Goal: Information Seeking & Learning: Check status

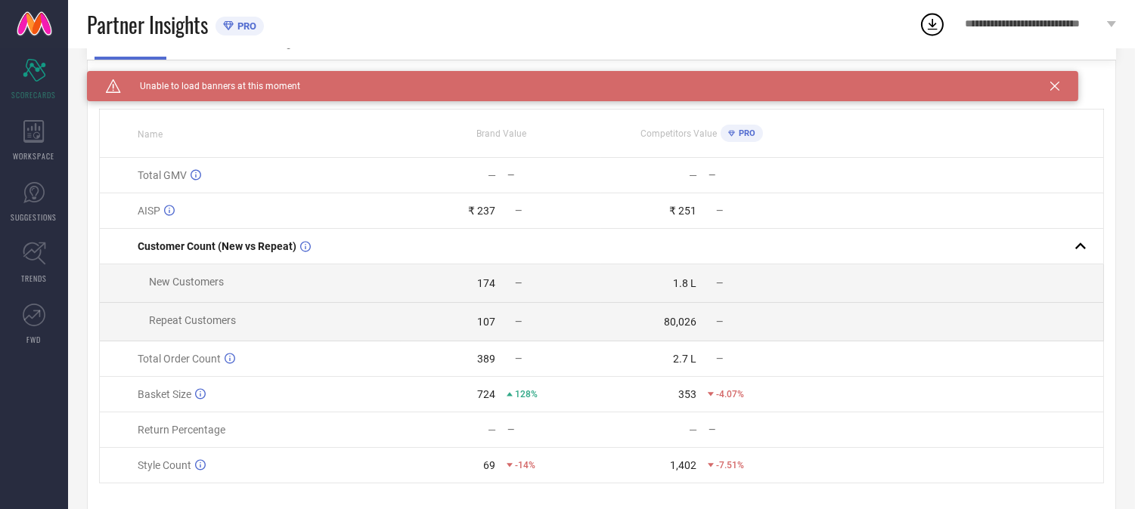
scroll to position [123, 0]
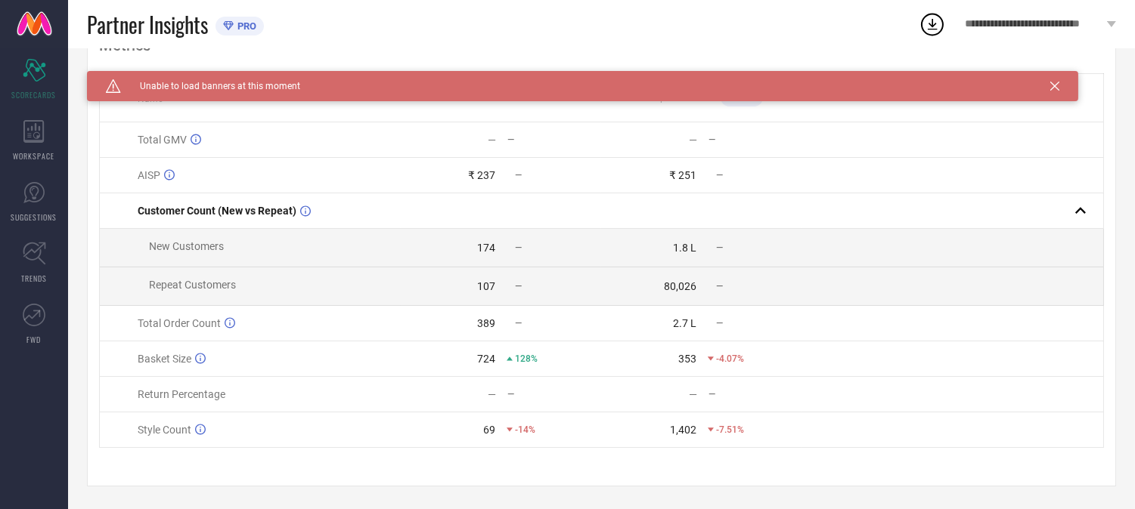
click at [210, 390] on span "Return Percentage" at bounding box center [182, 395] width 88 height 12
click at [239, 386] on td "Return Percentage" at bounding box center [250, 395] width 301 height 36
click at [502, 384] on td "— —" at bounding box center [501, 395] width 201 height 36
click at [685, 379] on td "— —" at bounding box center [701, 395] width 201 height 36
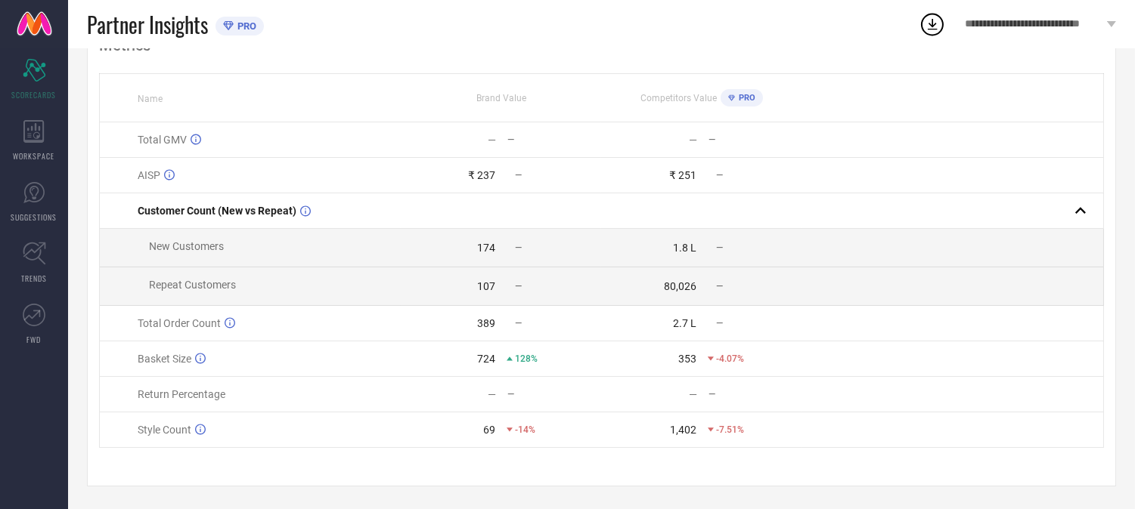
click at [720, 386] on td "— —" at bounding box center [701, 395] width 201 height 36
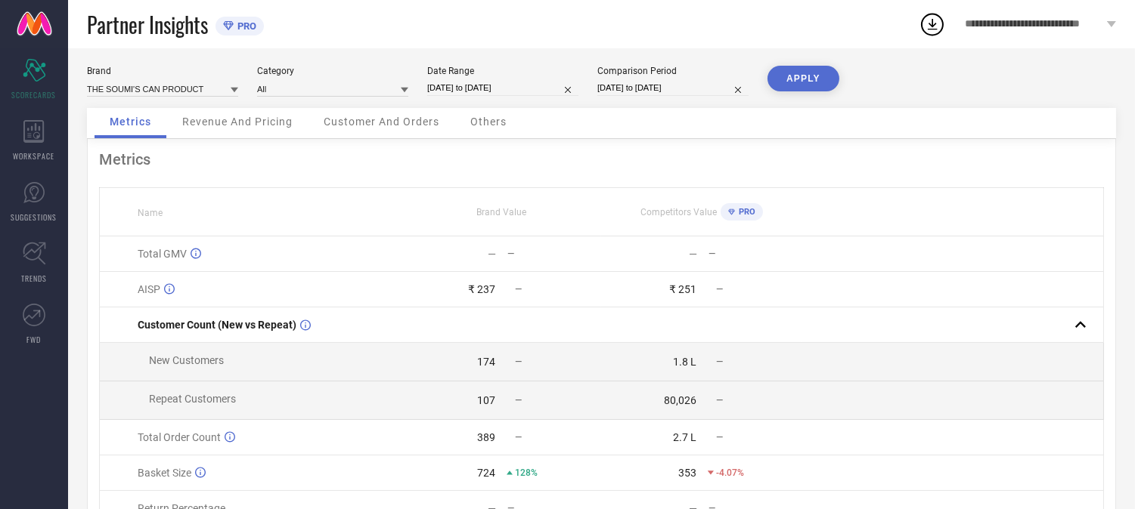
scroll to position [0, 0]
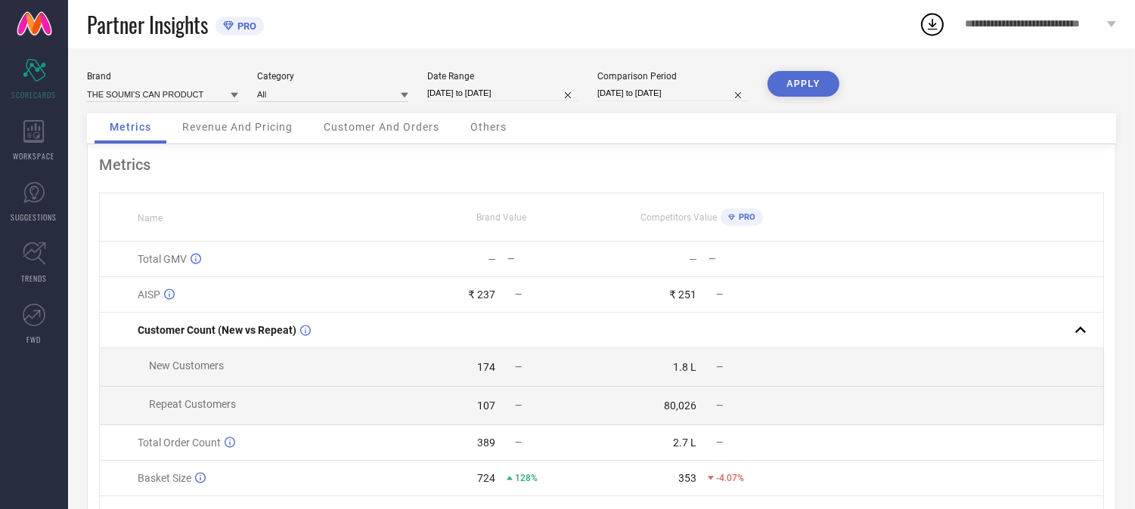
select select "8"
select select "2025"
select select "9"
select select "2025"
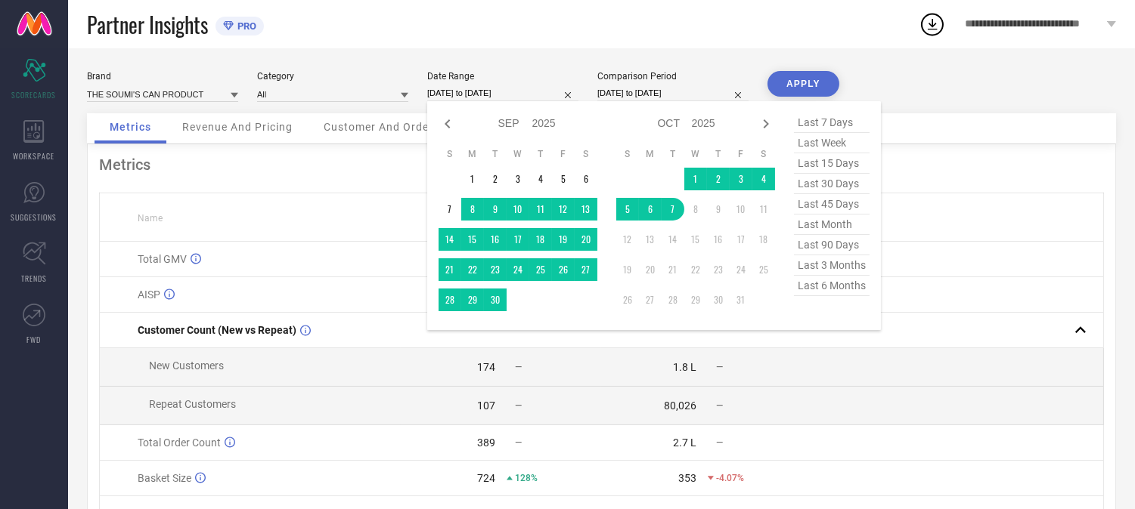
click at [482, 91] on input "[DATE] to [DATE]" at bounding box center [502, 93] width 151 height 16
click at [446, 124] on icon at bounding box center [446, 123] width 5 height 9
select select "7"
select select "2025"
select select "8"
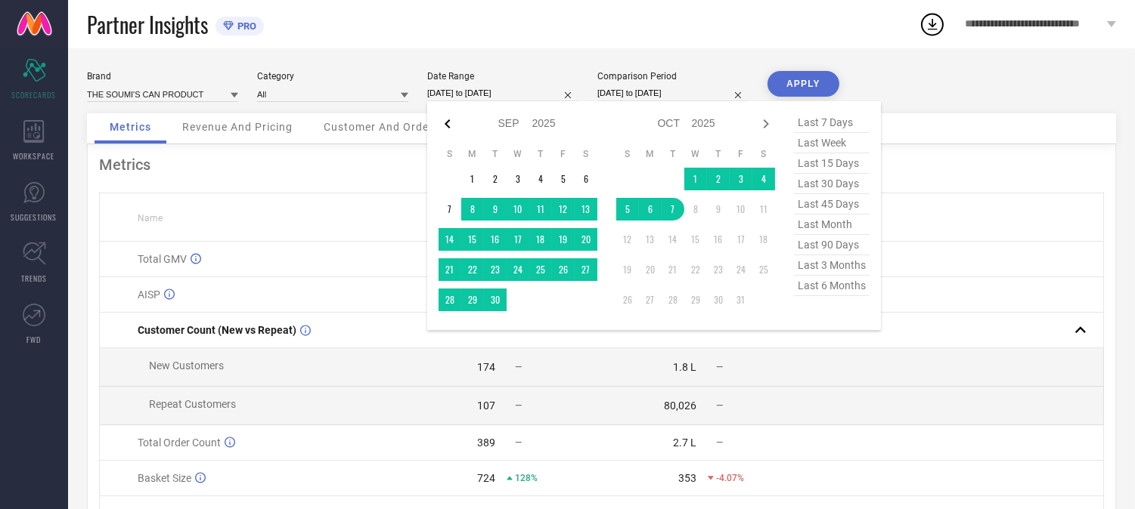
select select "2025"
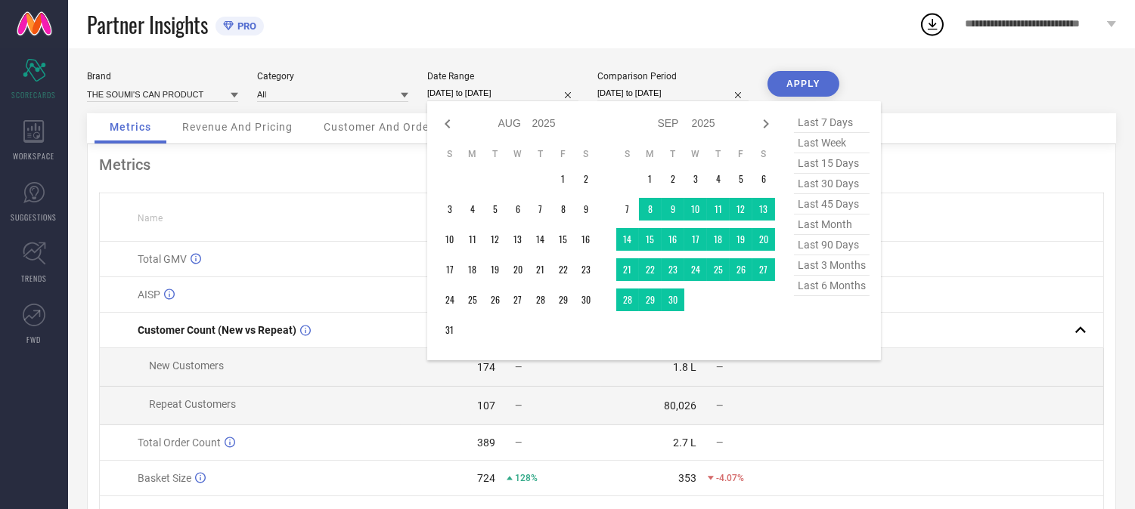
click at [828, 246] on span "last 90 days" at bounding box center [832, 245] width 76 height 20
type input "[DATE] to [DATE]"
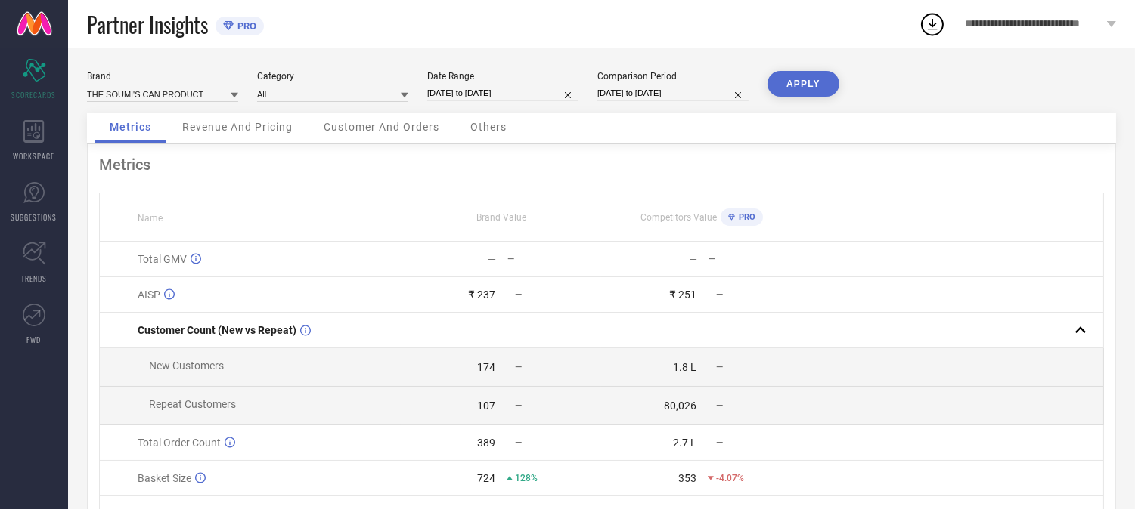
click at [809, 84] on button "APPLY" at bounding box center [803, 84] width 72 height 26
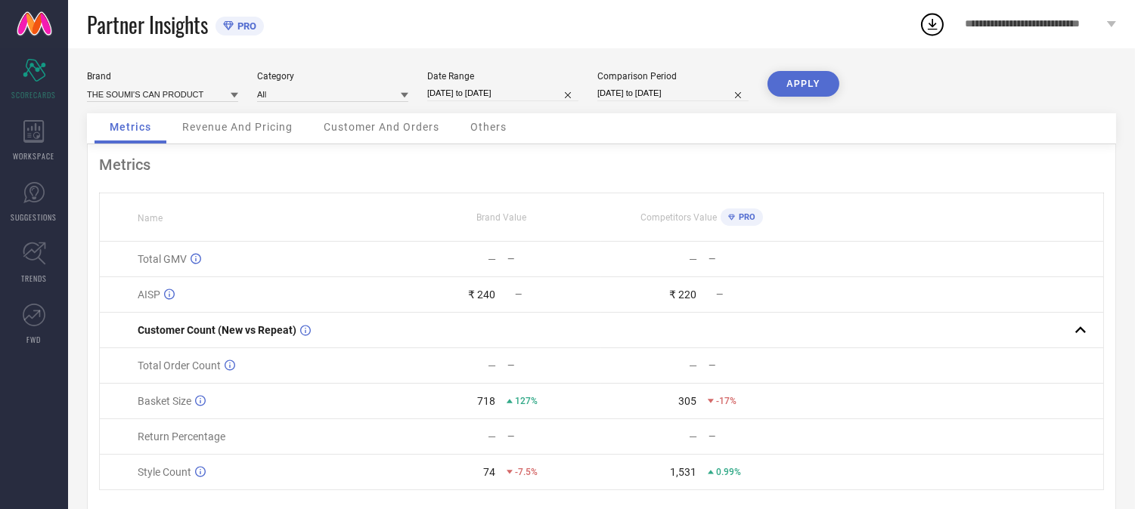
select select "6"
select select "2025"
select select "7"
select select "2025"
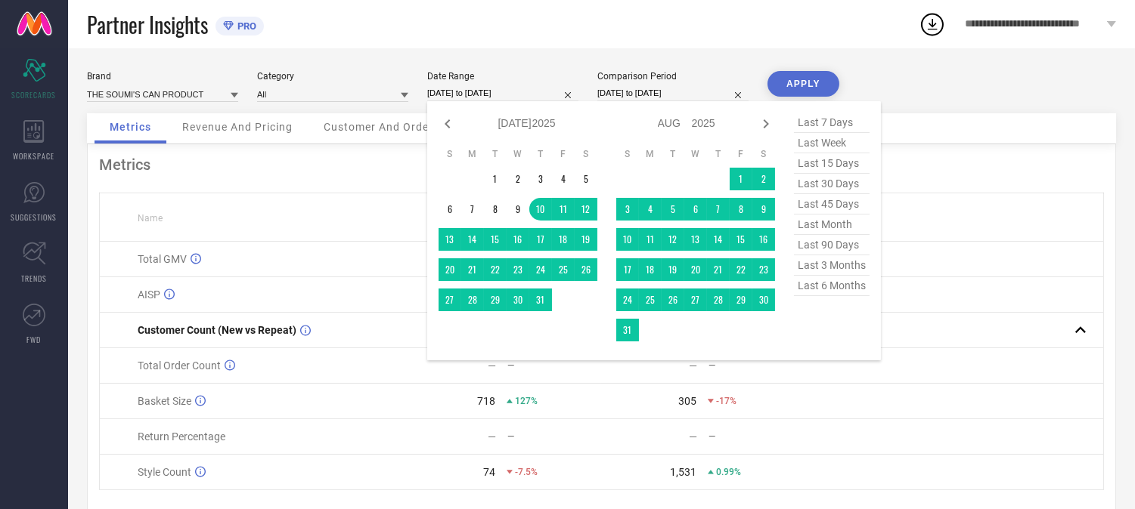
click at [489, 92] on input "[DATE] to [DATE]" at bounding box center [502, 93] width 151 height 16
click at [441, 118] on icon at bounding box center [447, 124] width 18 height 18
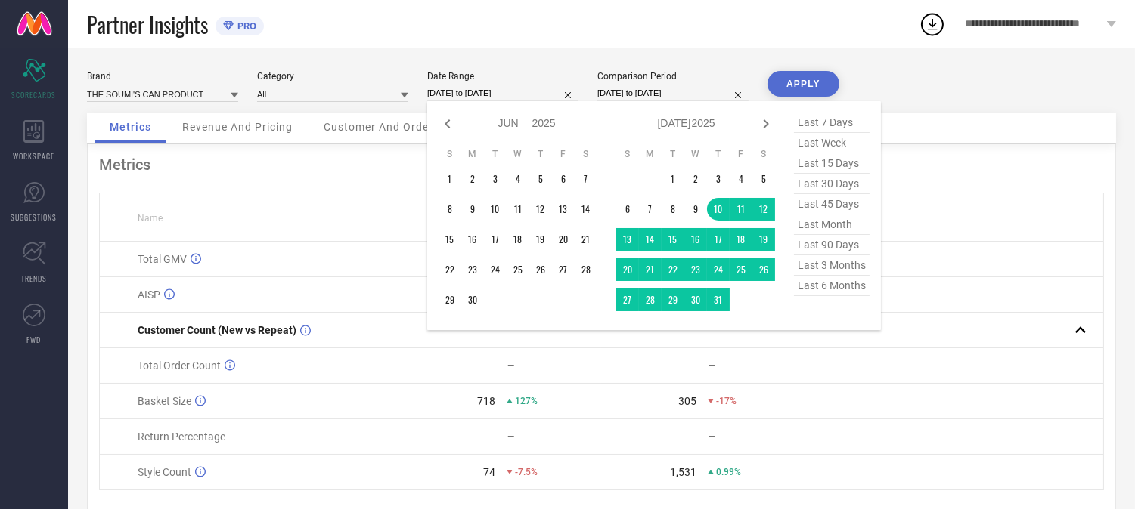
click at [442, 118] on icon at bounding box center [447, 124] width 18 height 18
select select "3"
select select "2025"
select select "4"
select select "2025"
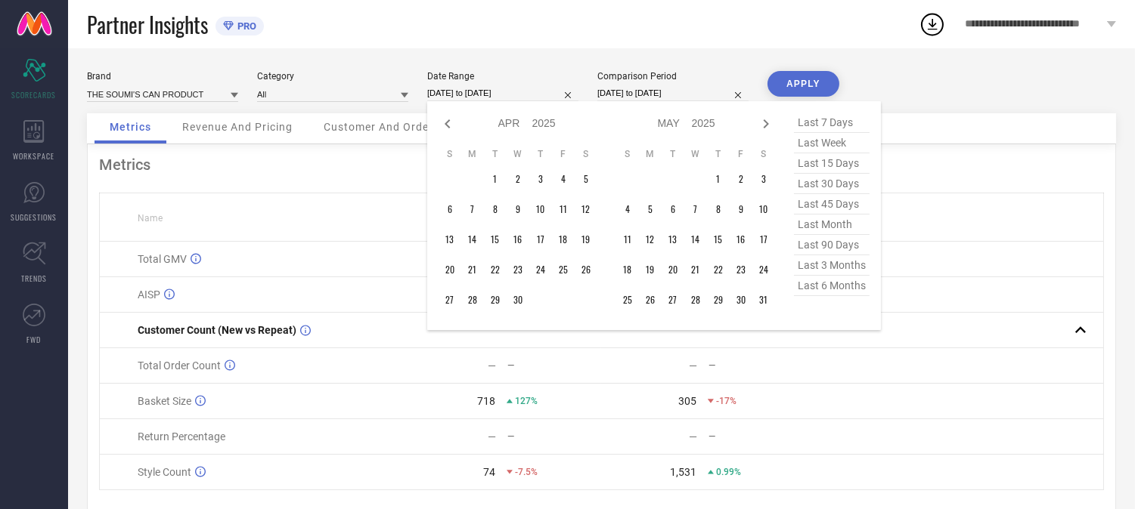
click at [442, 118] on icon at bounding box center [447, 124] width 18 height 18
select select "2"
select select "2025"
select select "3"
select select "2025"
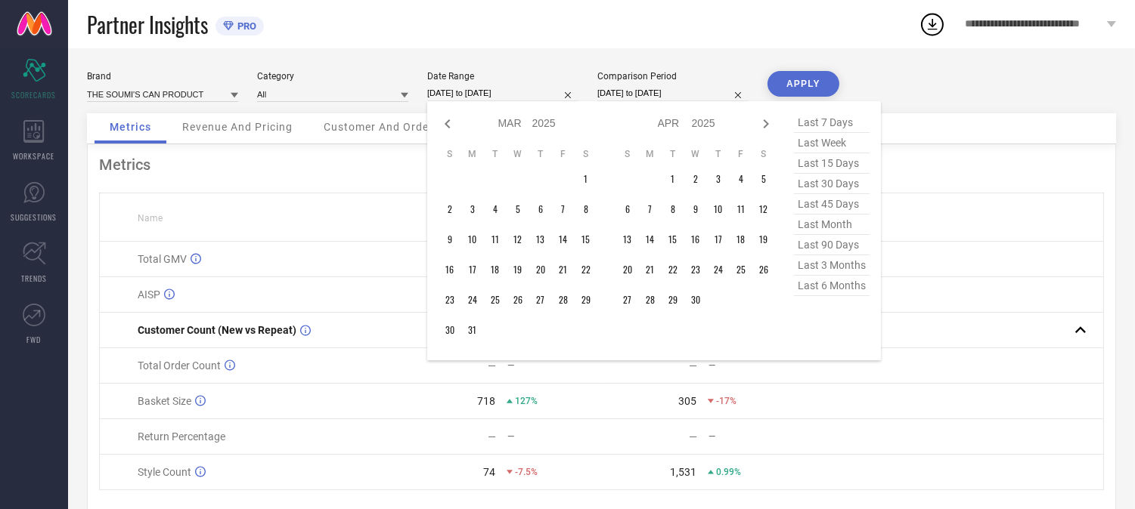
click at [442, 118] on icon at bounding box center [447, 124] width 18 height 18
select select "1"
select select "2025"
select select "2"
select select "2025"
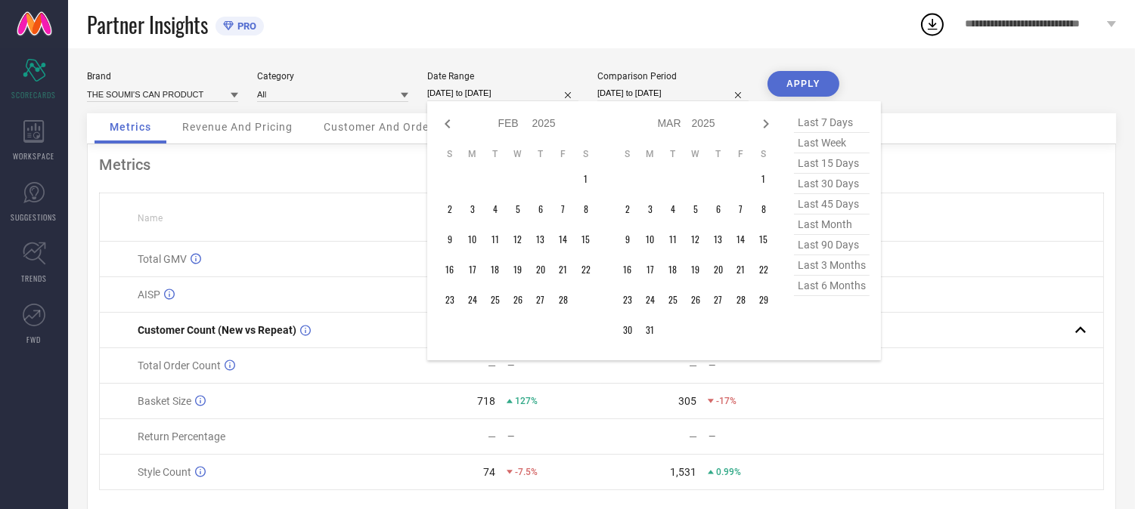
click at [442, 118] on icon at bounding box center [447, 124] width 18 height 18
select select "11"
select select "2024"
select select "2025"
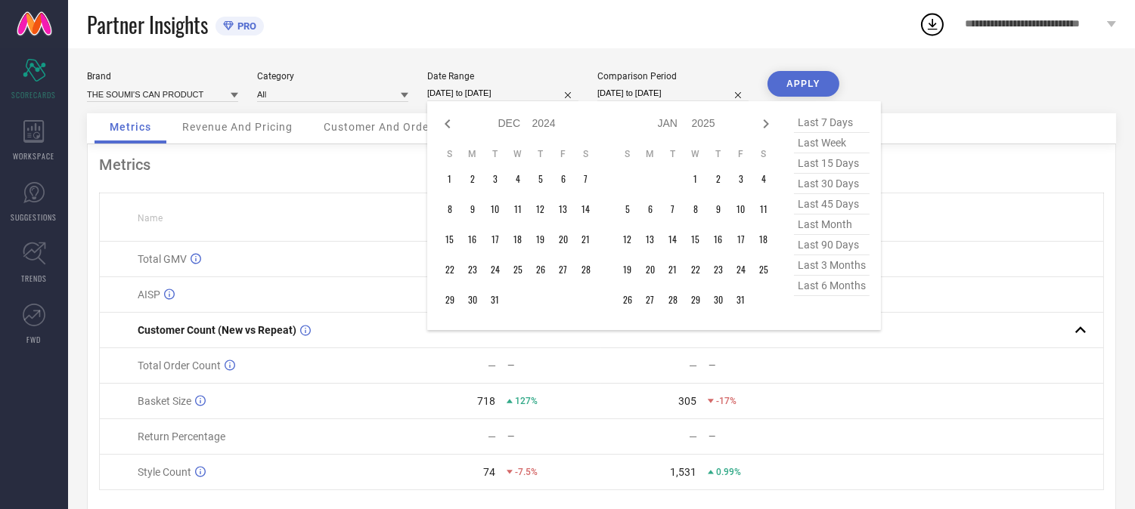
click at [442, 118] on icon at bounding box center [447, 124] width 18 height 18
select select "10"
select select "2024"
select select "11"
select select "2024"
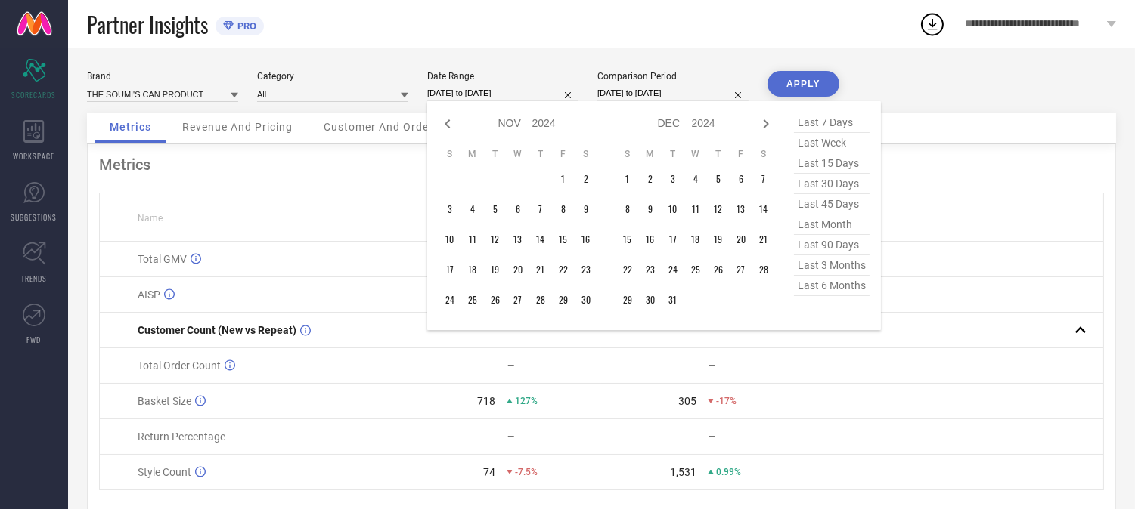
click at [442, 118] on icon at bounding box center [447, 124] width 18 height 18
select select "9"
select select "2024"
select select "10"
select select "2024"
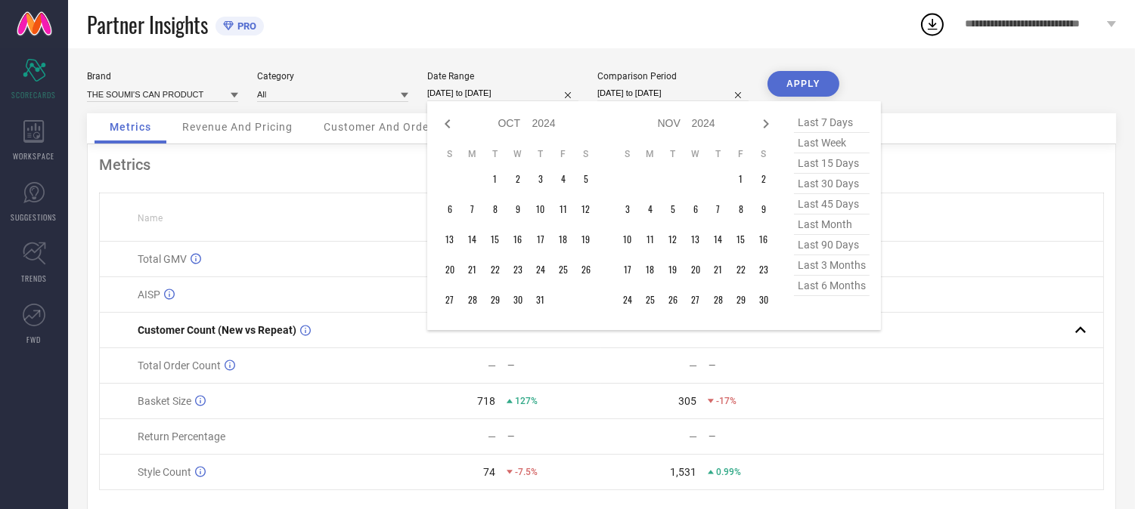
click at [442, 118] on icon at bounding box center [447, 124] width 18 height 18
select select "8"
select select "2024"
select select "9"
select select "2024"
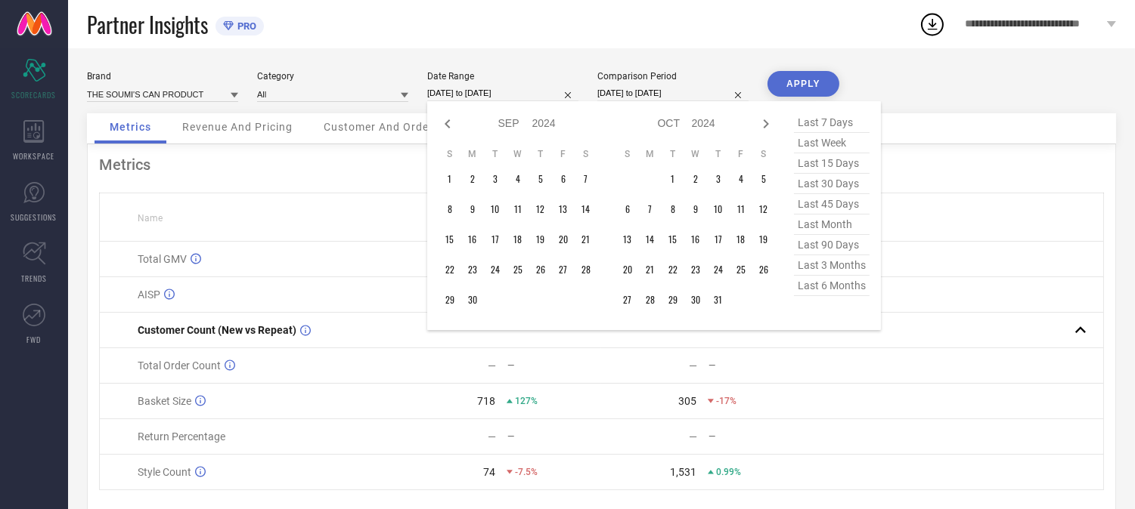
click at [442, 118] on icon at bounding box center [447, 124] width 18 height 18
select select "7"
select select "2024"
select select "8"
select select "2024"
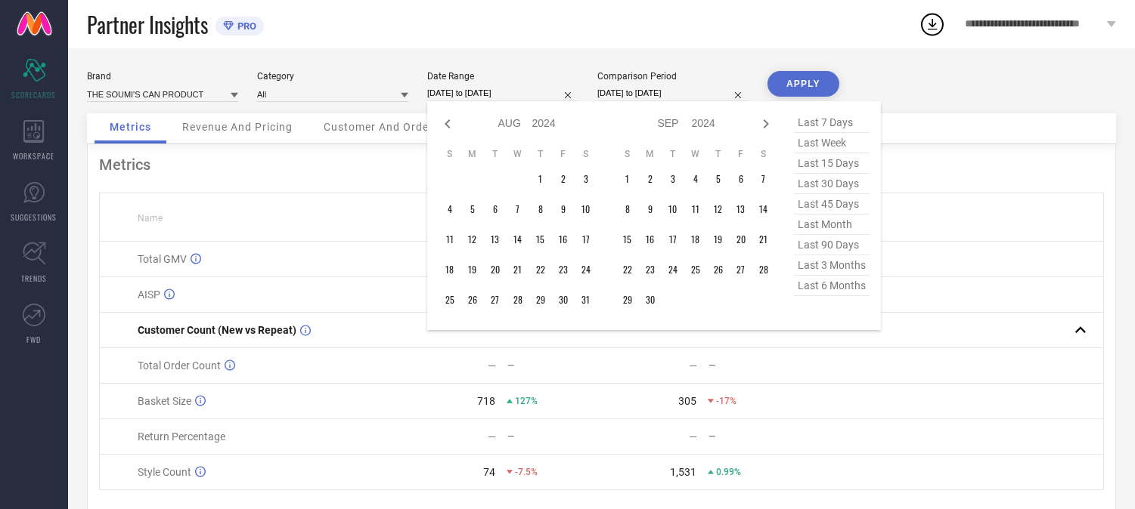
click at [442, 118] on icon at bounding box center [447, 124] width 18 height 18
select select "6"
select select "2024"
select select "7"
select select "2024"
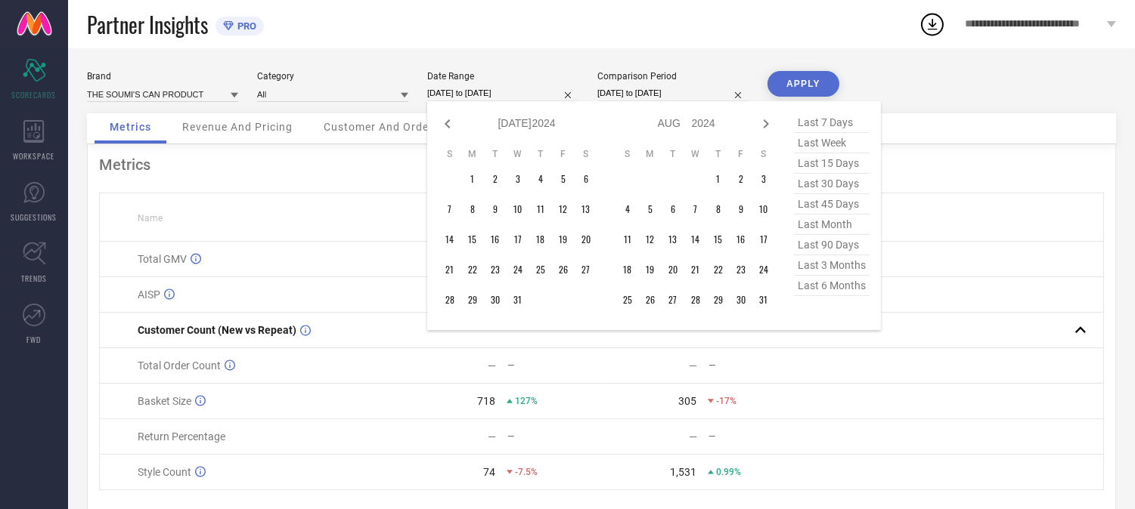
click at [442, 118] on icon at bounding box center [447, 124] width 18 height 18
select select "5"
select select "2024"
select select "6"
select select "2024"
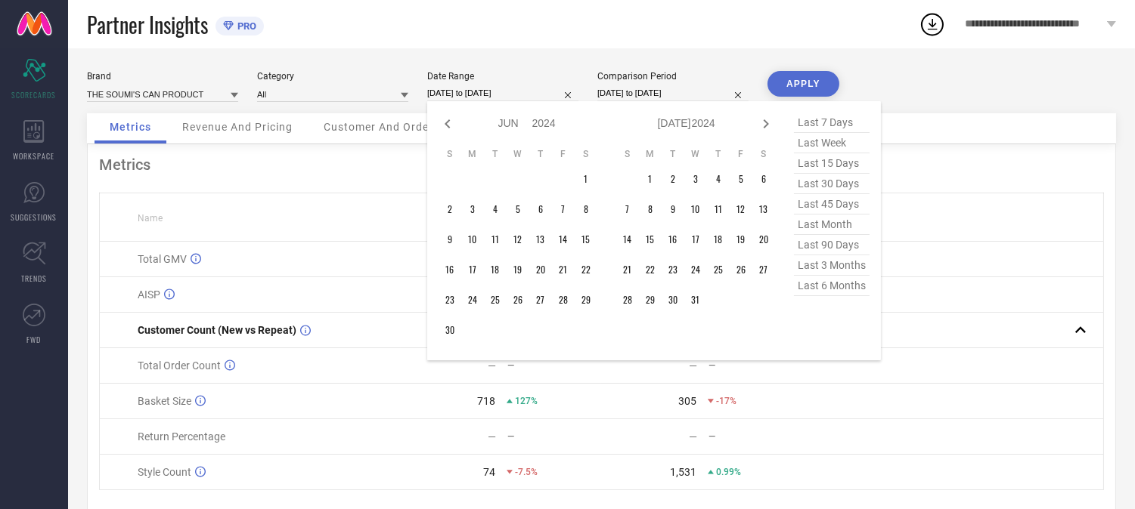
click at [442, 118] on icon at bounding box center [447, 124] width 18 height 18
select select "4"
select select "2024"
select select "5"
select select "2024"
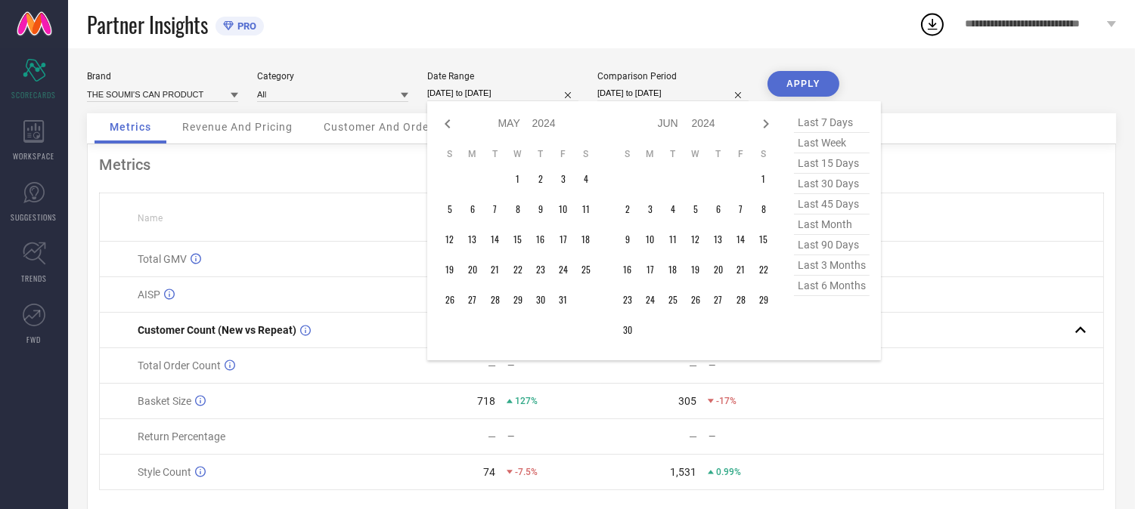
click at [442, 118] on icon at bounding box center [447, 124] width 18 height 18
select select "3"
select select "2024"
select select "4"
select select "2024"
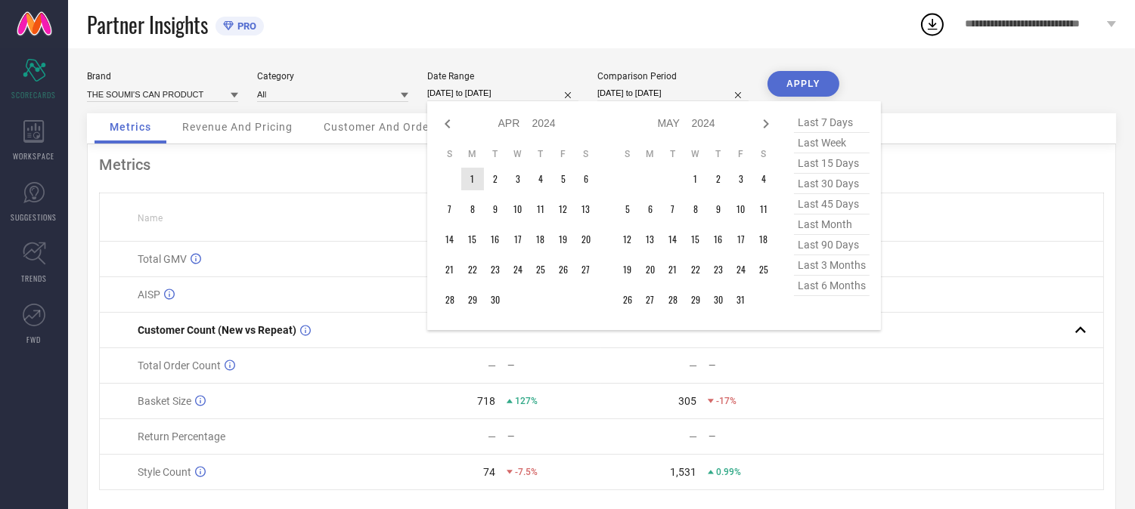
type input "After [DATE]"
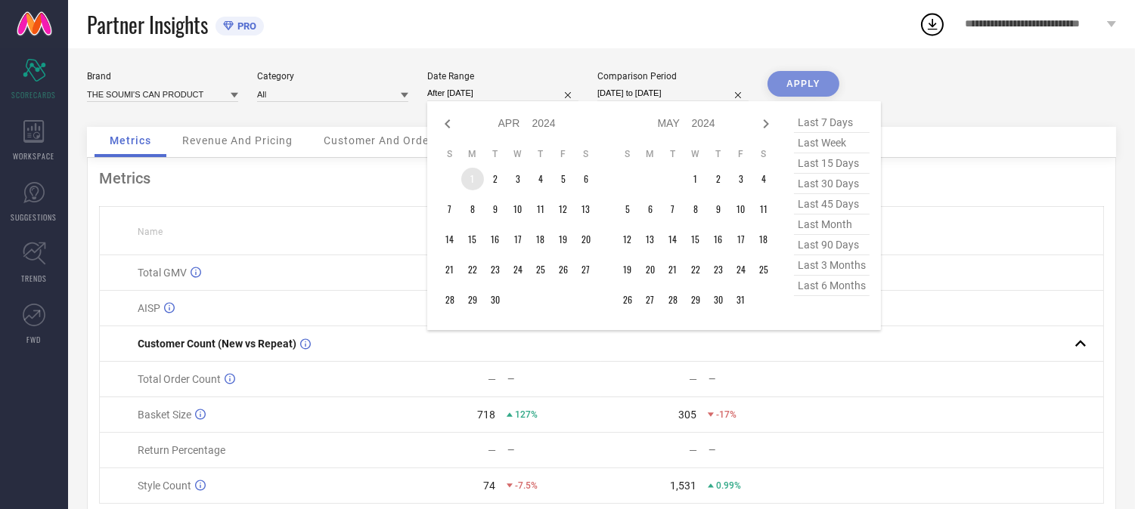
click at [470, 181] on td "1" at bounding box center [472, 179] width 23 height 23
click at [768, 126] on icon at bounding box center [766, 124] width 18 height 18
select select "4"
select select "2024"
select select "5"
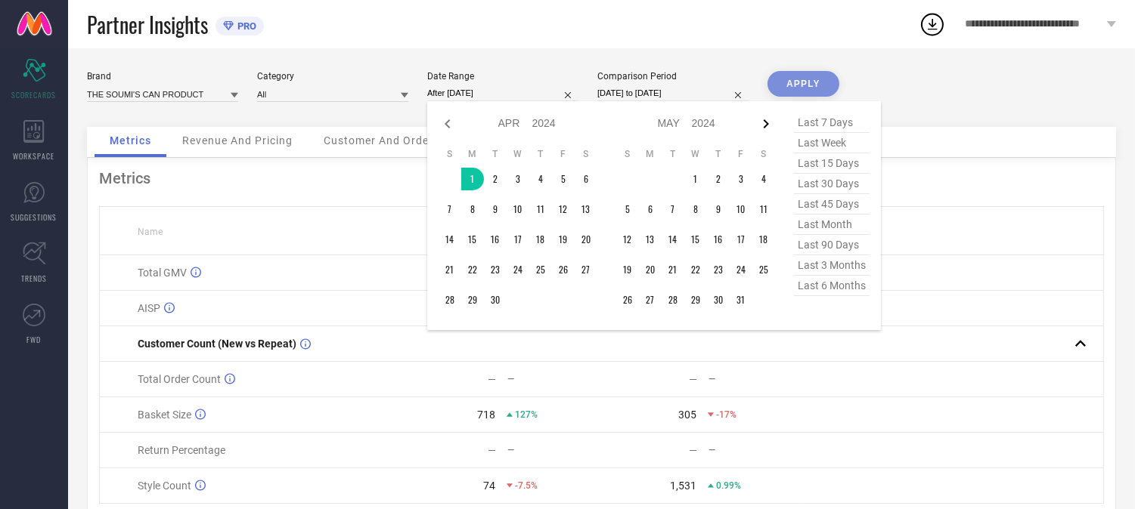
select select "2024"
click at [768, 126] on icon at bounding box center [766, 124] width 18 height 18
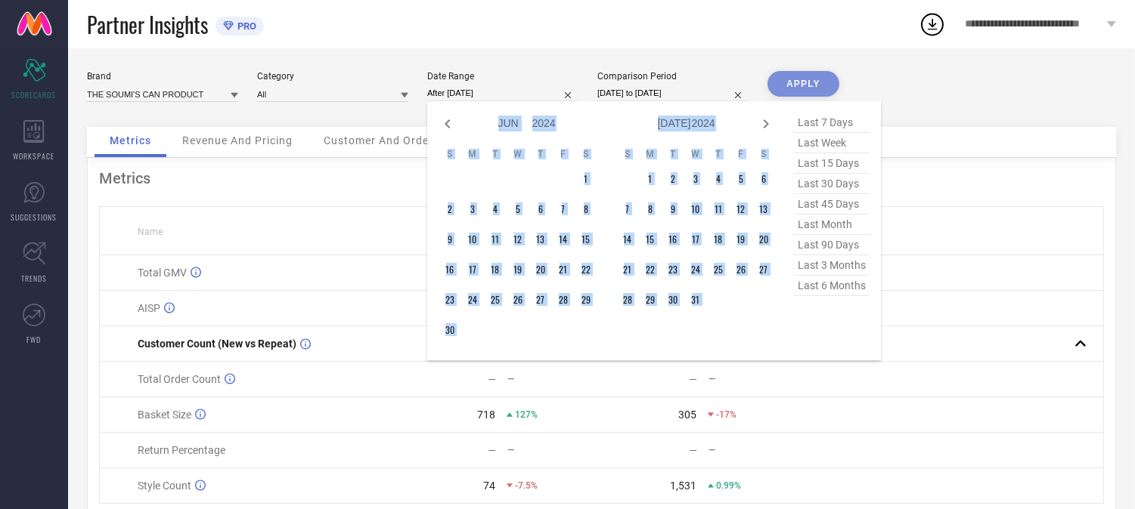
click at [768, 126] on icon at bounding box center [766, 124] width 18 height 18
select select "7"
select select "2024"
select select "8"
select select "2024"
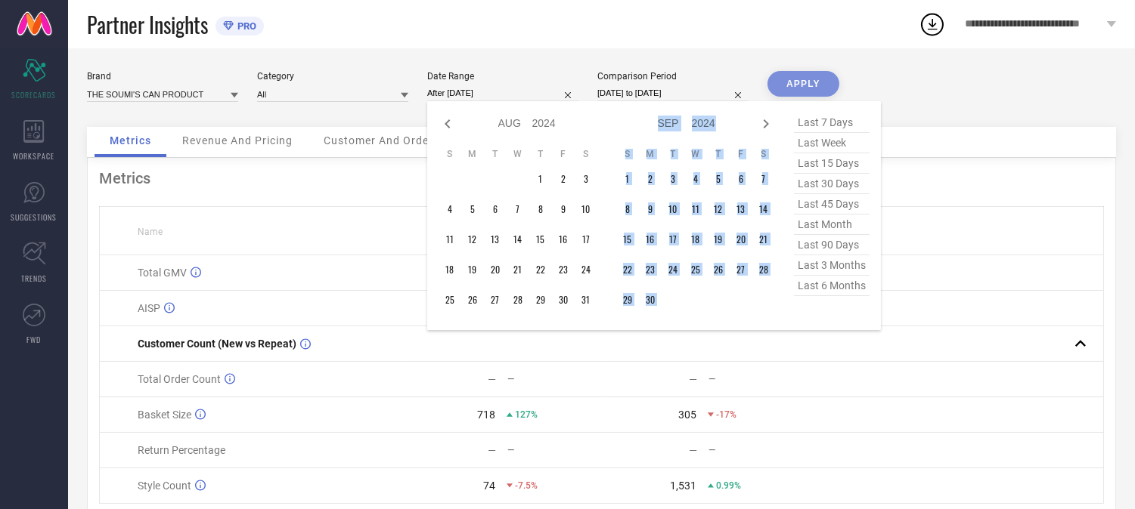
click at [768, 126] on icon at bounding box center [766, 124] width 18 height 18
select select "8"
select select "2024"
select select "9"
select select "2024"
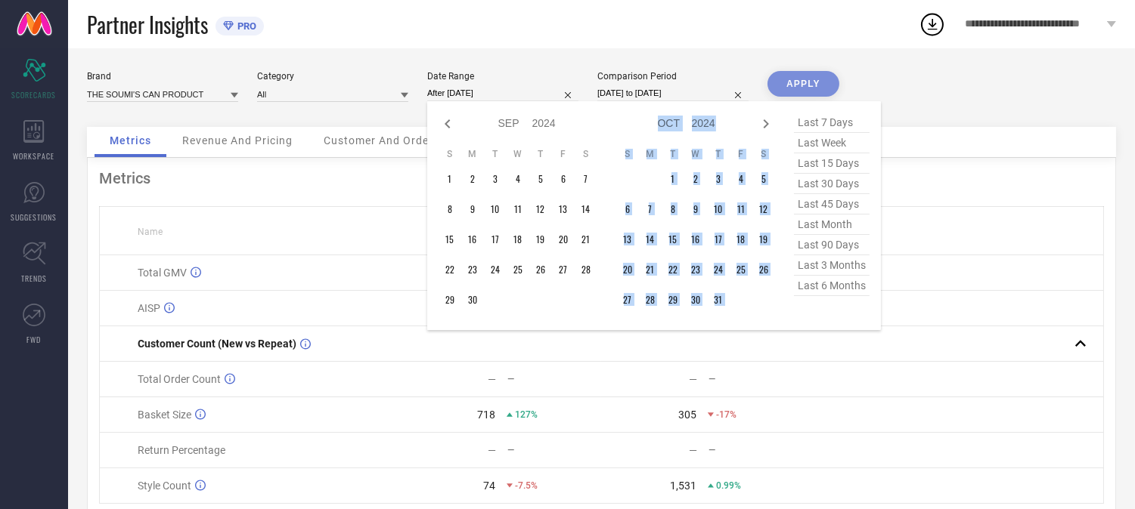
click at [768, 126] on icon at bounding box center [766, 124] width 18 height 18
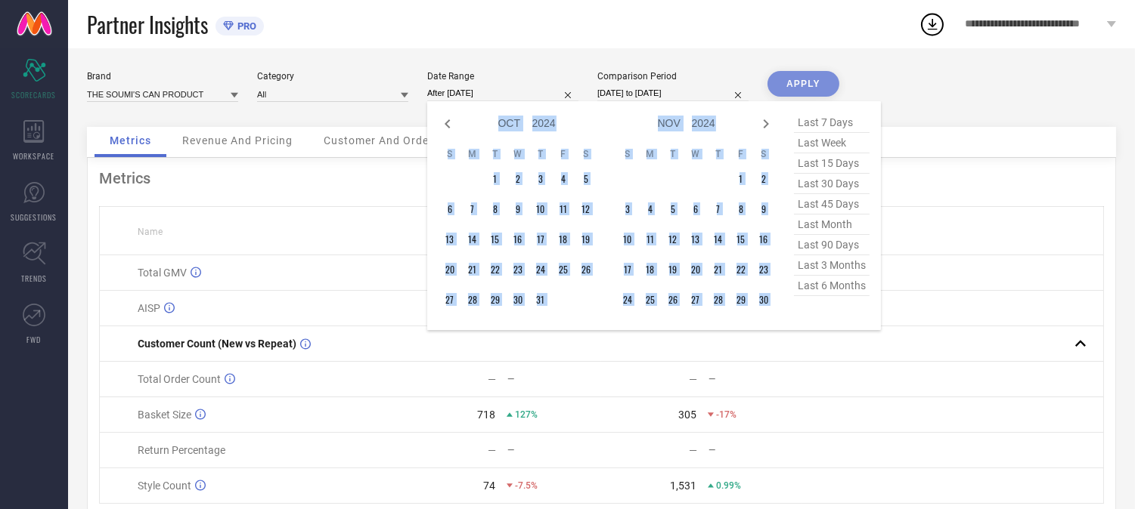
click at [768, 126] on icon at bounding box center [766, 124] width 18 height 18
select select "11"
select select "2024"
select select "2025"
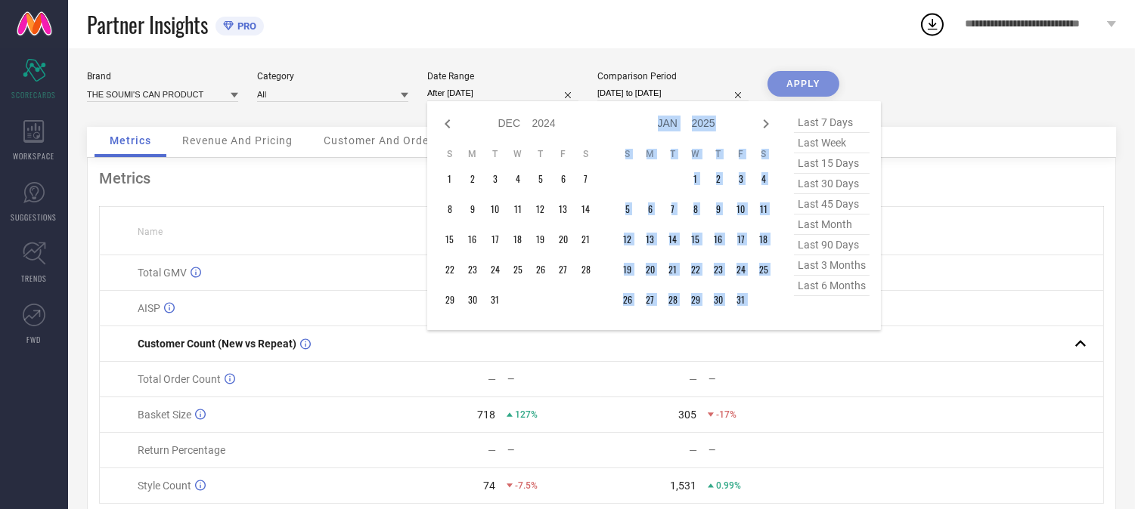
click at [768, 126] on icon at bounding box center [766, 124] width 18 height 18
select select "2025"
select select "1"
select select "2025"
click at [768, 126] on icon at bounding box center [766, 124] width 18 height 18
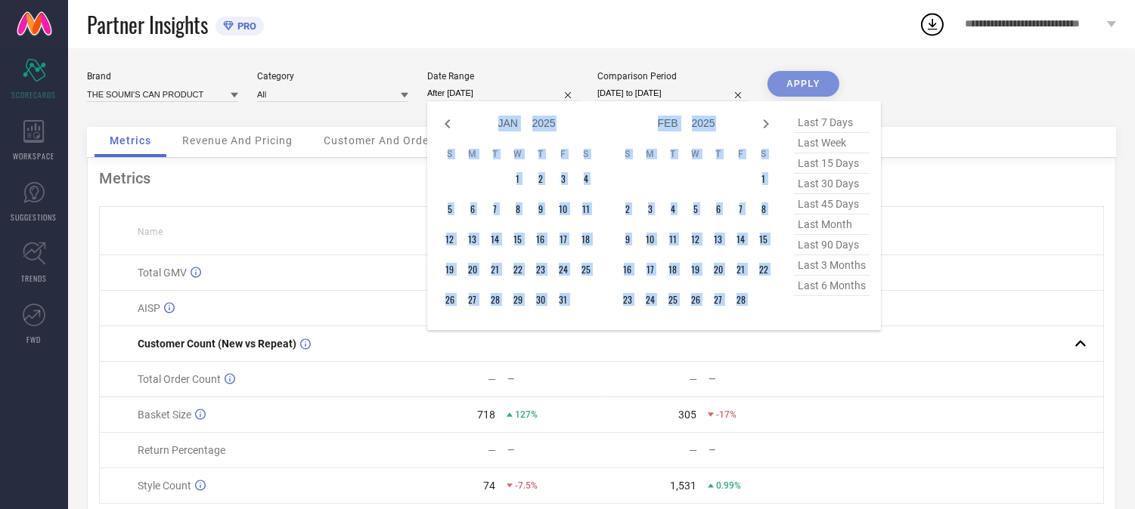
select select "1"
select select "2025"
select select "2"
select select "2025"
click at [768, 126] on icon at bounding box center [766, 124] width 18 height 18
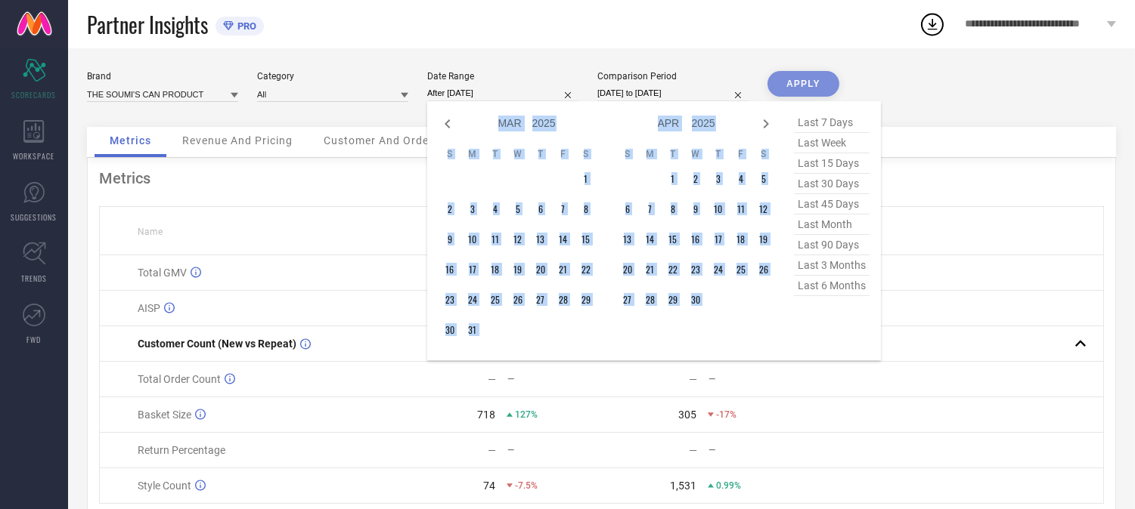
click at [768, 126] on icon at bounding box center [766, 124] width 18 height 18
select select "4"
select select "2025"
select select "5"
select select "2025"
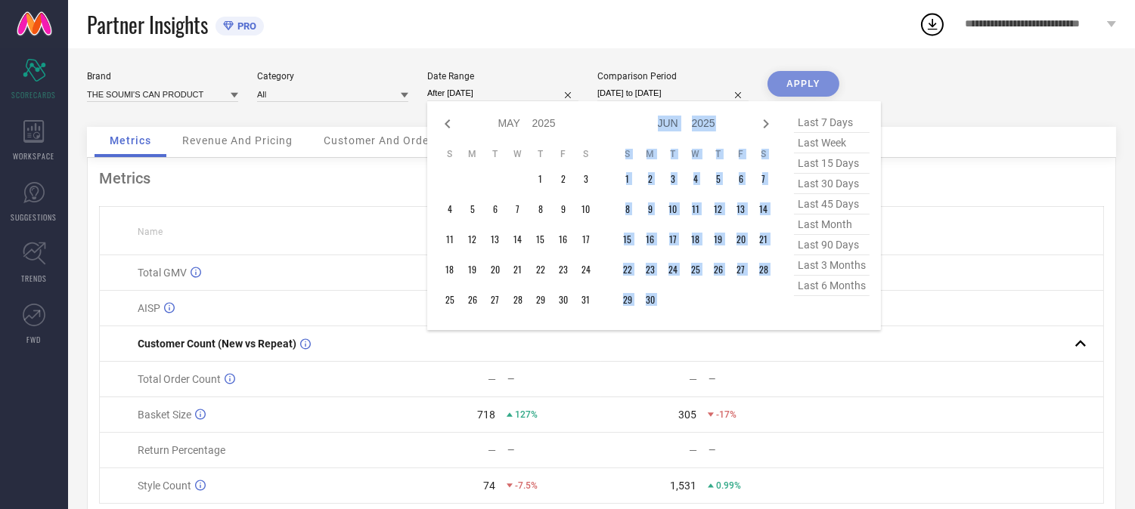
click at [768, 126] on icon at bounding box center [766, 124] width 18 height 18
select select "5"
select select "2025"
select select "6"
select select "2025"
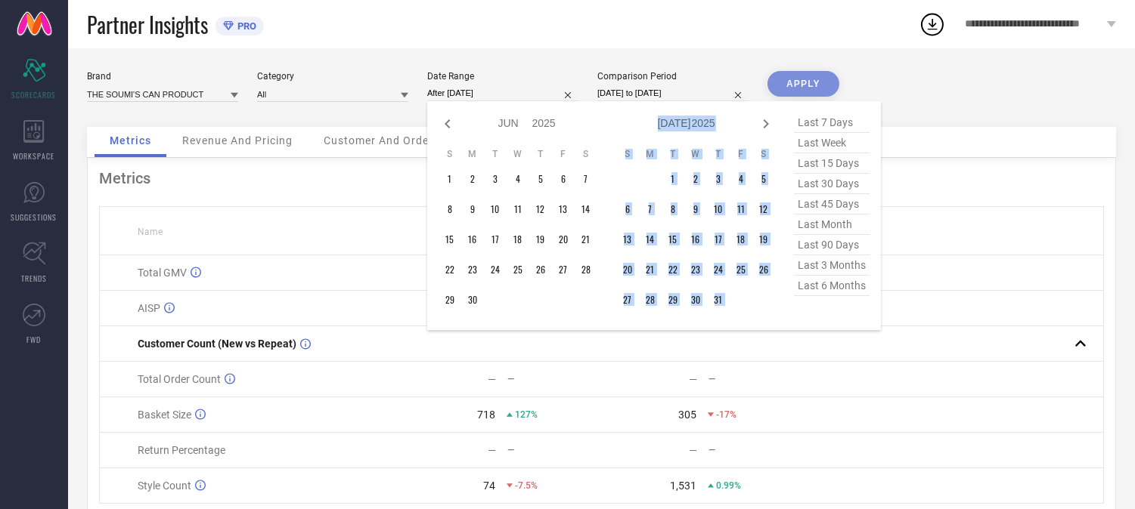
click at [768, 126] on icon at bounding box center [766, 124] width 18 height 18
select select "6"
select select "2025"
select select "7"
select select "2025"
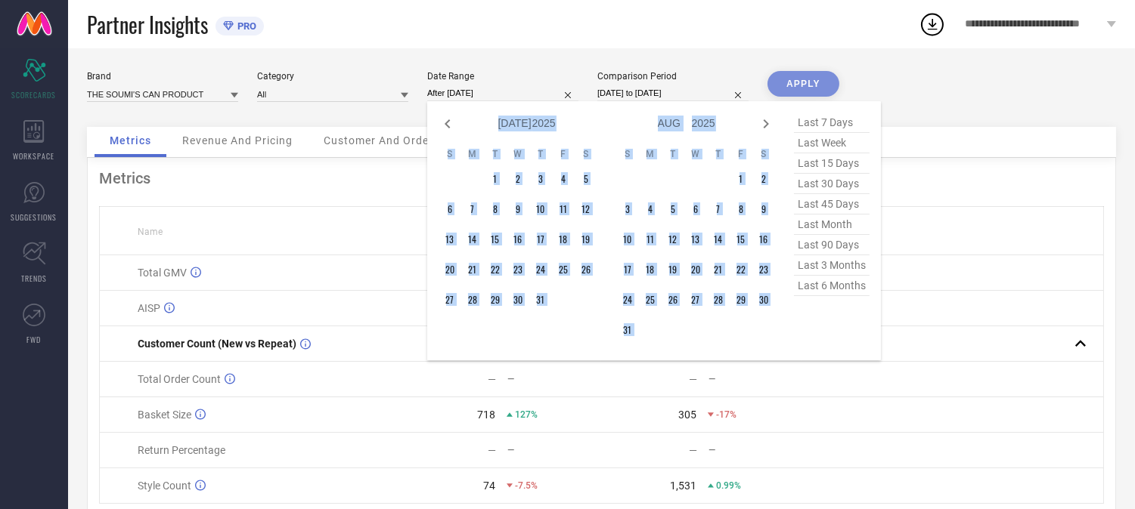
click at [768, 126] on icon at bounding box center [766, 124] width 18 height 18
select select "7"
select select "2025"
select select "8"
select select "2025"
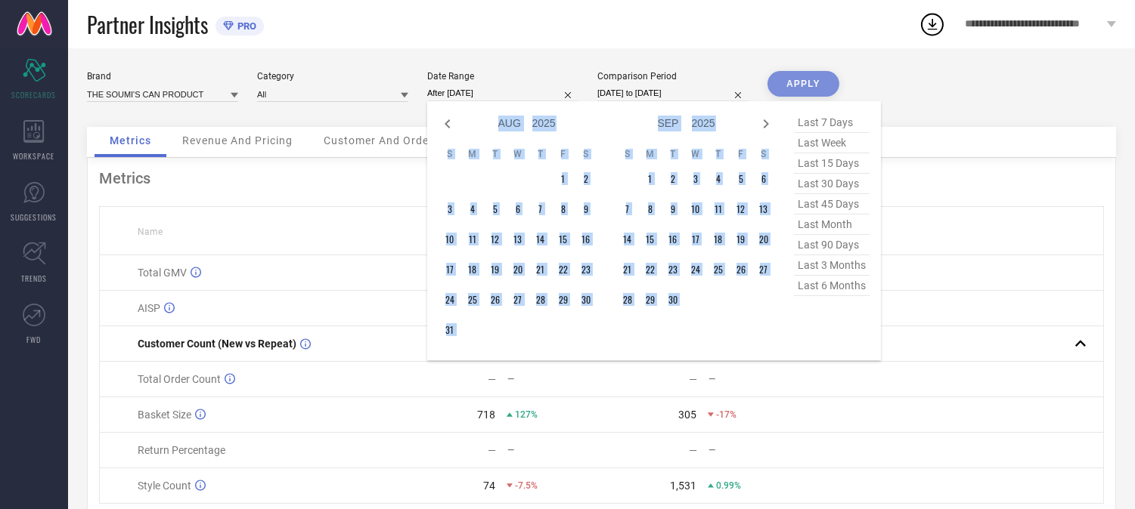
click at [768, 126] on icon at bounding box center [766, 124] width 18 height 18
select select "8"
select select "2025"
select select "9"
select select "2025"
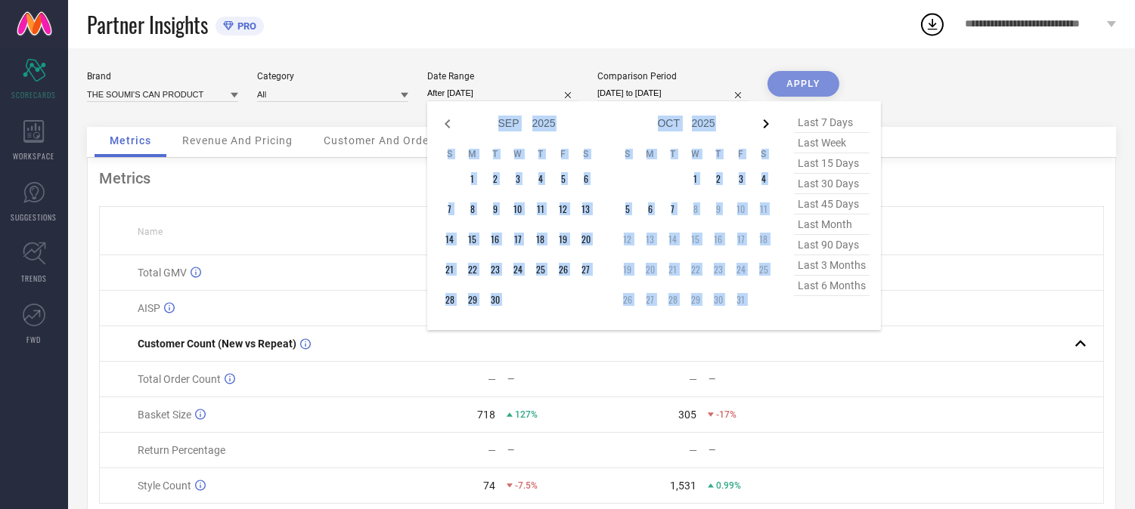
click at [768, 125] on icon at bounding box center [766, 124] width 18 height 18
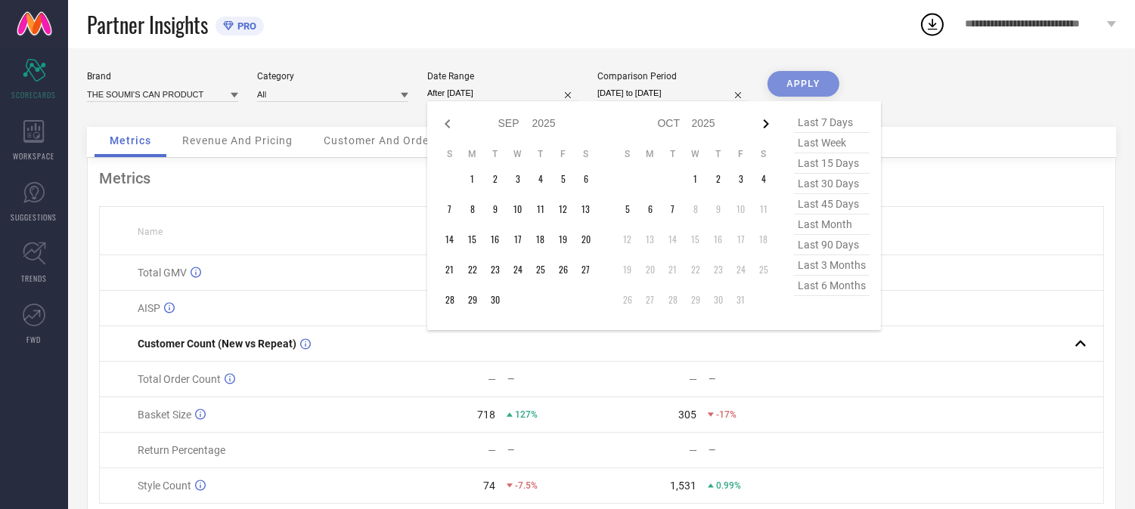
select select "9"
select select "2025"
select select "10"
select select "2025"
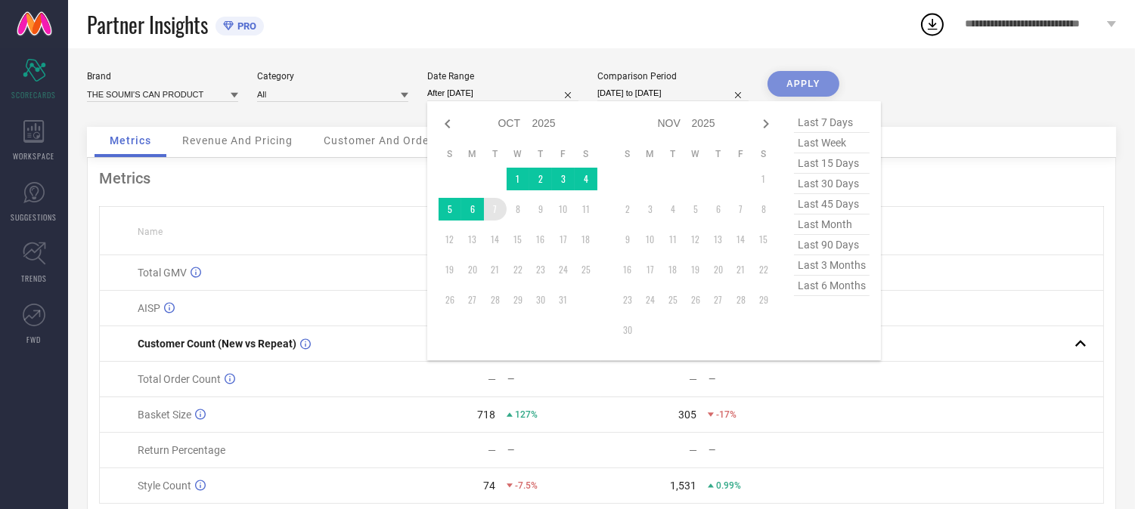
type input "[DATE] to [DATE]"
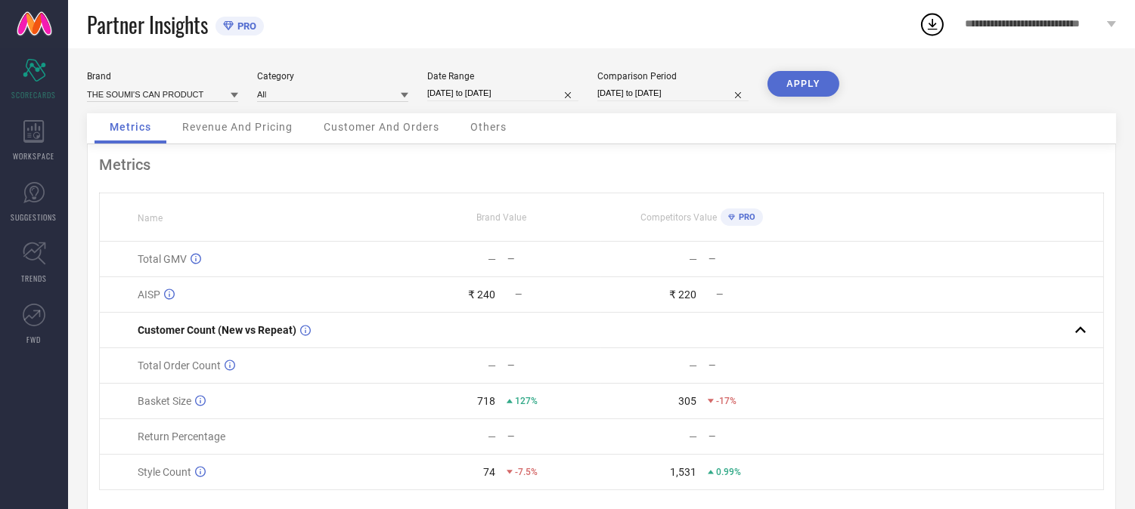
click at [795, 84] on button "APPLY" at bounding box center [803, 84] width 72 height 26
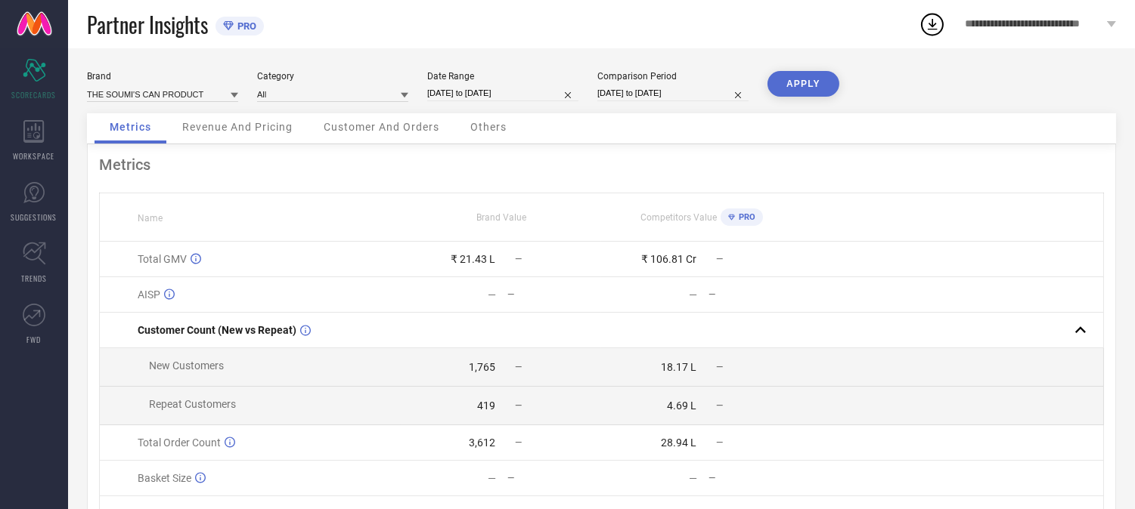
click at [511, 85] on input "[DATE] to [DATE]" at bounding box center [502, 93] width 151 height 16
select select "3"
select select "2024"
select select "4"
select select "2024"
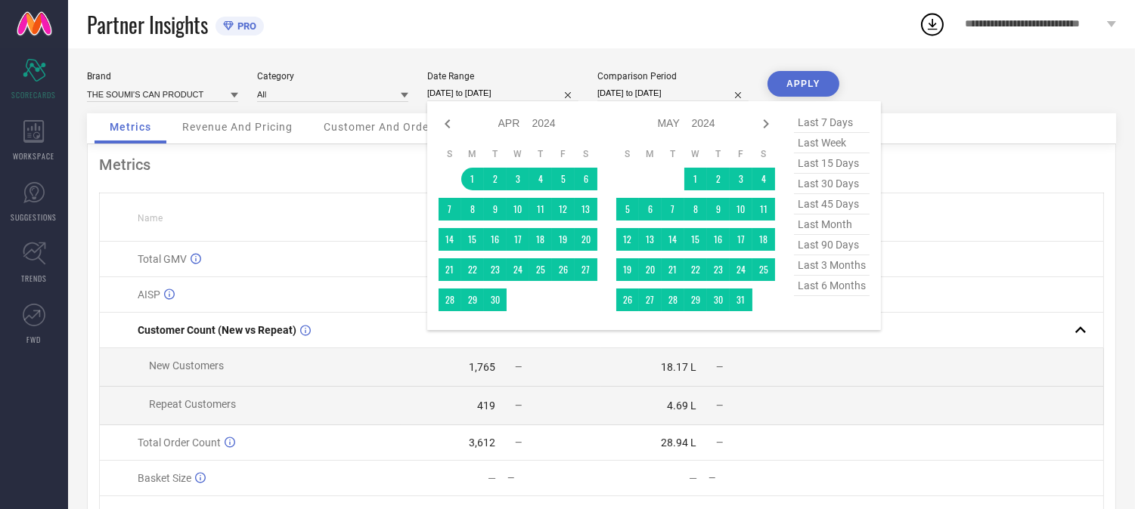
click at [852, 287] on span "last 6 months" at bounding box center [832, 286] width 76 height 20
type input "[DATE] to [DATE]"
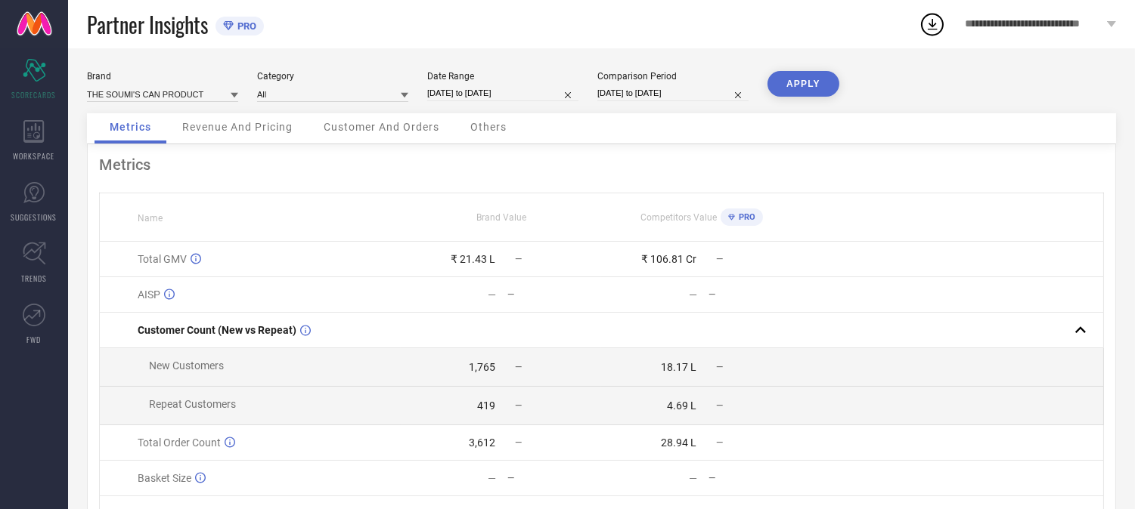
click at [812, 83] on button "APPLY" at bounding box center [803, 84] width 72 height 26
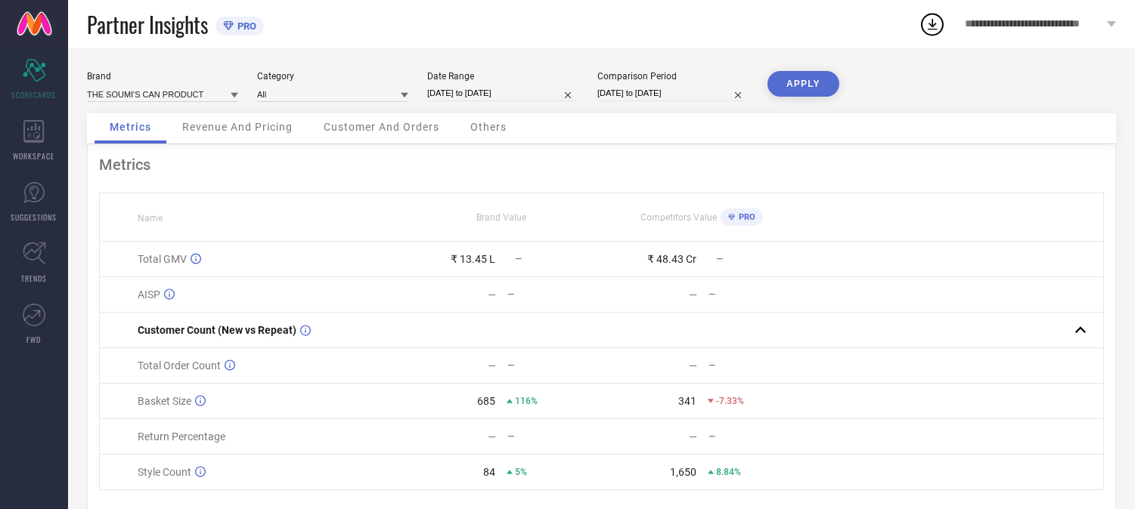
click at [230, 125] on span "Revenue And Pricing" at bounding box center [237, 127] width 110 height 12
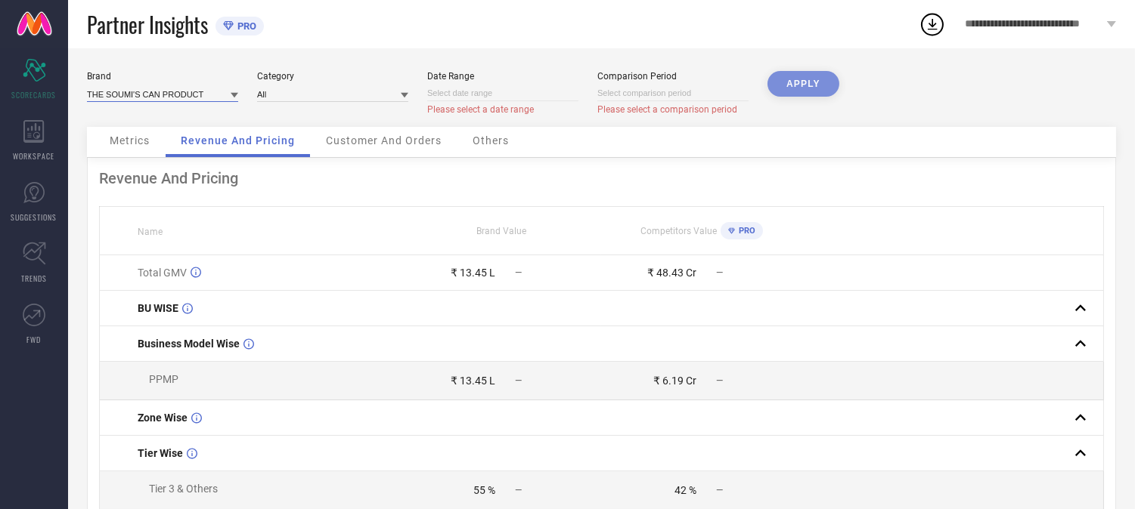
click at [172, 96] on input at bounding box center [162, 94] width 151 height 16
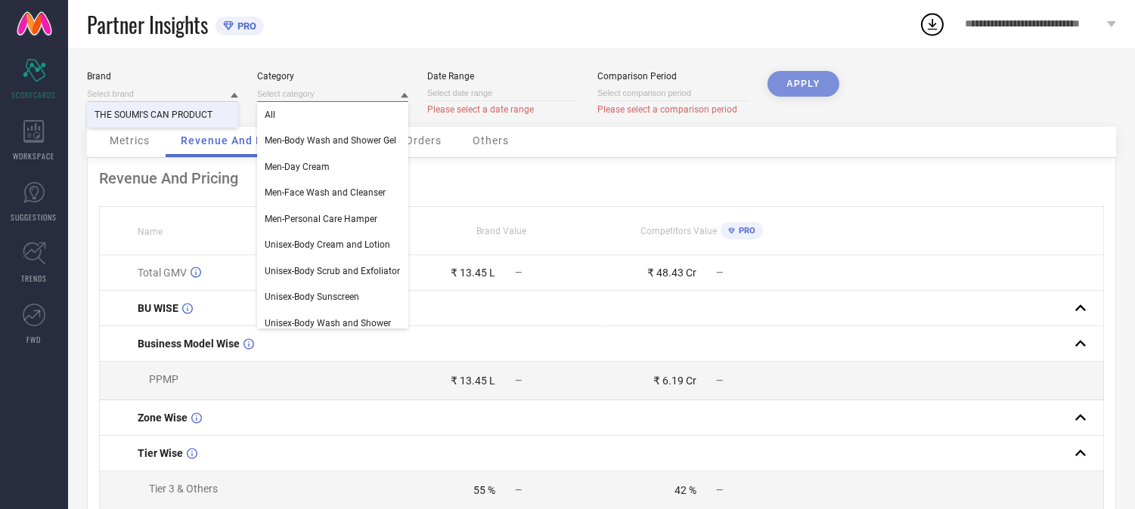
click at [329, 93] on input at bounding box center [332, 94] width 151 height 16
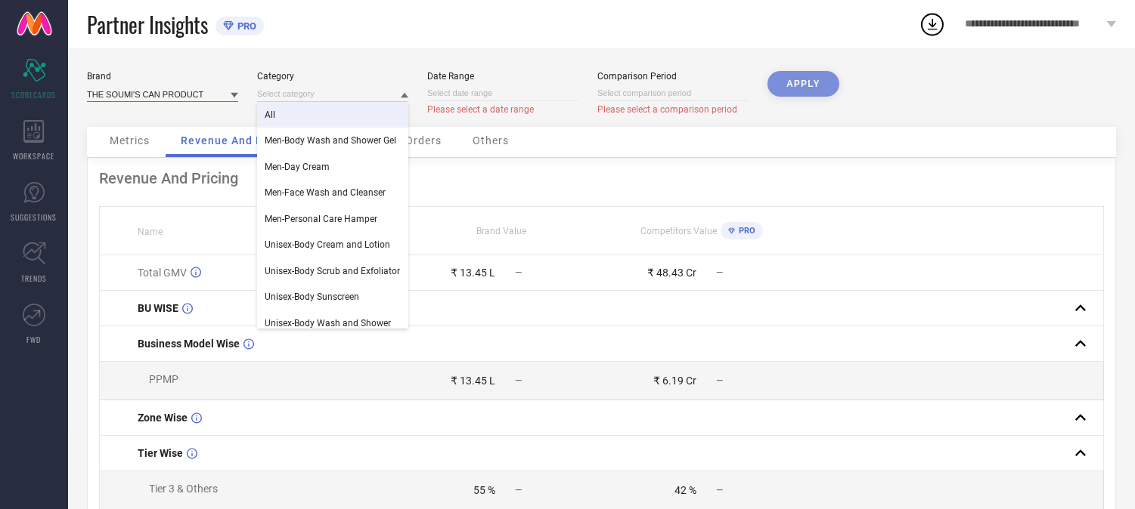
click at [197, 93] on input at bounding box center [162, 94] width 151 height 16
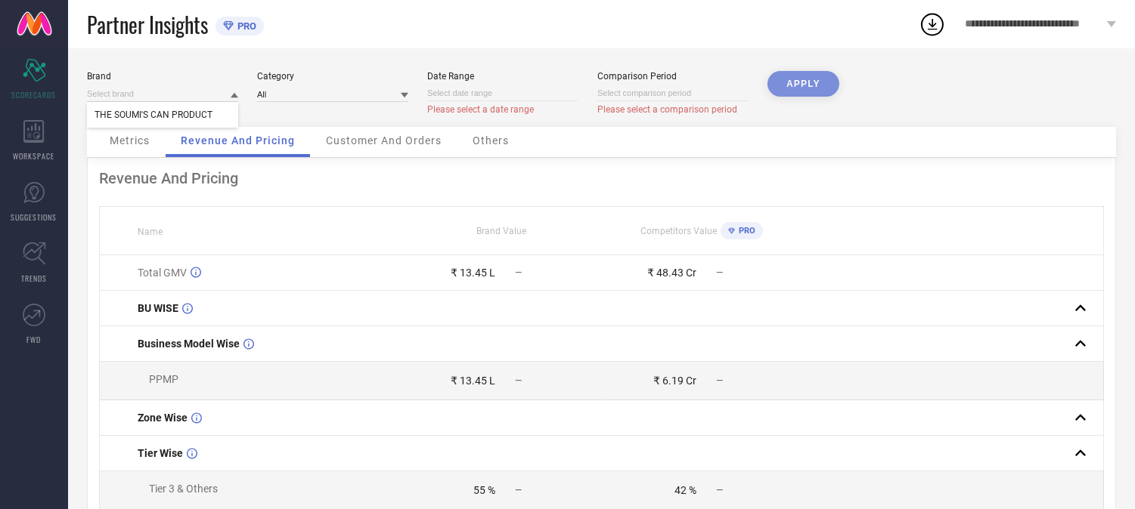
drag, startPoint x: 367, startPoint y: 85, endPoint x: 372, endPoint y: 95, distance: 11.8
click at [368, 88] on div "Category All" at bounding box center [332, 93] width 151 height 45
click at [373, 96] on input at bounding box center [332, 94] width 151 height 16
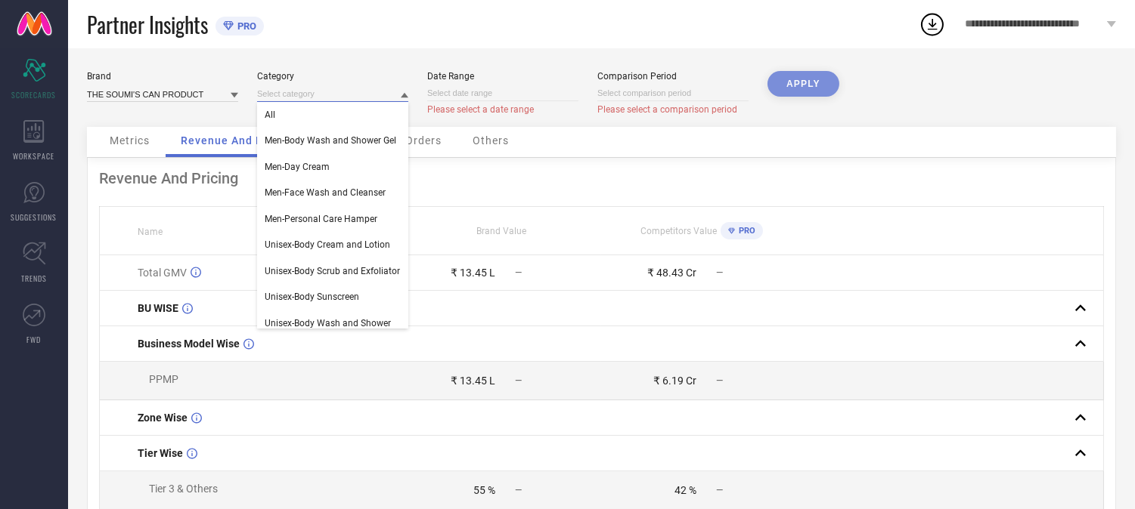
click at [485, 96] on input at bounding box center [502, 93] width 151 height 16
select select "9"
select select "2025"
select select "10"
select select "2025"
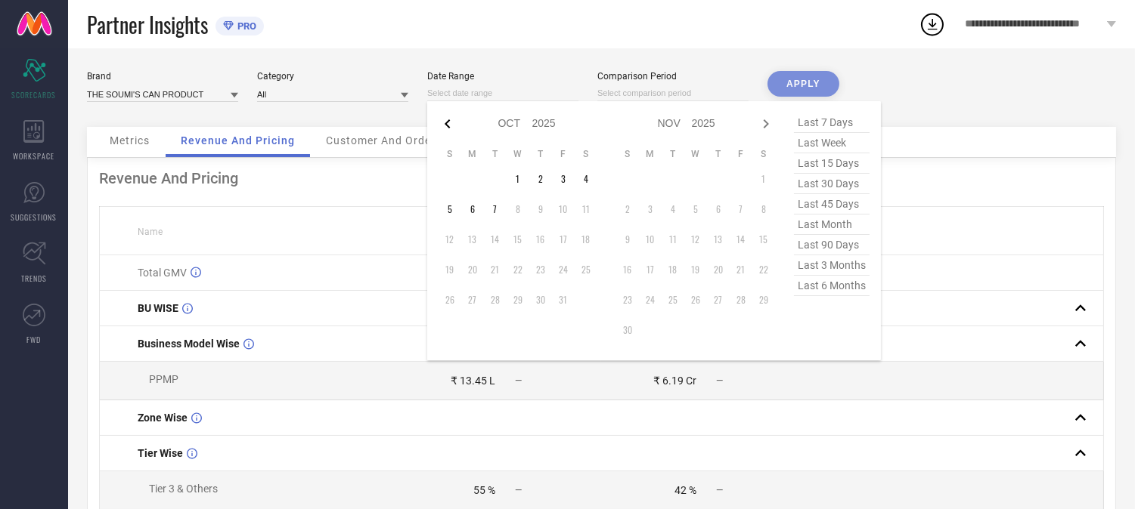
click at [444, 119] on icon at bounding box center [447, 124] width 18 height 18
select select "8"
select select "2025"
select select "9"
select select "2025"
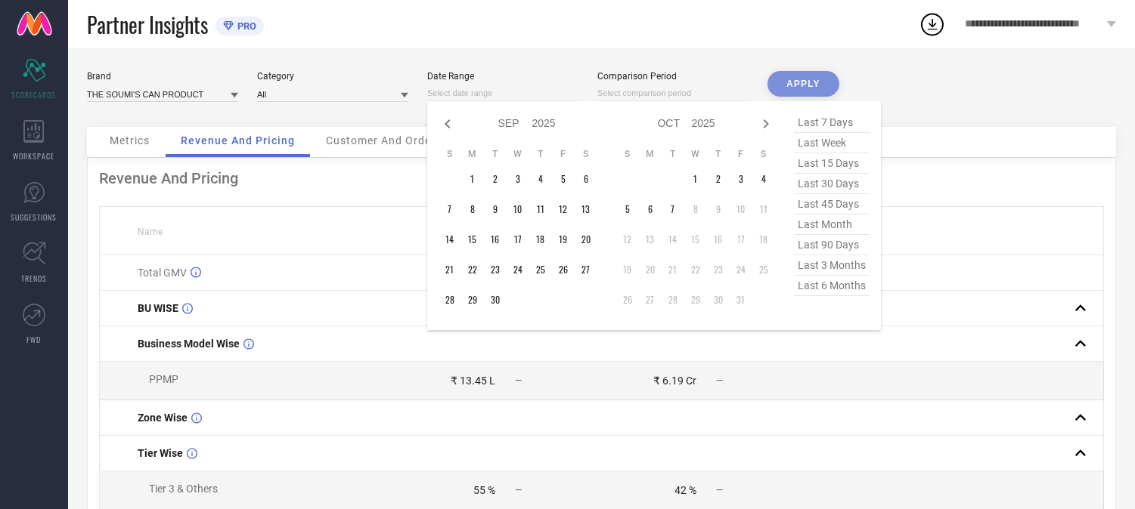
click at [444, 119] on icon at bounding box center [447, 124] width 18 height 18
select select "7"
select select "2025"
select select "8"
select select "2025"
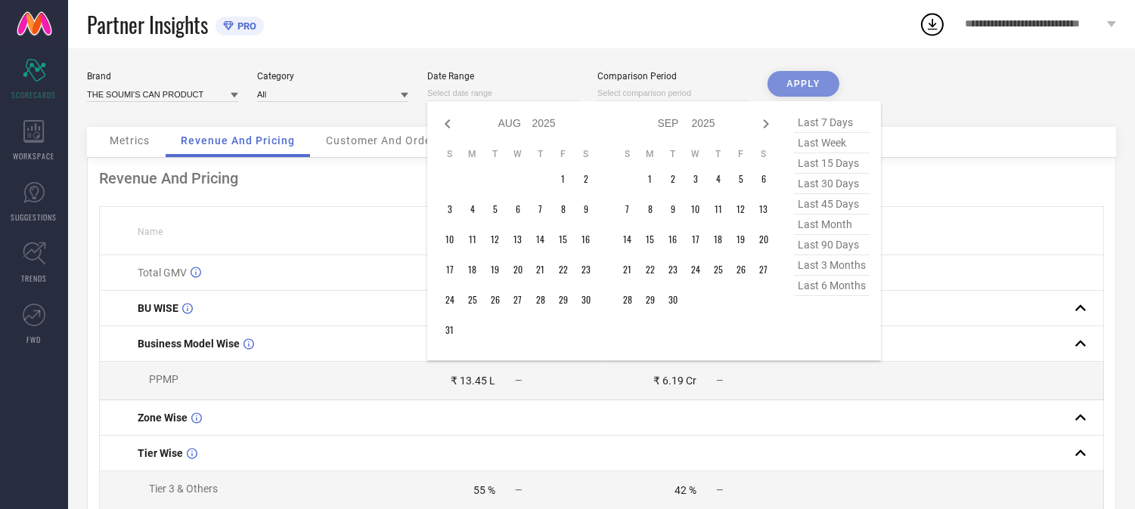
click at [444, 119] on icon at bounding box center [447, 124] width 18 height 18
select select "6"
select select "2025"
select select "7"
select select "2025"
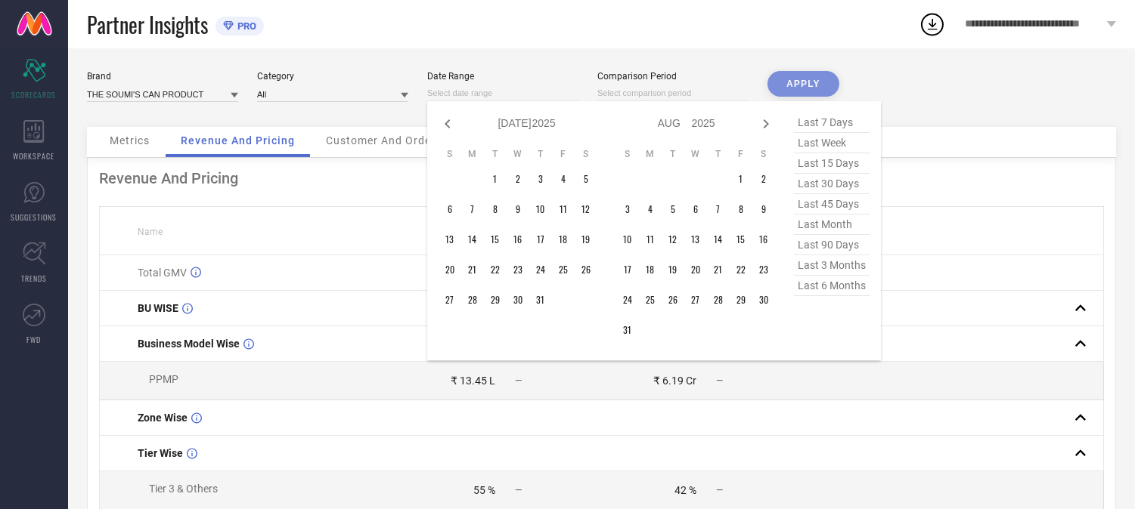
click at [444, 119] on icon at bounding box center [447, 124] width 18 height 18
select select "5"
select select "2025"
select select "6"
select select "2025"
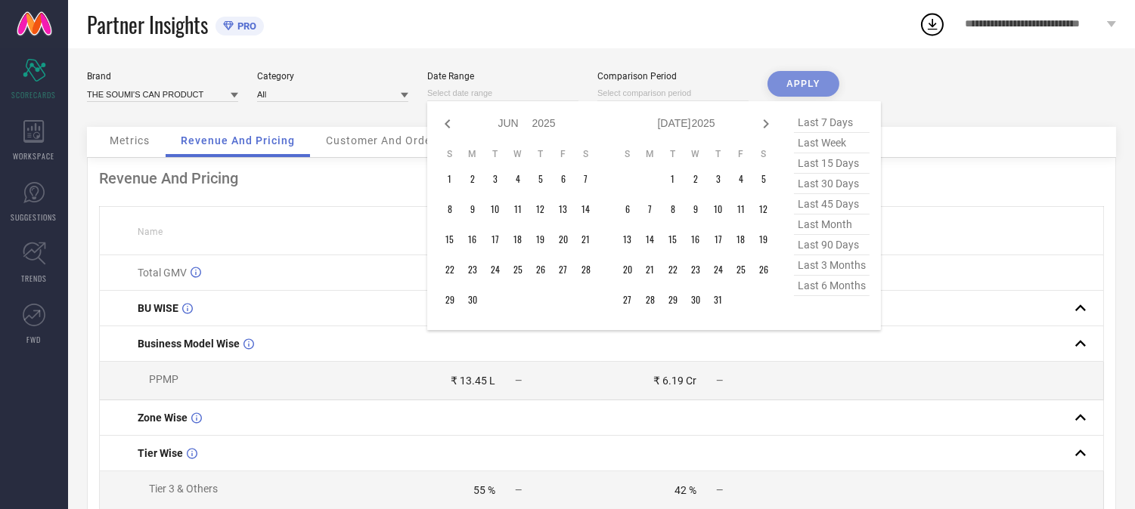
click at [444, 119] on icon at bounding box center [447, 124] width 18 height 18
select select "4"
select select "2025"
select select "5"
select select "2025"
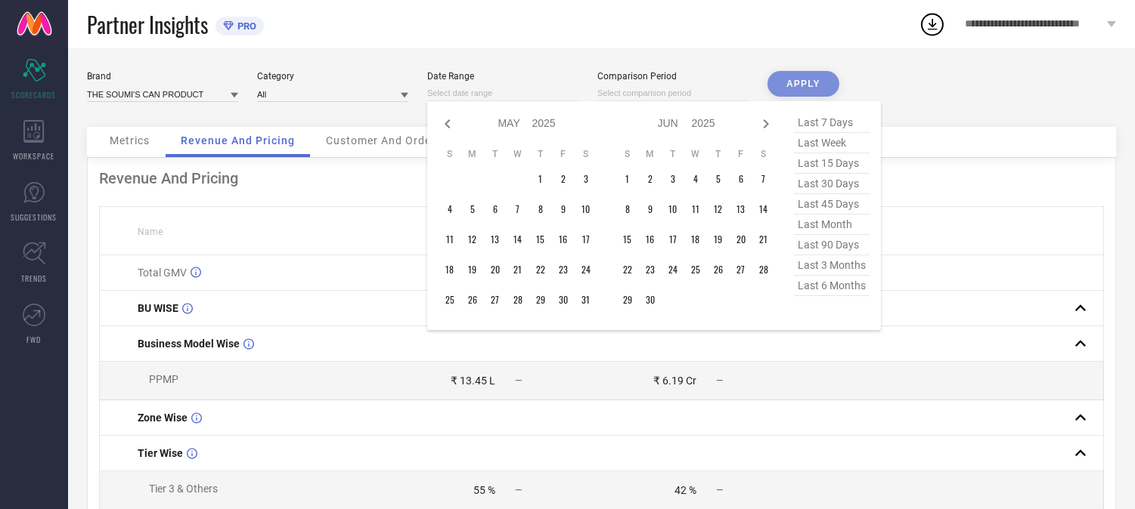
click at [444, 119] on icon at bounding box center [447, 124] width 18 height 18
select select "3"
select select "2025"
select select "4"
select select "2025"
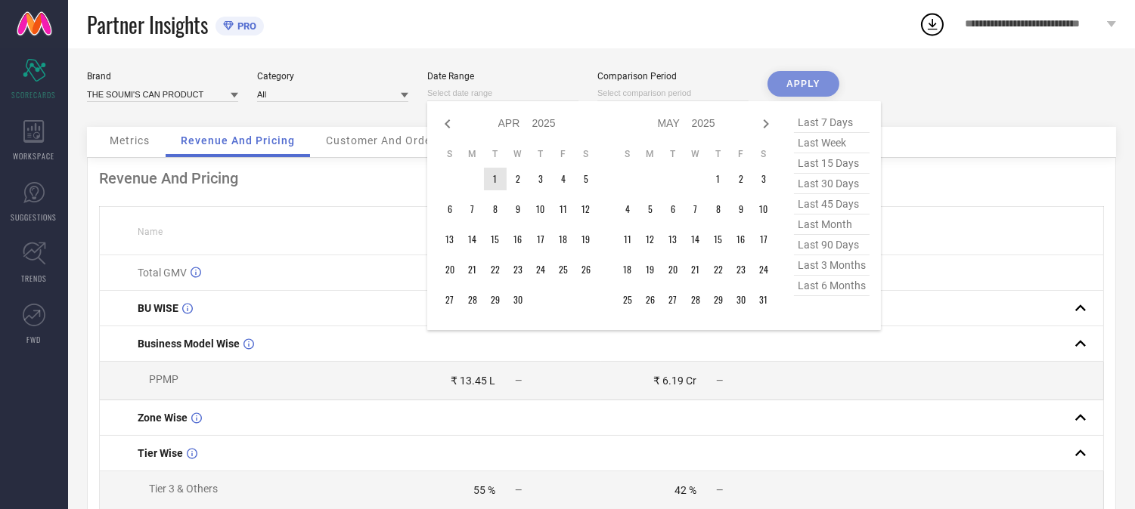
type input "After [DATE]"
click at [495, 183] on td "1" at bounding box center [495, 179] width 23 height 23
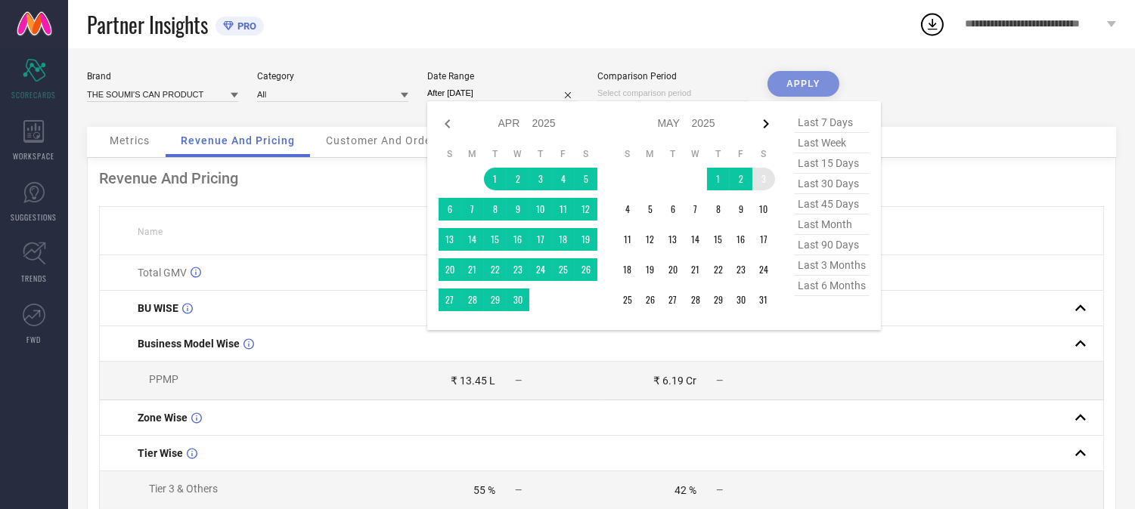
click at [768, 127] on icon at bounding box center [766, 124] width 18 height 18
select select "4"
select select "2025"
select select "5"
select select "2025"
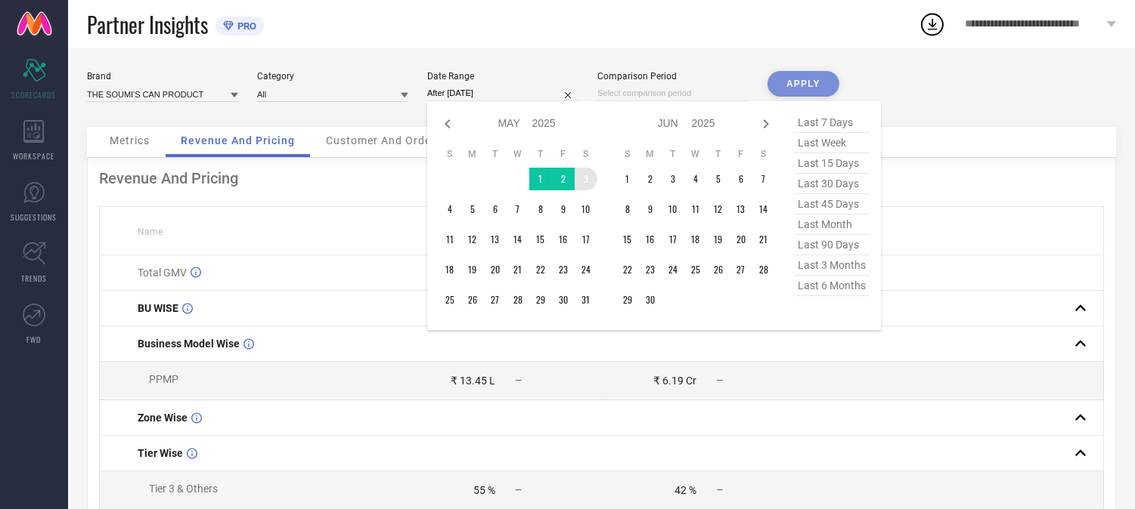
click at [768, 127] on icon at bounding box center [766, 124] width 18 height 18
select select "5"
select select "2025"
select select "6"
select select "2025"
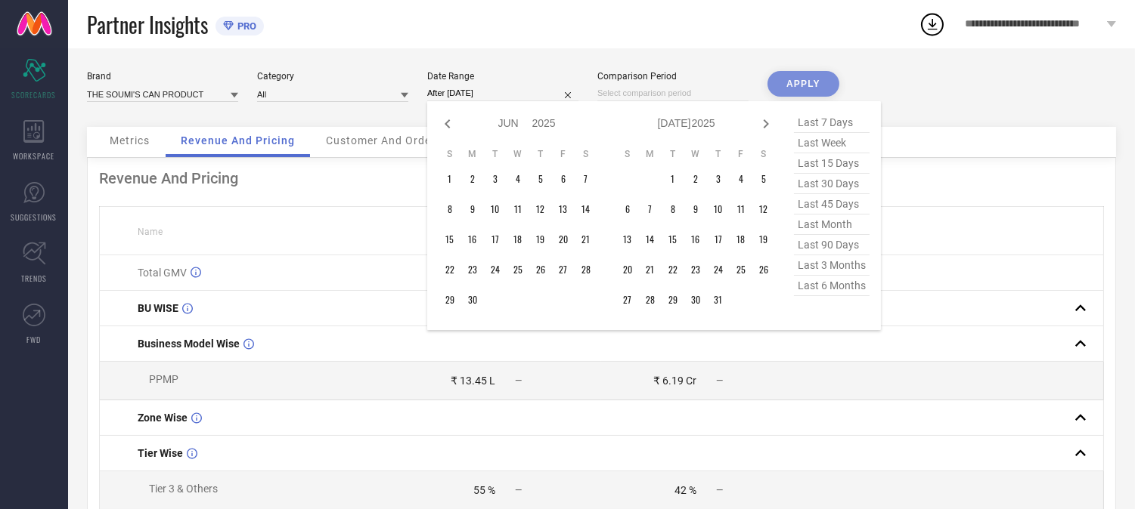
click at [768, 127] on icon at bounding box center [766, 124] width 18 height 18
select select "6"
select select "2025"
select select "7"
select select "2025"
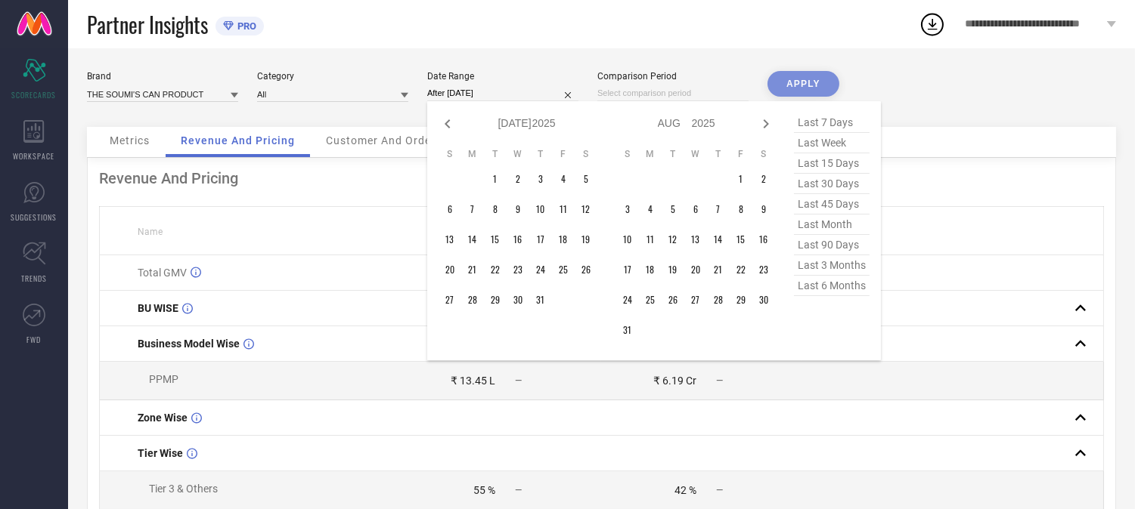
click at [768, 127] on icon at bounding box center [766, 124] width 18 height 18
select select "7"
select select "2025"
select select "8"
select select "2025"
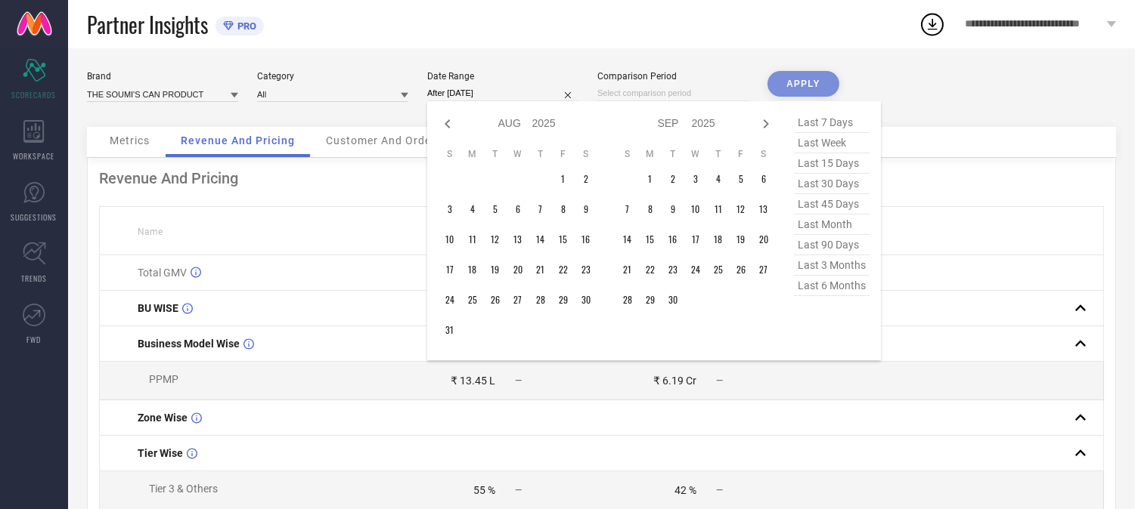
click at [768, 127] on icon at bounding box center [766, 124] width 18 height 18
select select "8"
select select "2025"
select select "9"
select select "2025"
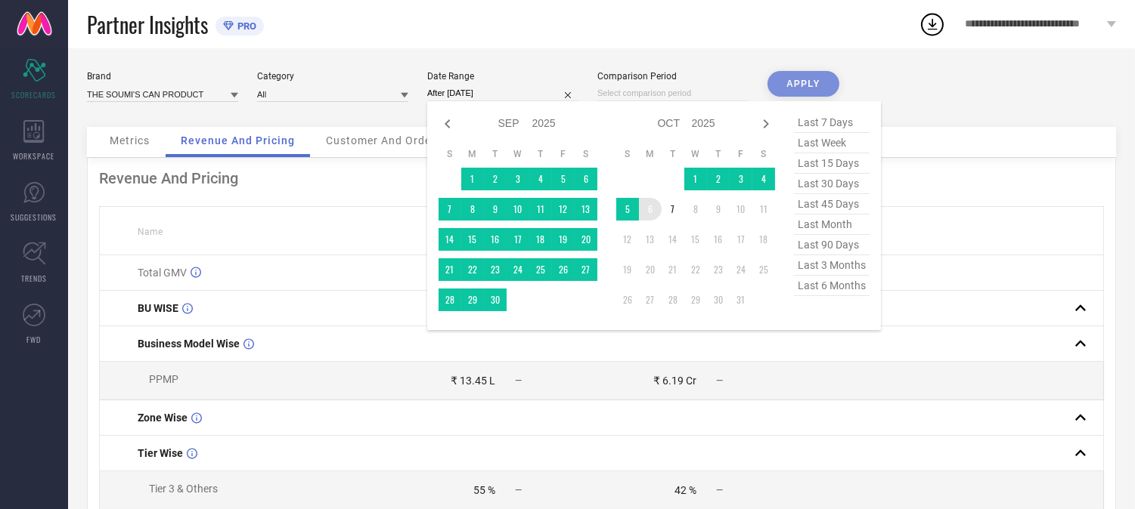
type input "[DATE] to [DATE]"
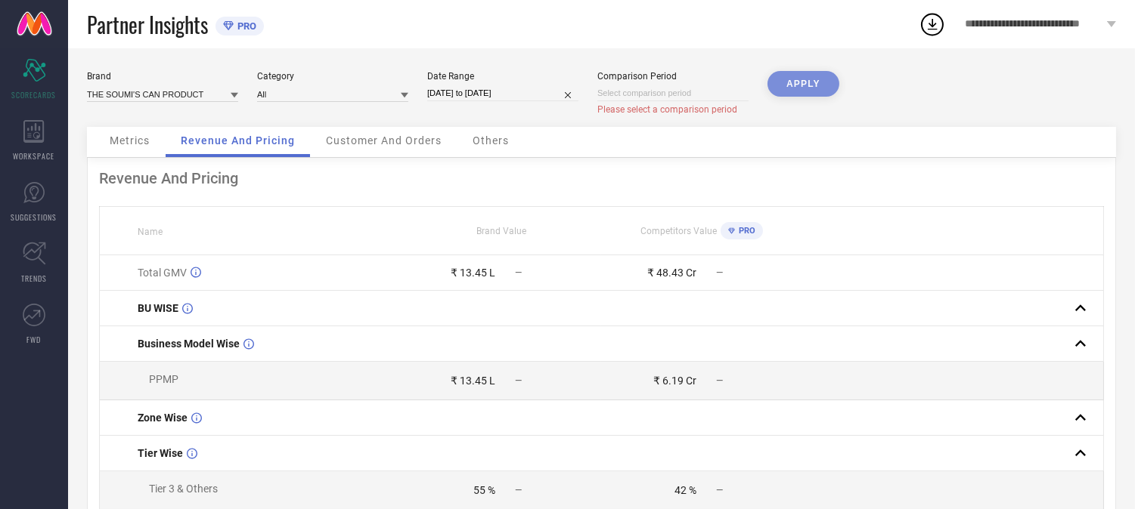
select select "9"
select select "2025"
select select "10"
select select "2025"
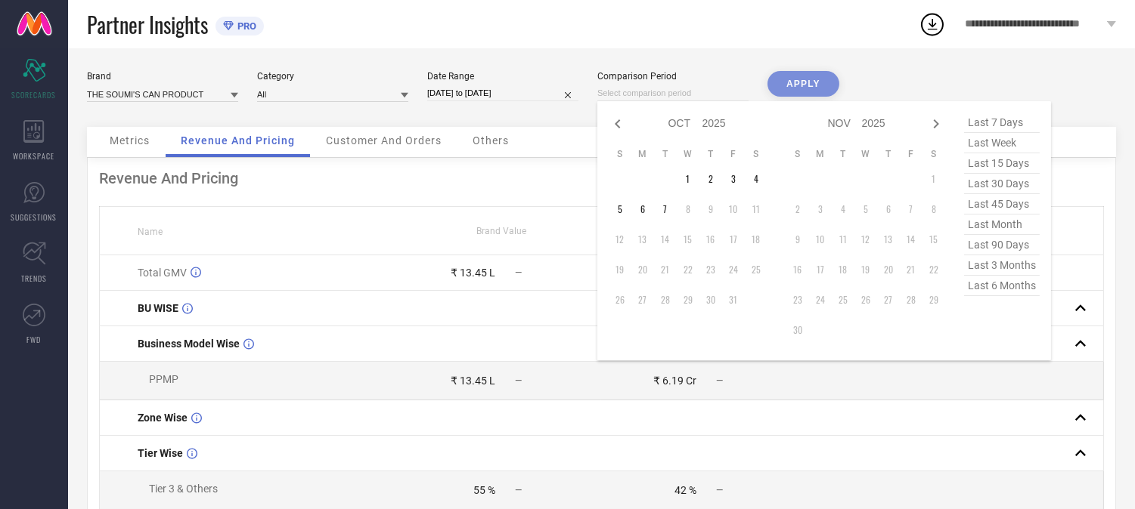
click at [662, 96] on input at bounding box center [672, 93] width 151 height 16
type input "After [DATE]"
click at [641, 208] on td "6" at bounding box center [642, 209] width 23 height 23
click at [617, 125] on icon at bounding box center [617, 123] width 5 height 9
select select "8"
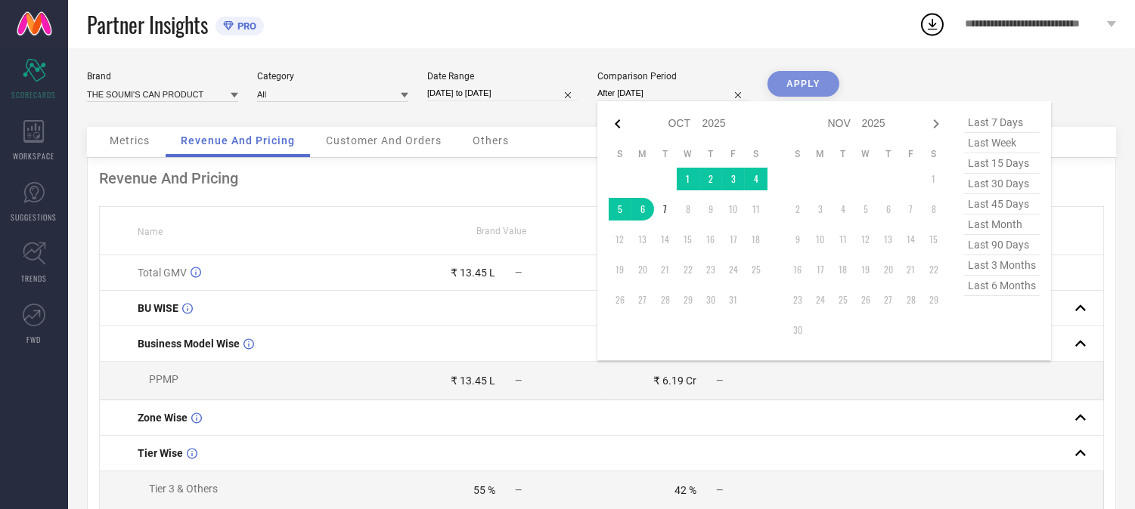
select select "2025"
select select "9"
select select "2025"
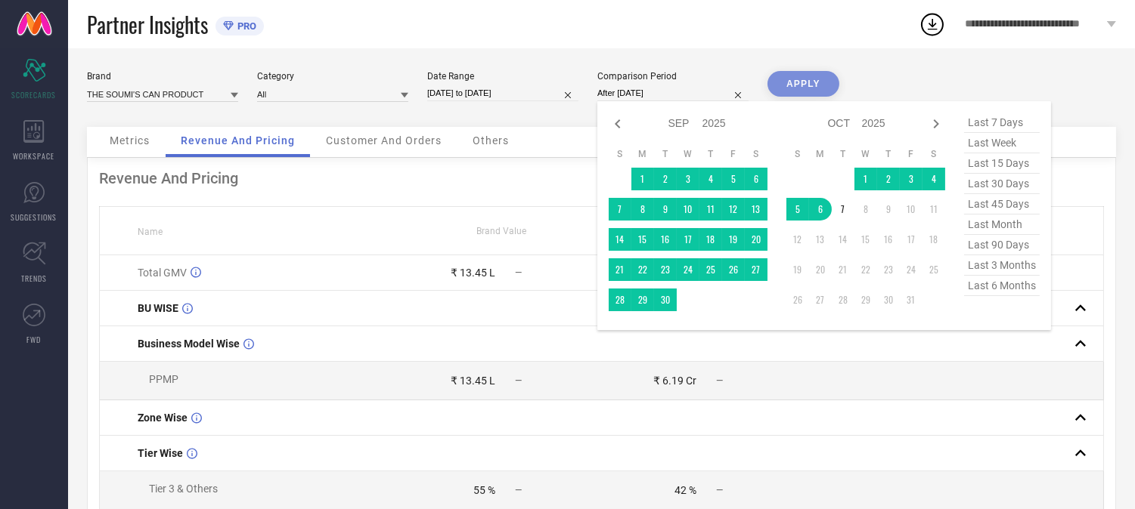
click at [617, 125] on icon at bounding box center [617, 123] width 5 height 9
select select "7"
select select "2025"
select select "8"
select select "2025"
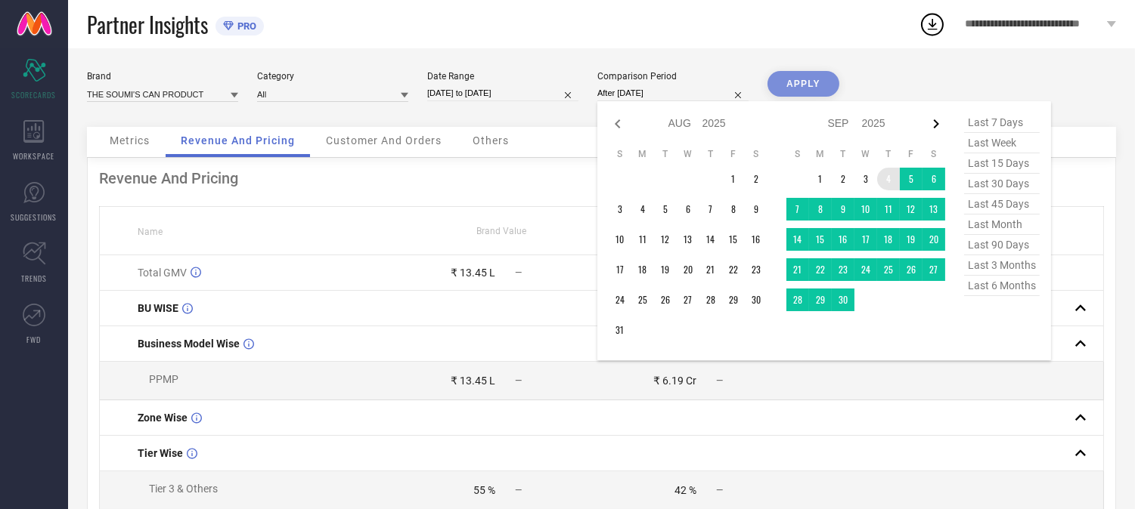
click at [934, 125] on icon at bounding box center [936, 124] width 18 height 18
select select "8"
select select "2025"
select select "9"
select select "2025"
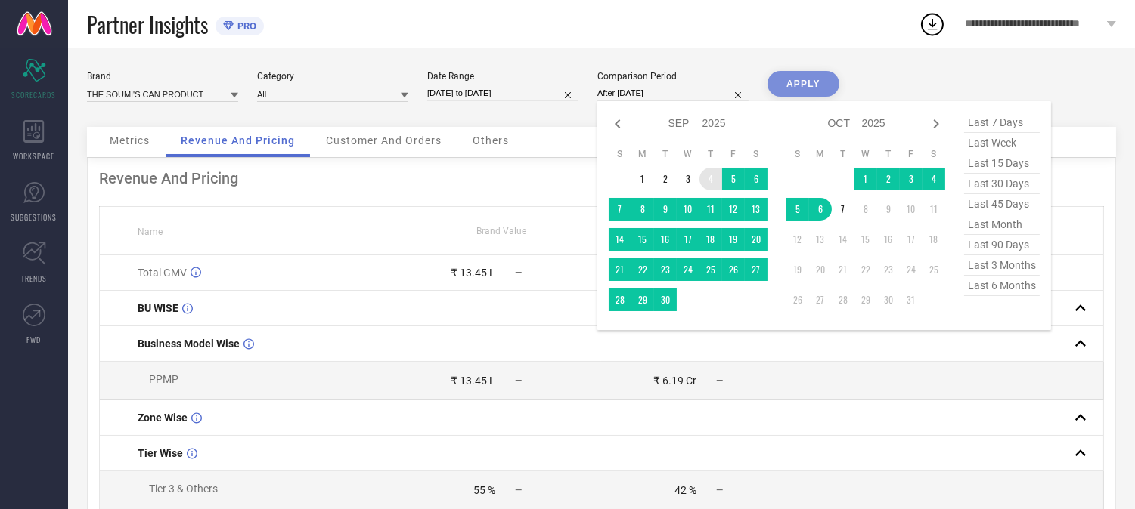
click at [934, 125] on icon at bounding box center [936, 124] width 18 height 18
select select "9"
select select "2025"
select select "10"
select select "2025"
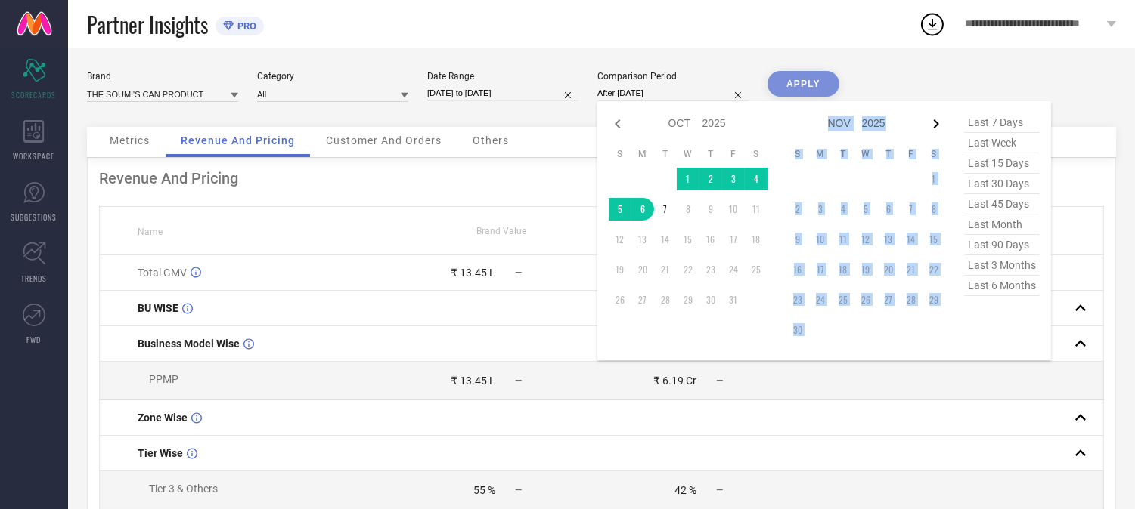
click at [934, 125] on icon at bounding box center [936, 124] width 18 height 18
select select "10"
select select "2025"
select select "11"
select select "2025"
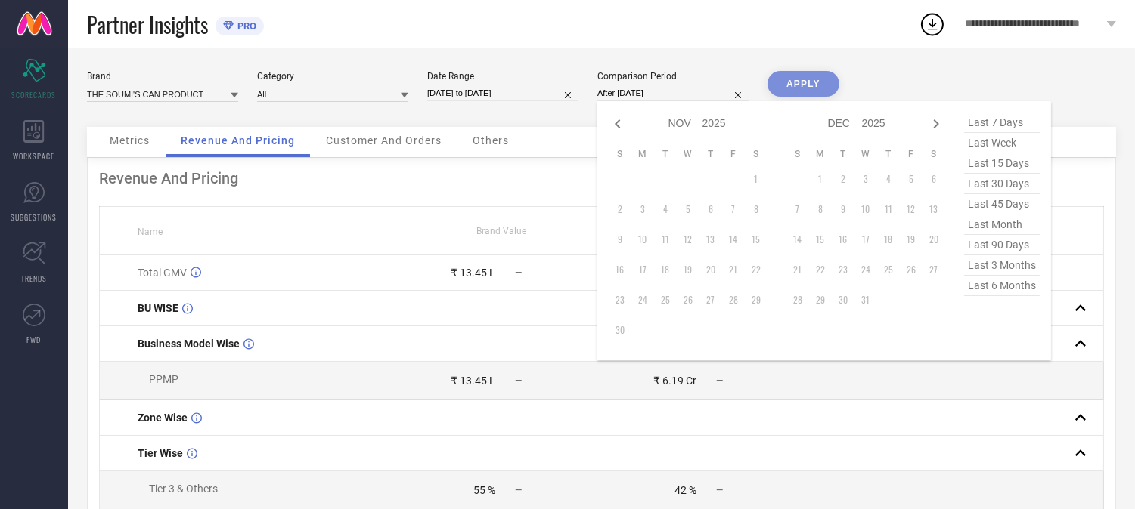
click at [797, 87] on div "APPLY" at bounding box center [803, 99] width 72 height 56
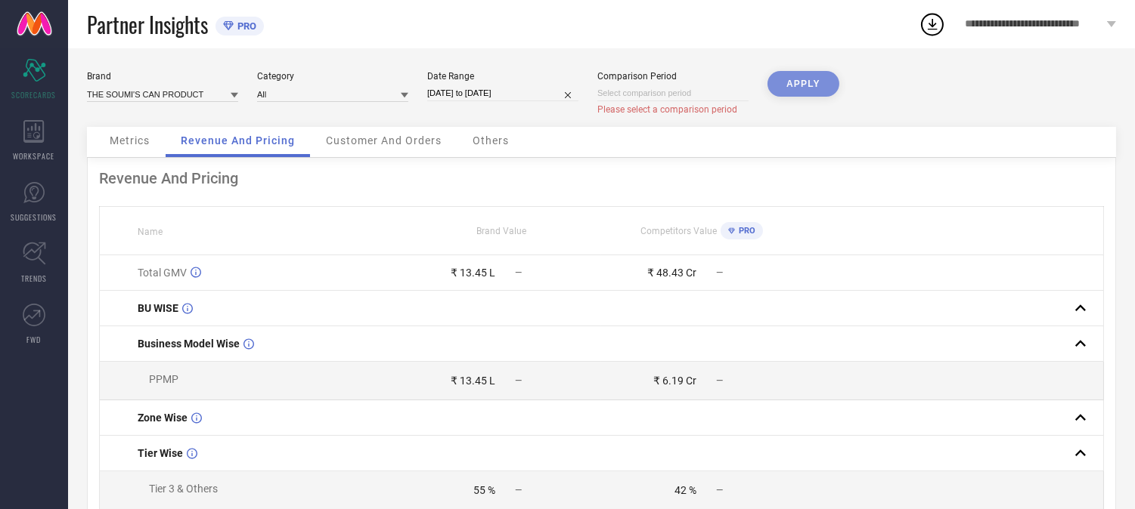
select select "9"
select select "2025"
select select "10"
select select "2025"
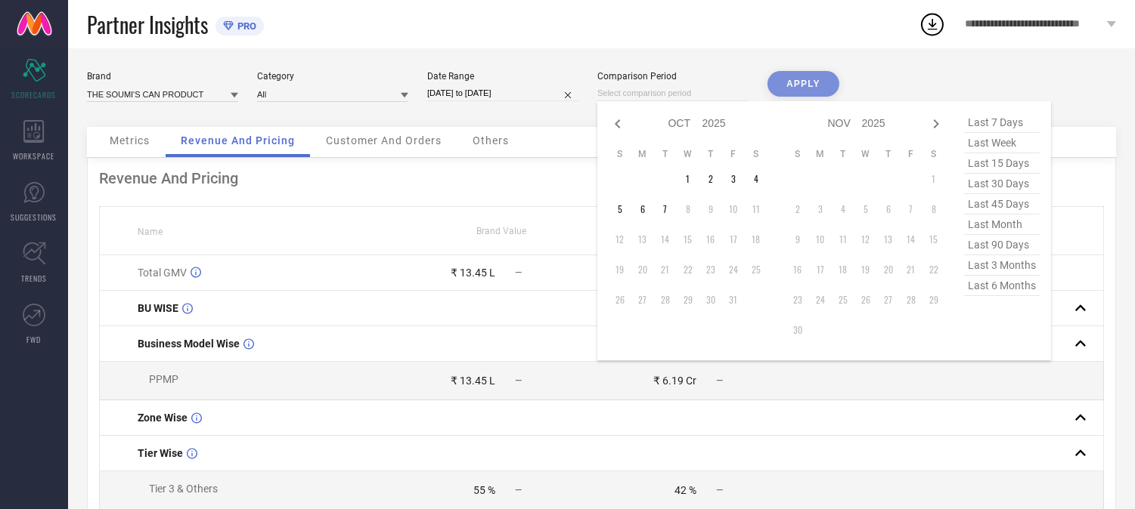
click at [616, 93] on input at bounding box center [672, 93] width 151 height 16
click at [618, 125] on icon at bounding box center [617, 123] width 5 height 9
select select "8"
select select "2025"
select select "9"
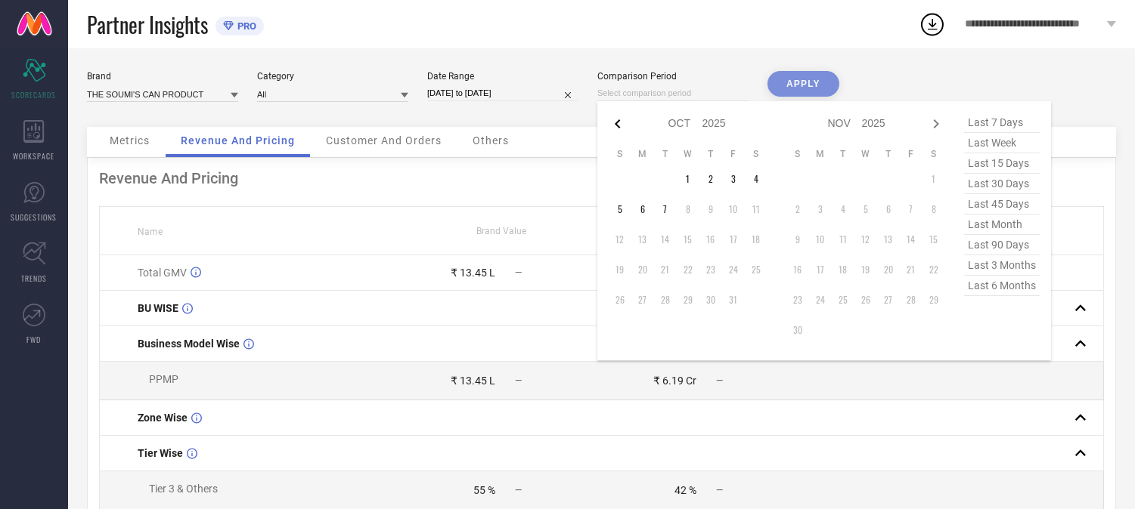
select select "2025"
click at [618, 125] on icon at bounding box center [617, 123] width 5 height 9
select select "6"
click at [618, 125] on icon at bounding box center [617, 123] width 5 height 9
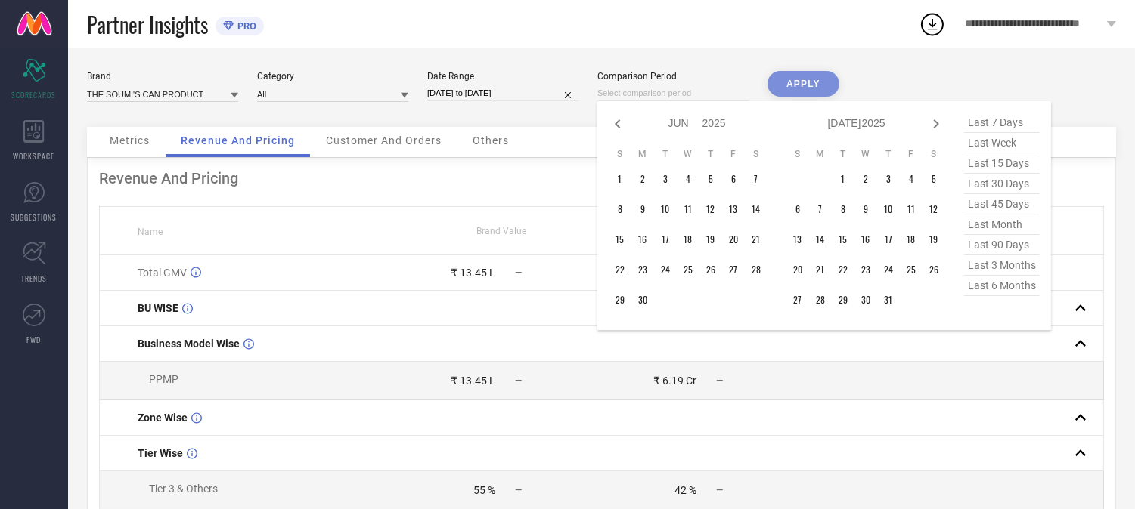
click at [618, 125] on icon at bounding box center [617, 123] width 5 height 9
click at [664, 185] on td "1" at bounding box center [665, 179] width 23 height 23
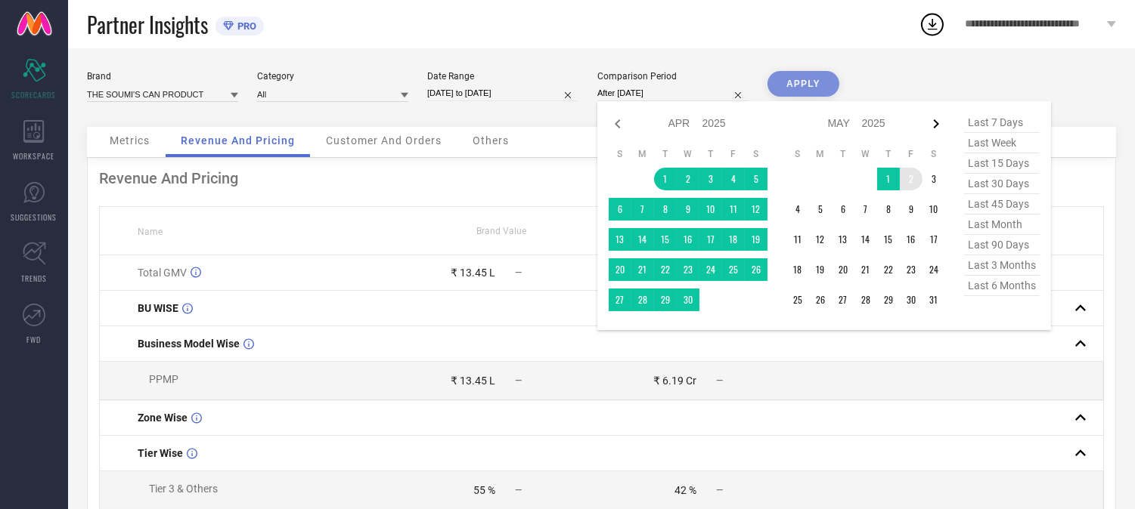
click at [936, 123] on icon at bounding box center [936, 123] width 5 height 9
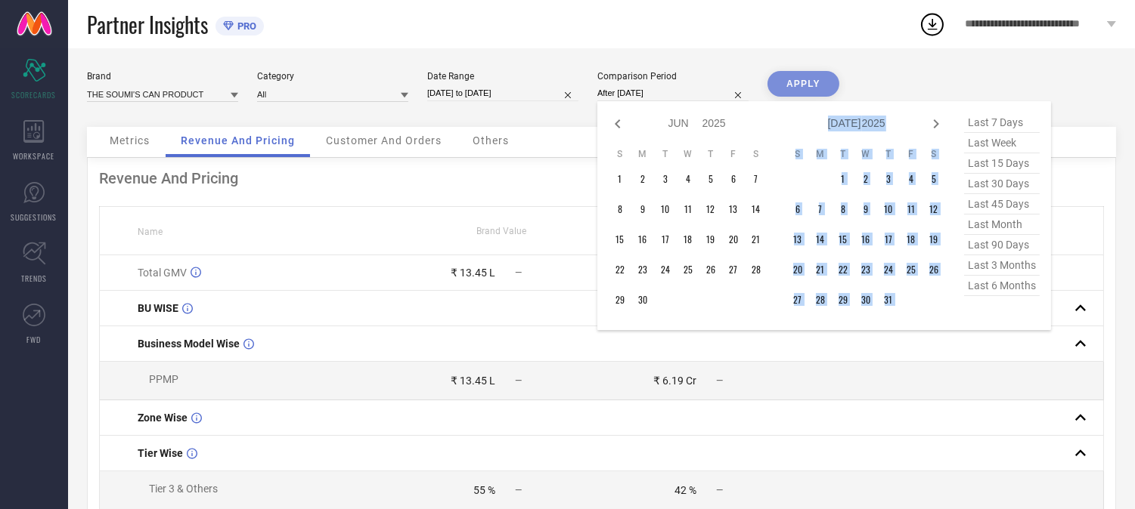
click at [936, 124] on icon at bounding box center [936, 124] width 18 height 18
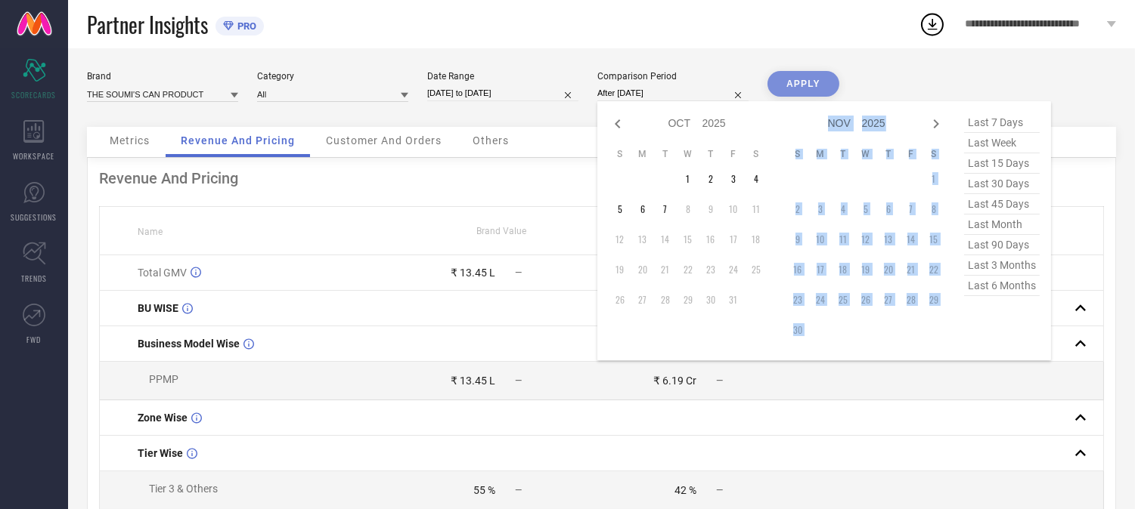
click at [936, 124] on icon at bounding box center [936, 124] width 18 height 18
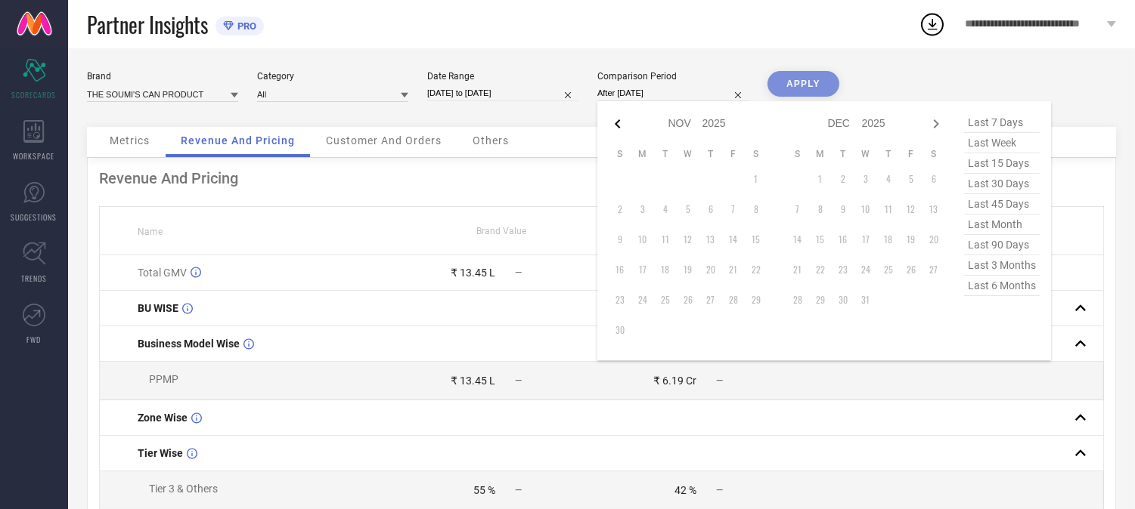
click at [615, 119] on icon at bounding box center [618, 124] width 18 height 18
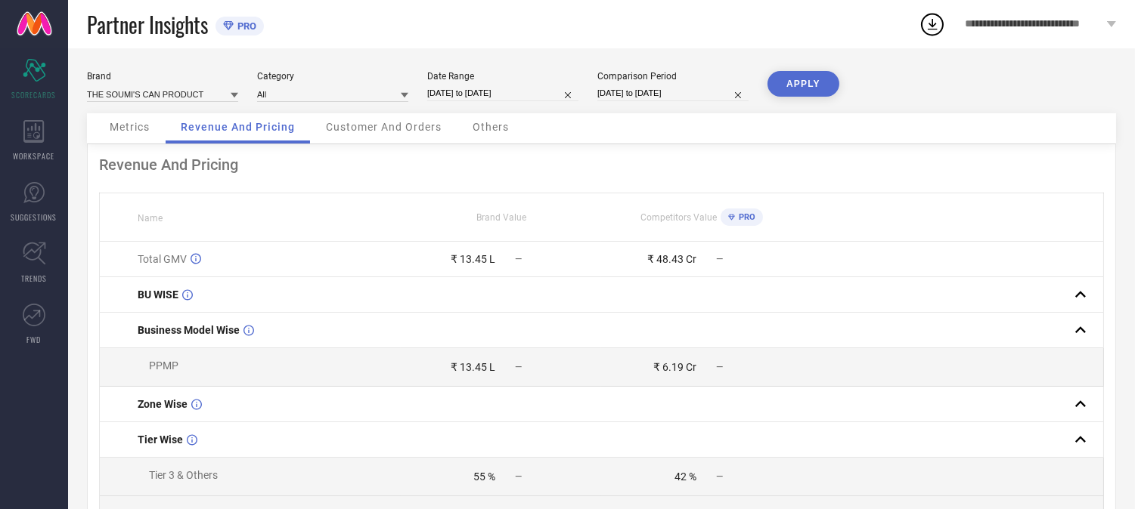
click at [807, 80] on button "APPLY" at bounding box center [803, 84] width 72 height 26
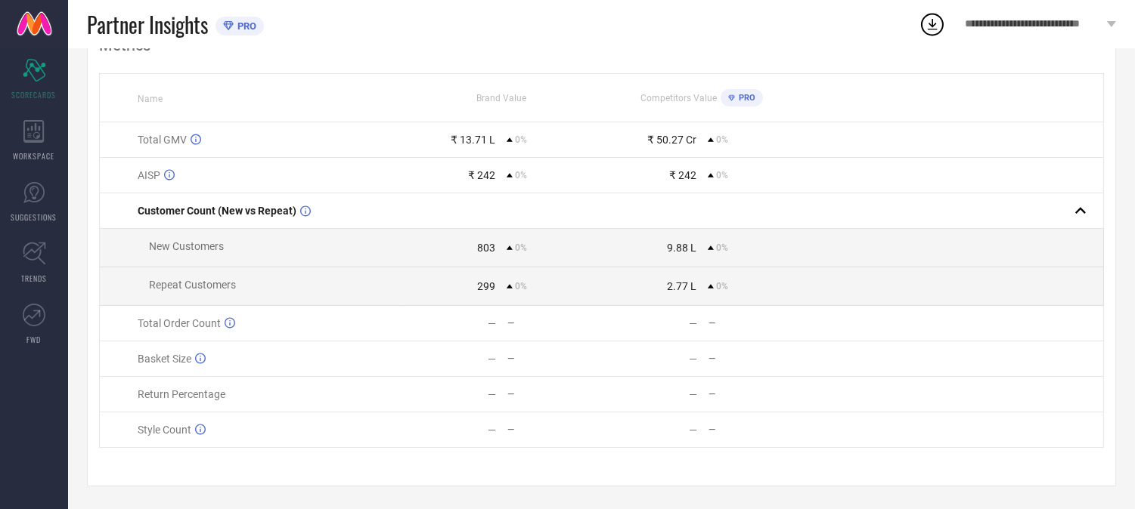
scroll to position [123, 0]
click at [18, 129] on div "WORKSPACE" at bounding box center [34, 140] width 68 height 60
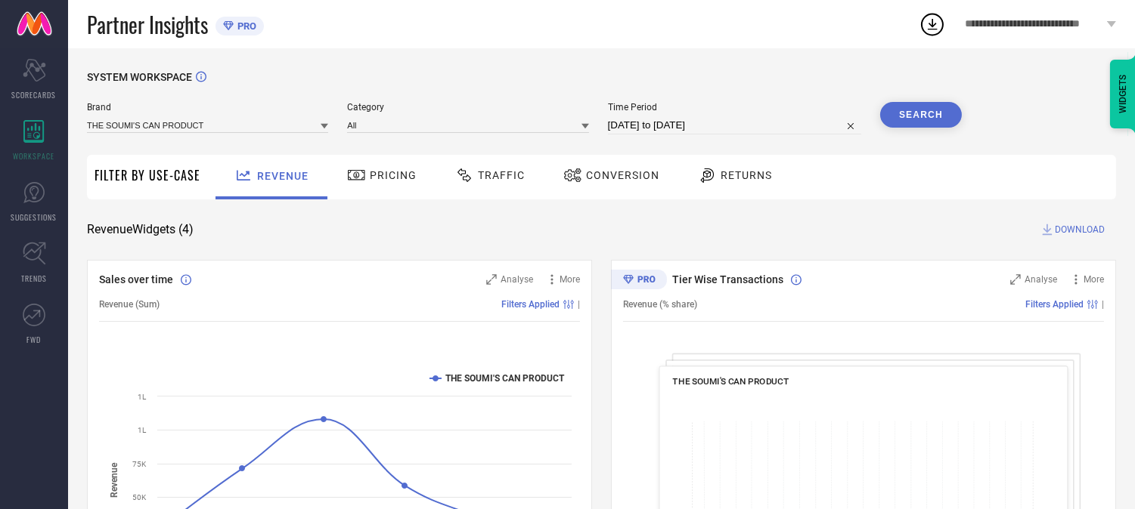
click at [720, 174] on span "Returns" at bounding box center [745, 175] width 51 height 12
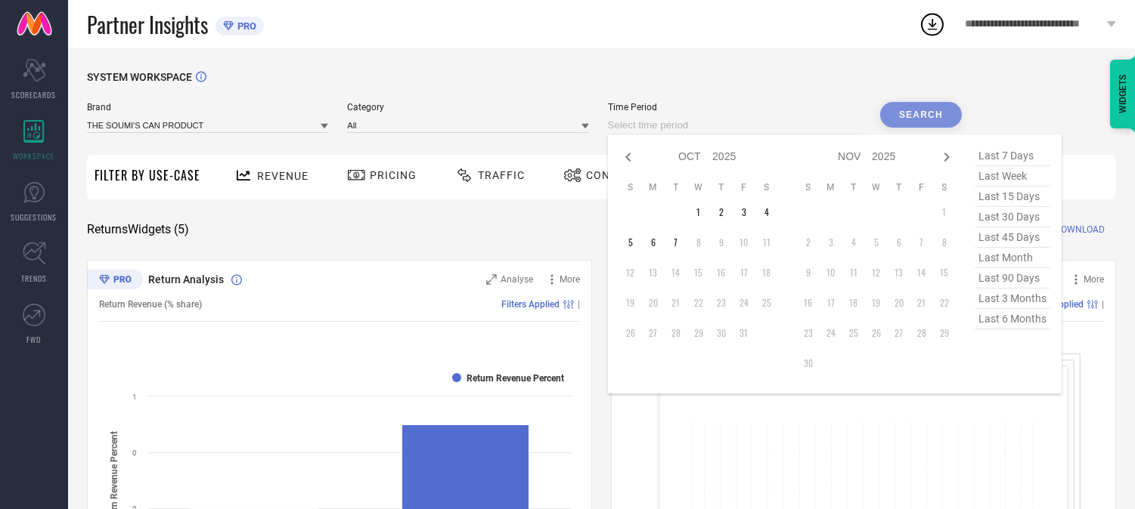
click at [705, 127] on input at bounding box center [734, 125] width 253 height 18
click at [633, 156] on icon at bounding box center [628, 157] width 18 height 18
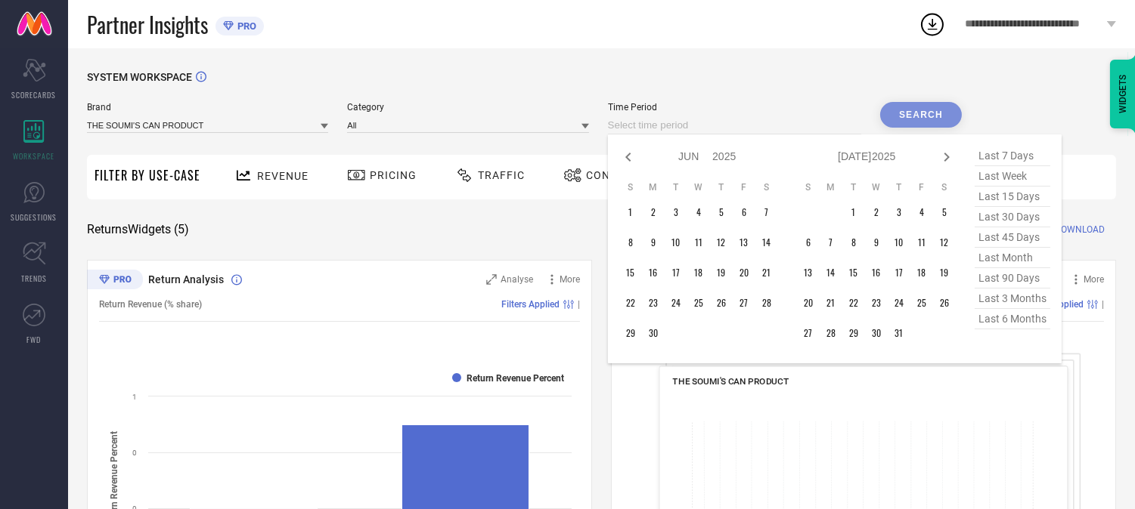
click at [633, 156] on icon at bounding box center [628, 157] width 18 height 18
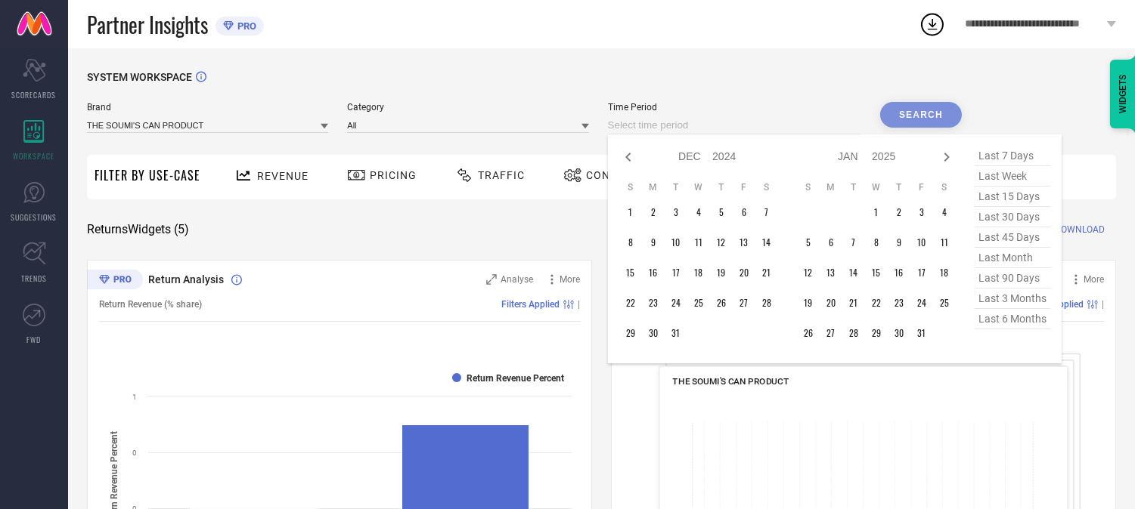
click at [633, 156] on icon at bounding box center [628, 157] width 18 height 18
click at [856, 243] on td "8" at bounding box center [853, 242] width 23 height 23
click at [946, 157] on icon at bounding box center [946, 157] width 18 height 18
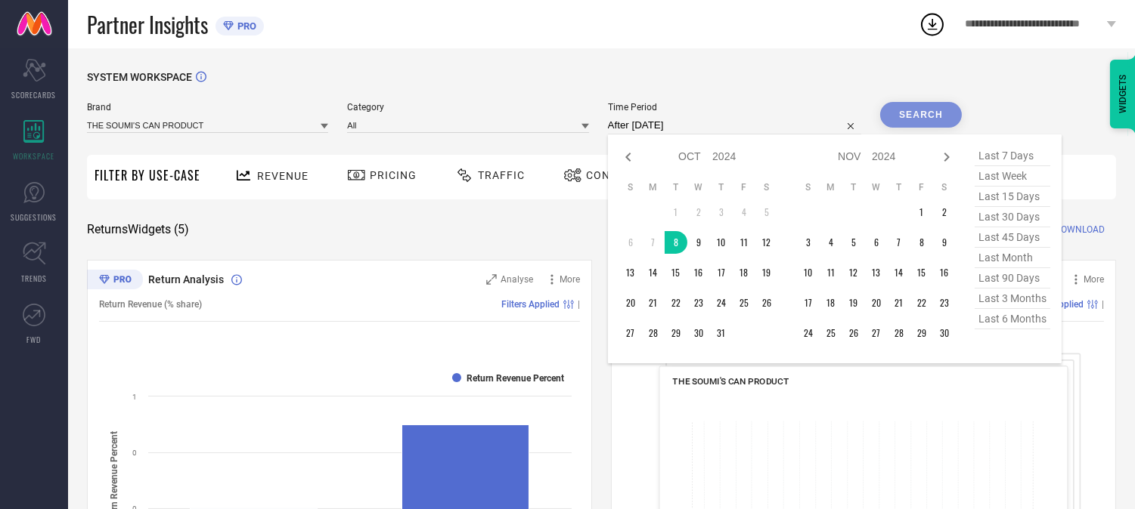
click at [946, 157] on icon at bounding box center [946, 157] width 18 height 18
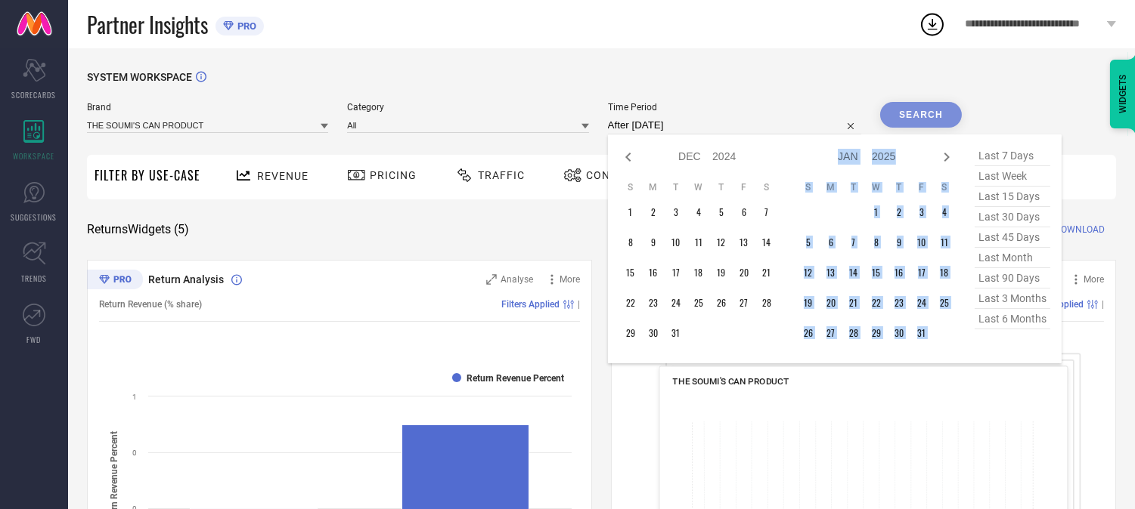
click at [946, 157] on icon at bounding box center [946, 157] width 18 height 18
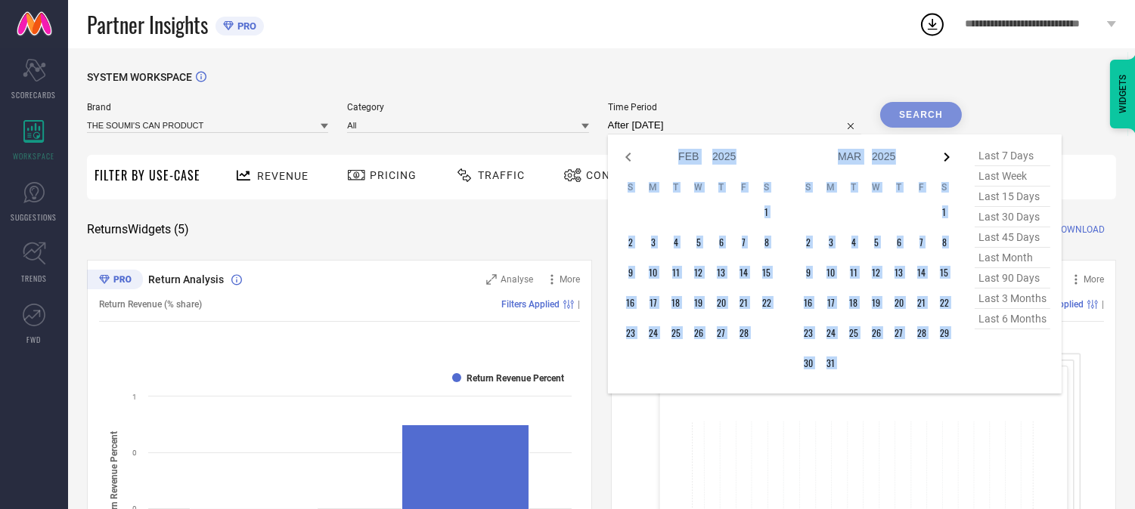
click at [951, 155] on icon at bounding box center [946, 157] width 18 height 18
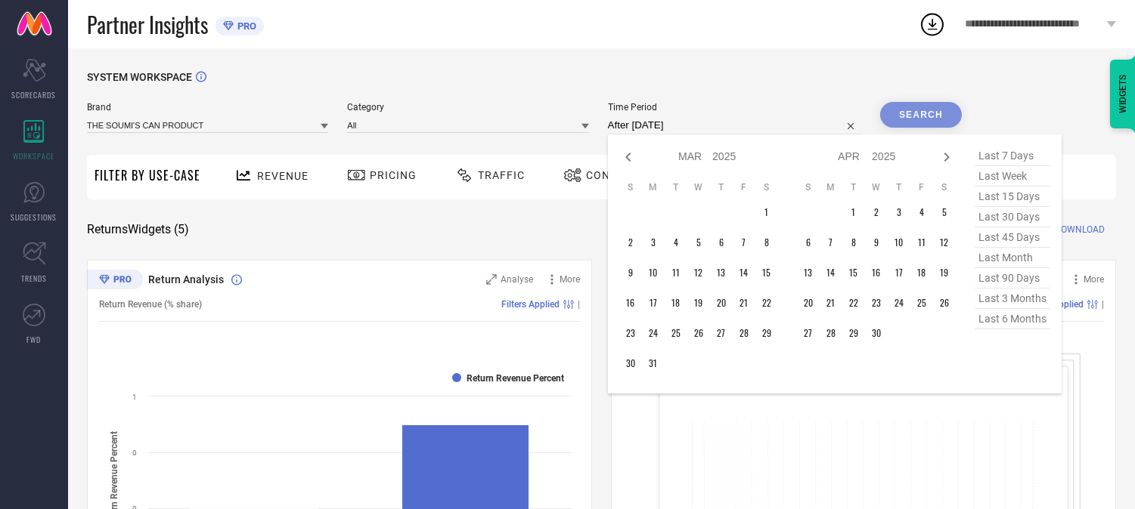
click at [951, 155] on icon at bounding box center [946, 157] width 18 height 18
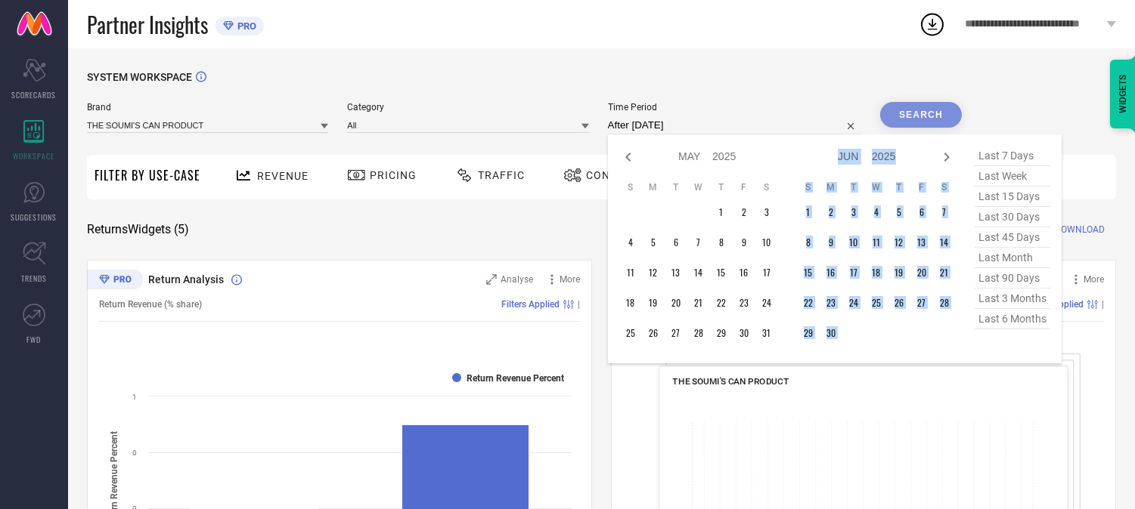
click at [951, 155] on icon at bounding box center [946, 157] width 18 height 18
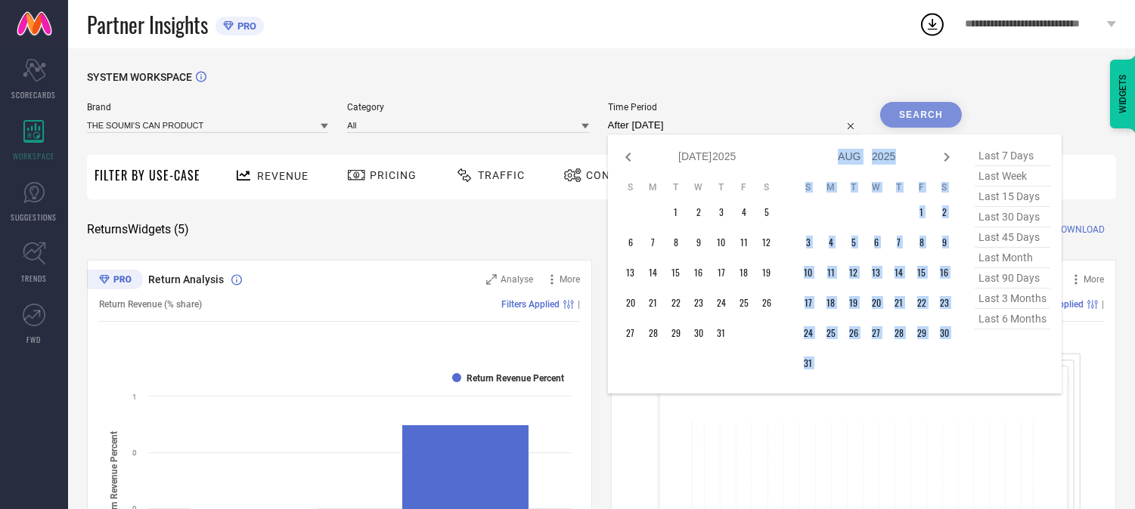
click at [951, 155] on icon at bounding box center [946, 157] width 18 height 18
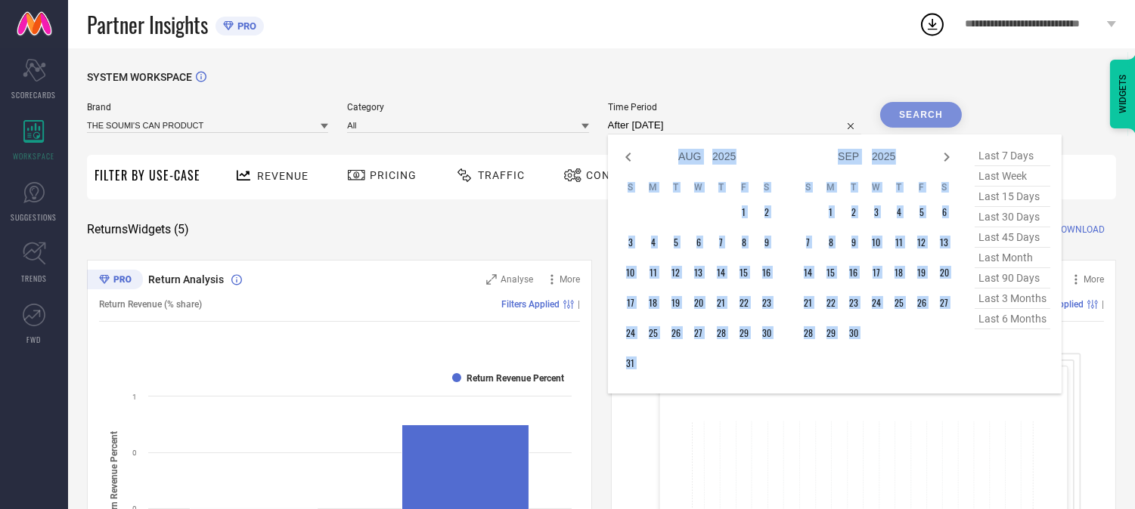
click at [951, 155] on icon at bounding box center [946, 157] width 18 height 18
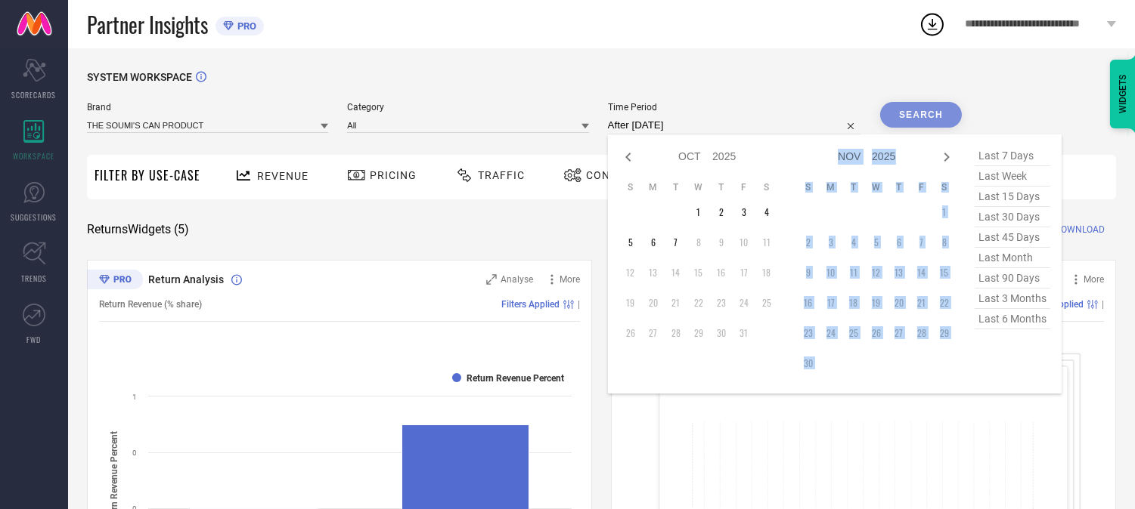
click at [951, 155] on icon at bounding box center [946, 157] width 18 height 18
click at [949, 155] on icon at bounding box center [945, 157] width 5 height 9
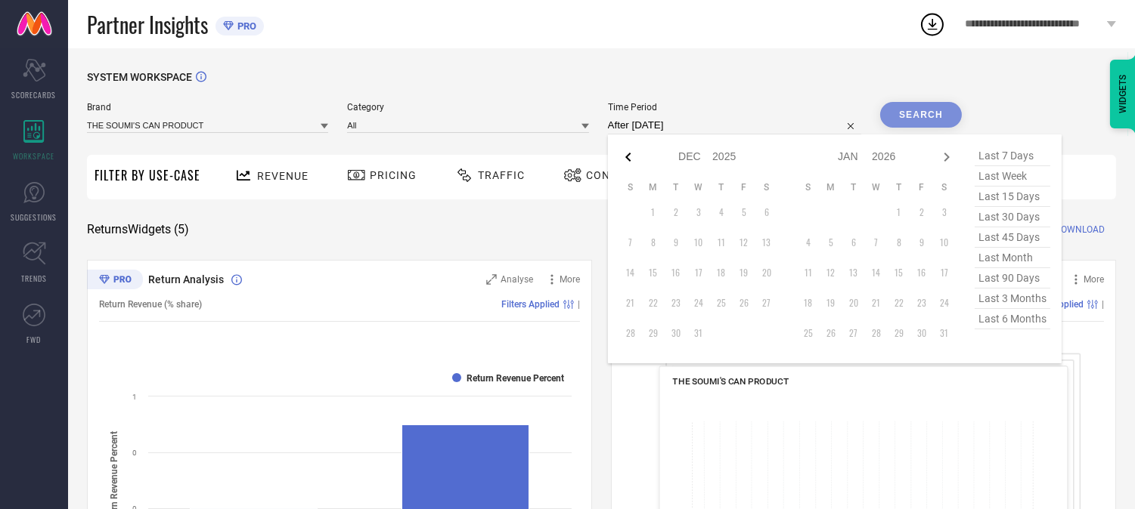
click at [630, 153] on icon at bounding box center [627, 157] width 5 height 9
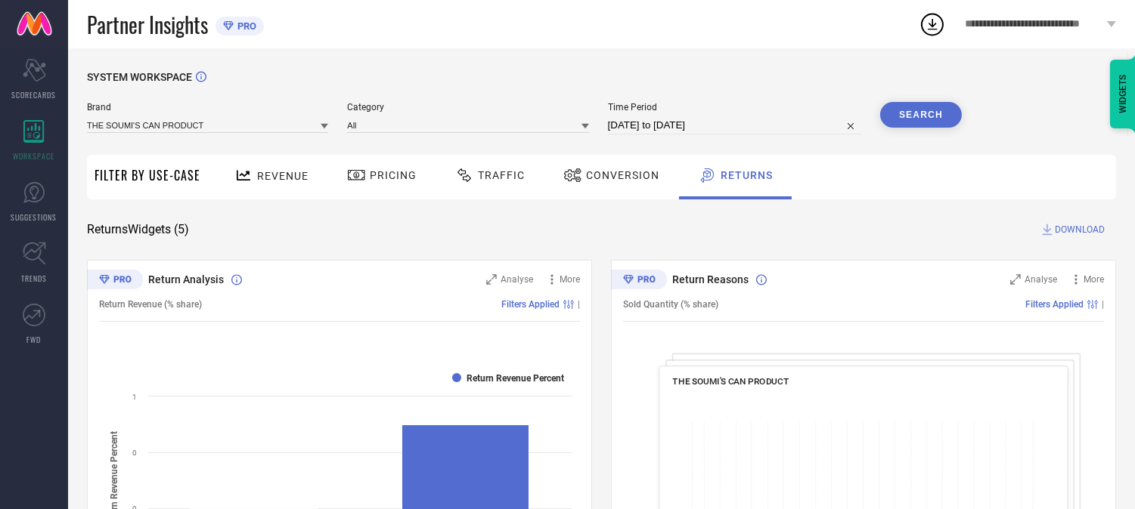
click at [930, 117] on button "Search" at bounding box center [921, 115] width 82 height 26
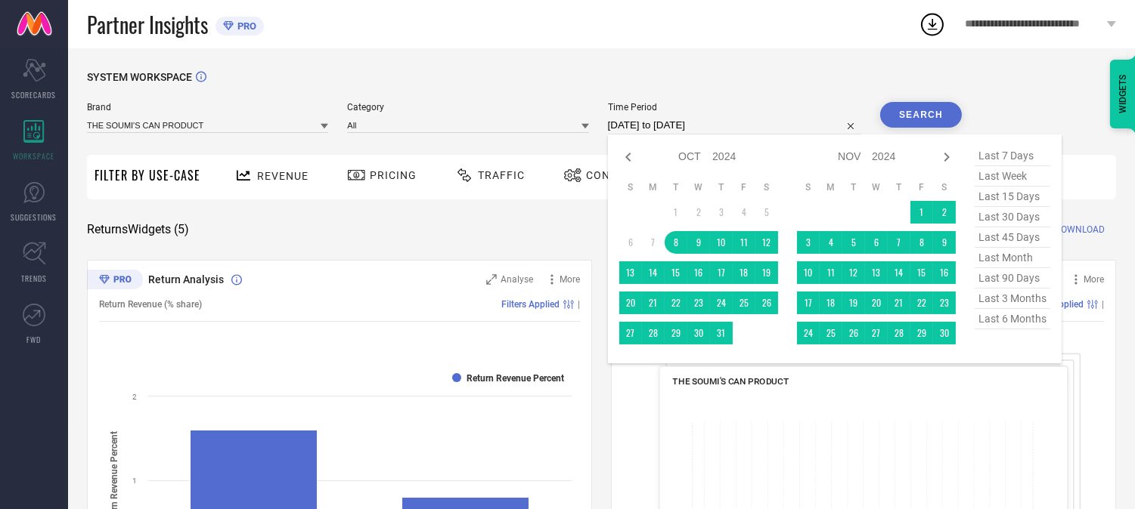
click at [674, 127] on input "[DATE] to [DATE]" at bounding box center [734, 125] width 253 height 18
click at [949, 151] on icon at bounding box center [946, 157] width 18 height 18
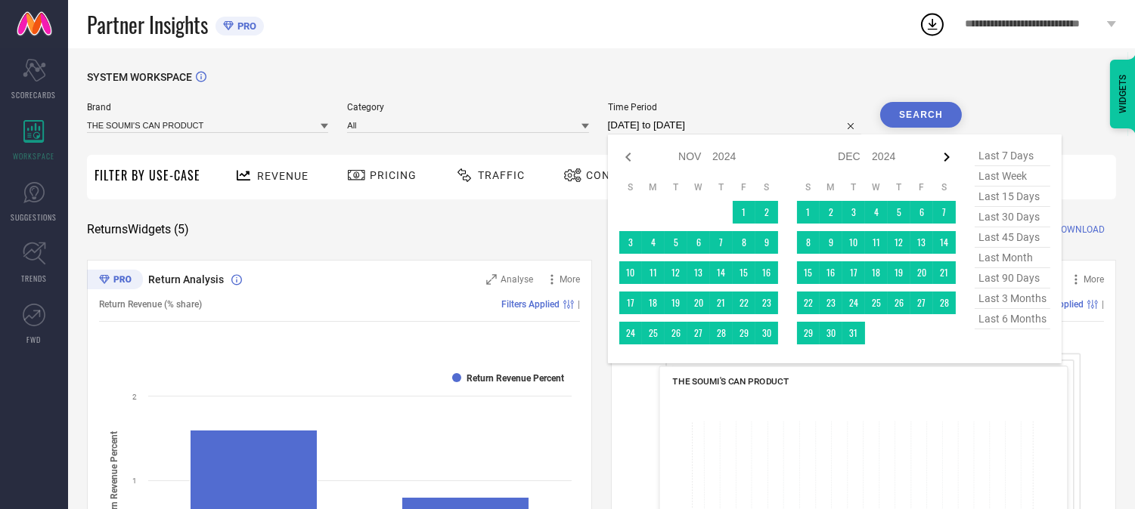
click at [949, 151] on icon at bounding box center [946, 157] width 18 height 18
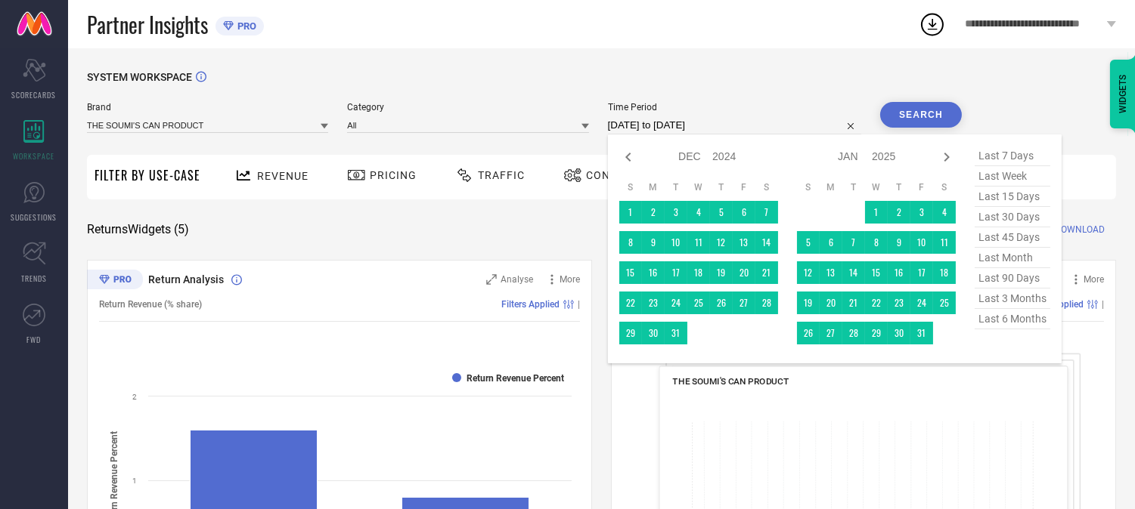
click at [949, 151] on icon at bounding box center [946, 157] width 18 height 18
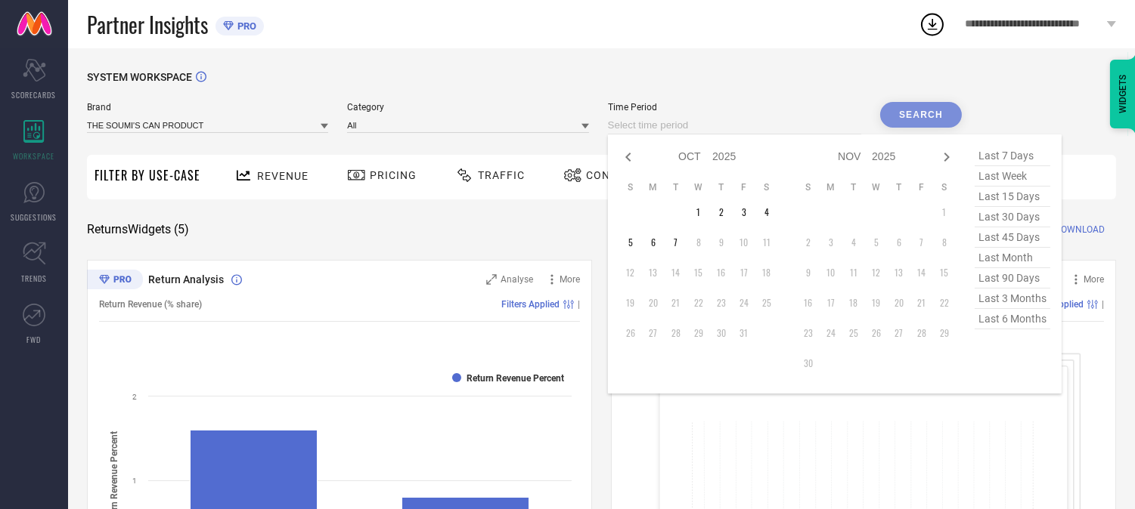
click at [628, 118] on input at bounding box center [734, 125] width 253 height 18
click at [623, 151] on icon at bounding box center [628, 157] width 18 height 18
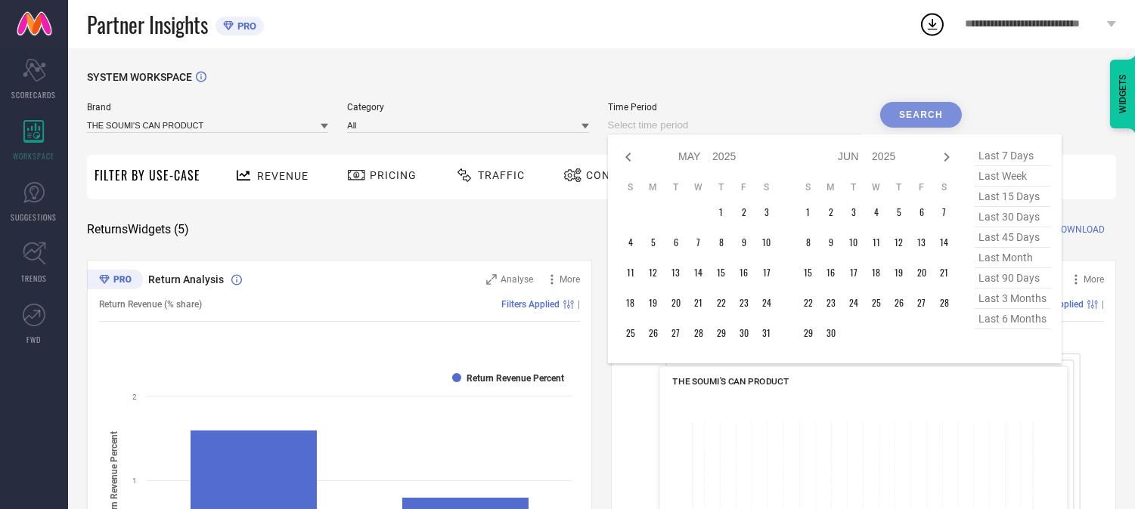
click at [623, 151] on icon at bounding box center [628, 157] width 18 height 18
click at [942, 155] on icon at bounding box center [946, 157] width 18 height 18
click at [851, 210] on td "1" at bounding box center [853, 212] width 23 height 23
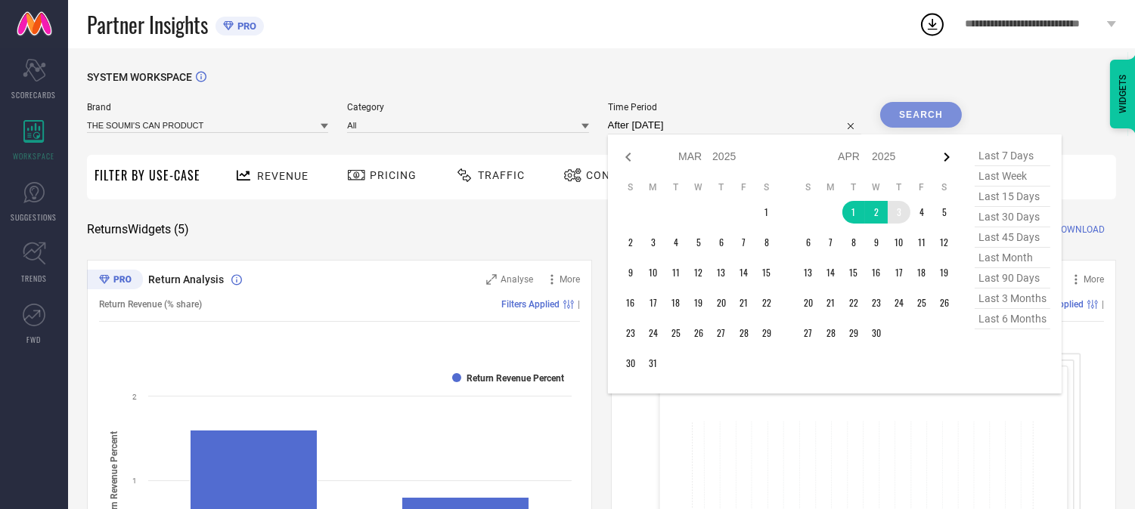
click at [949, 156] on icon at bounding box center [945, 157] width 5 height 9
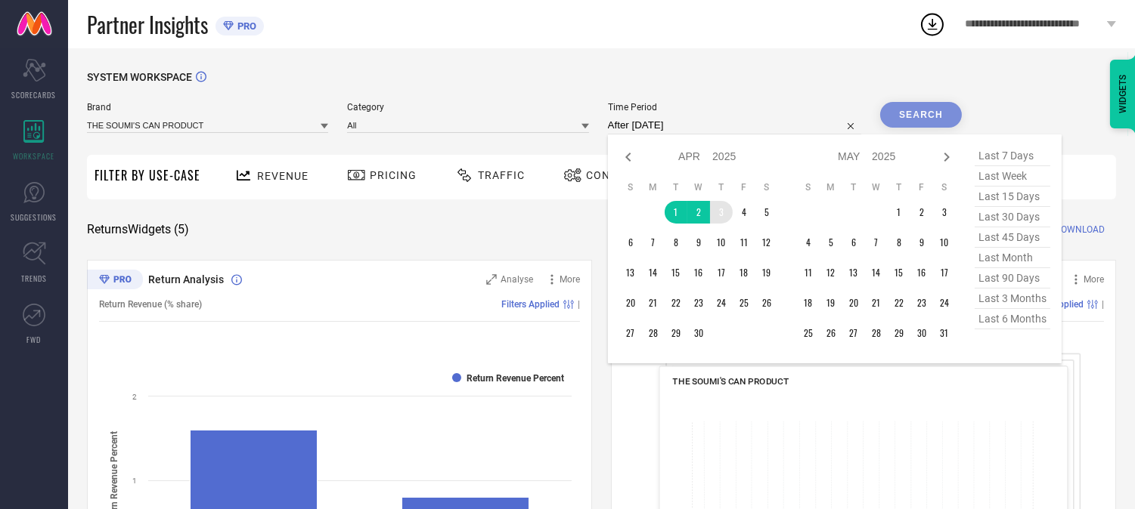
click at [949, 156] on icon at bounding box center [945, 157] width 5 height 9
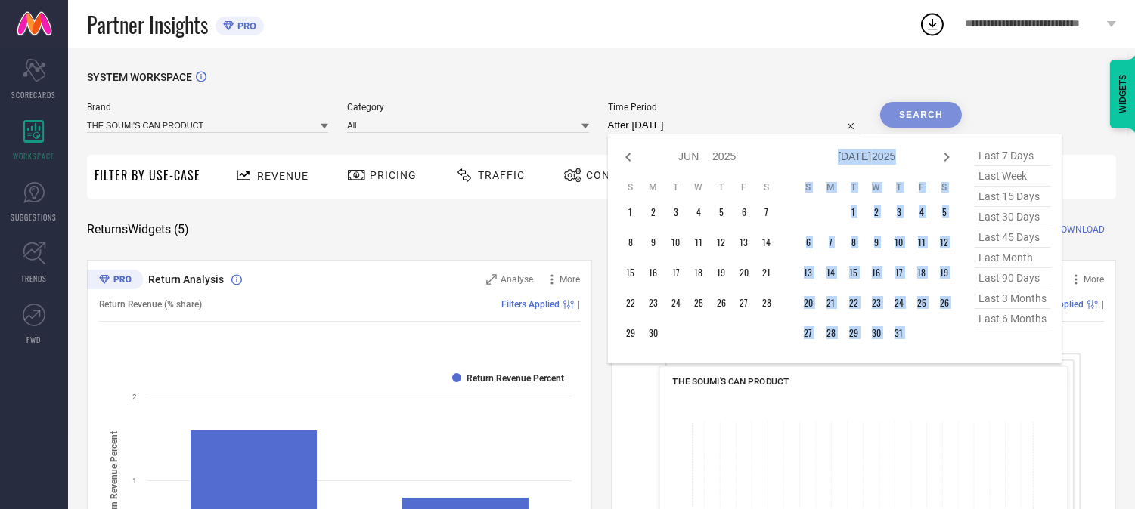
click at [949, 156] on icon at bounding box center [945, 157] width 5 height 9
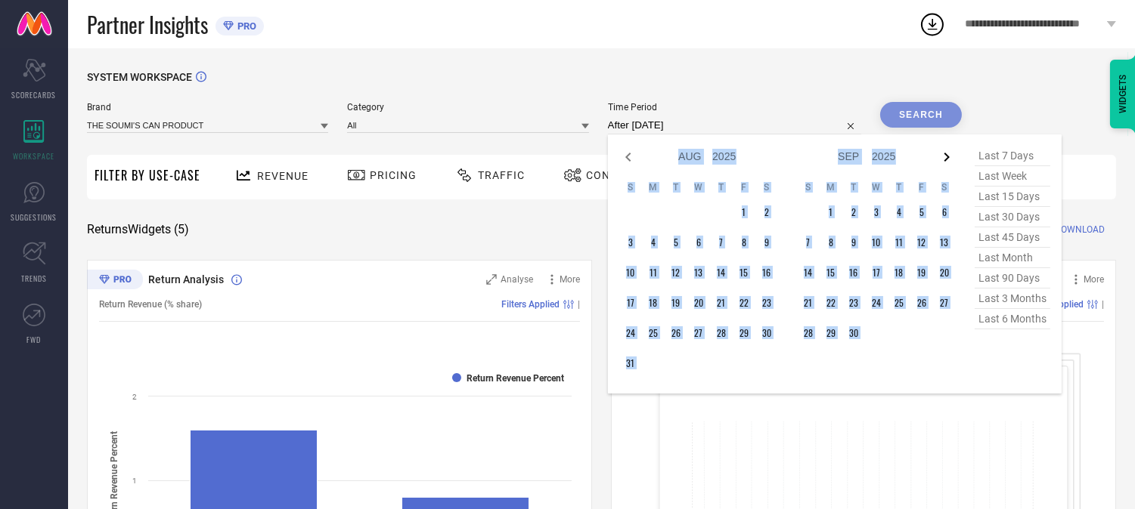
click at [949, 155] on icon at bounding box center [945, 157] width 5 height 9
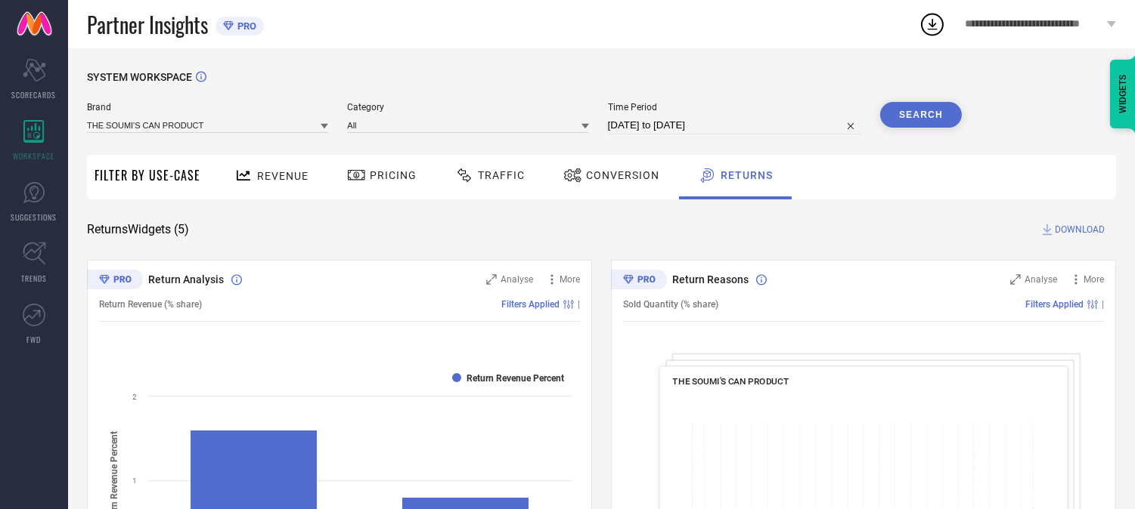
click at [912, 104] on button "Search" at bounding box center [921, 115] width 82 height 26
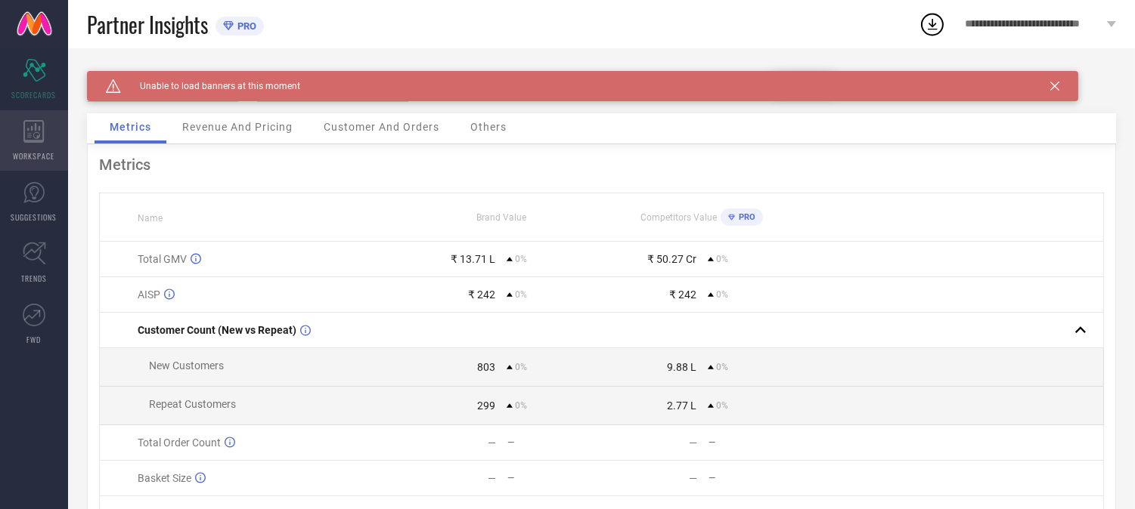
click at [39, 129] on icon at bounding box center [33, 131] width 20 height 23
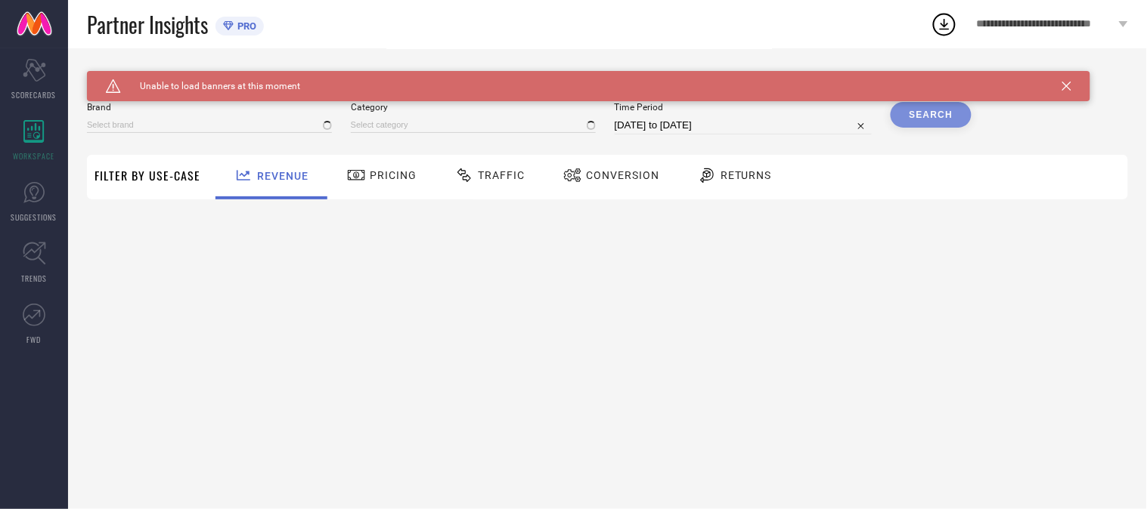
type input "THE SOUMI'S CAN PRODUCT"
type input "All"
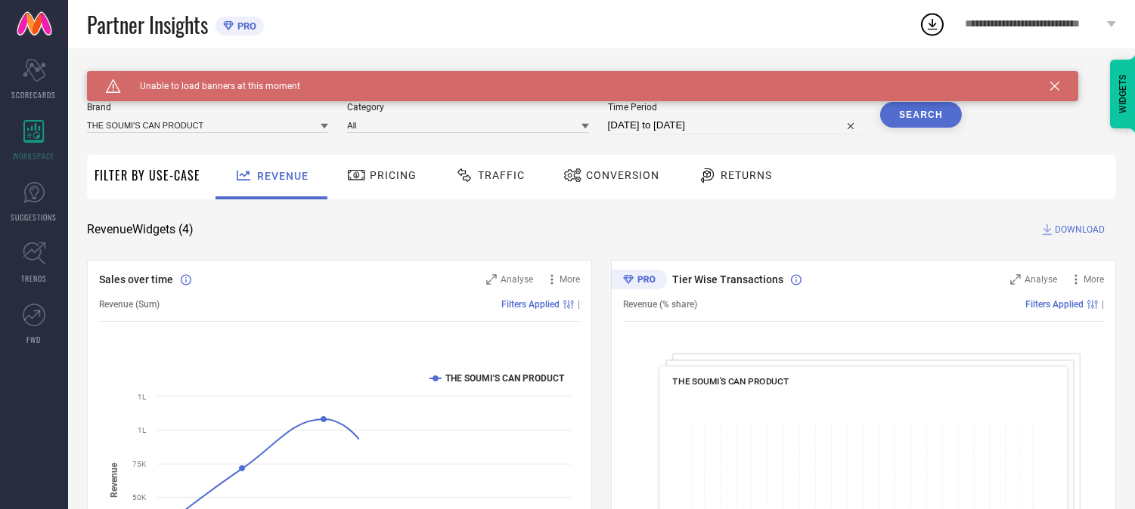
click at [1052, 84] on icon at bounding box center [1054, 86] width 9 height 9
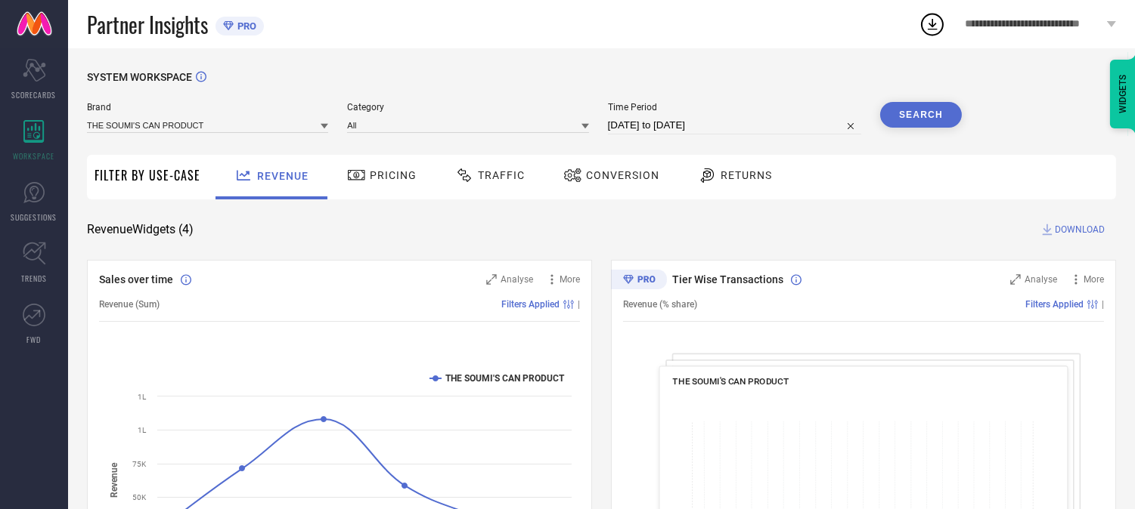
click at [720, 172] on span "Returns" at bounding box center [745, 175] width 51 height 12
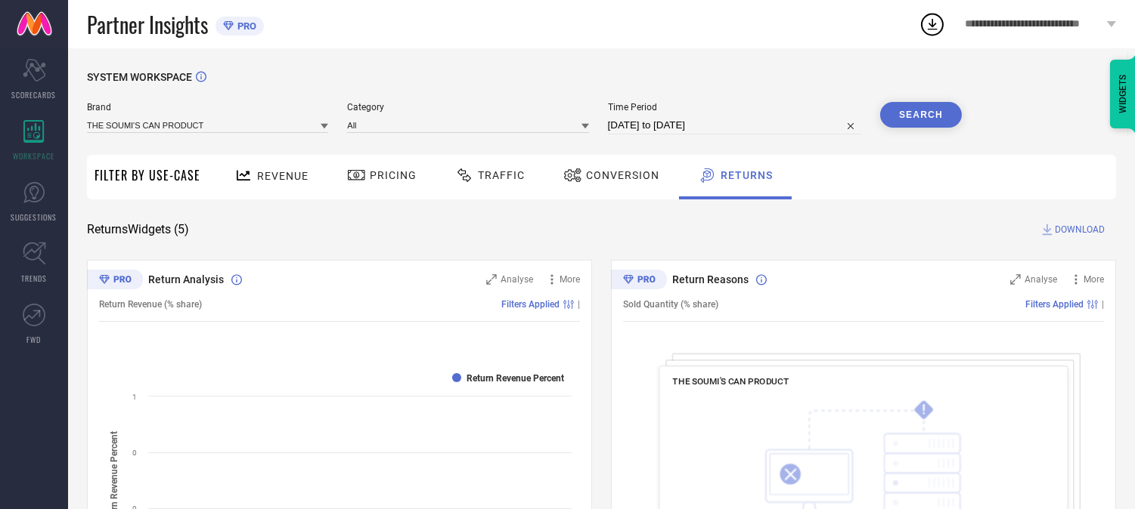
click at [658, 122] on input "[DATE] to [DATE]" at bounding box center [734, 125] width 253 height 18
select select "8"
select select "2025"
select select "9"
select select "2025"
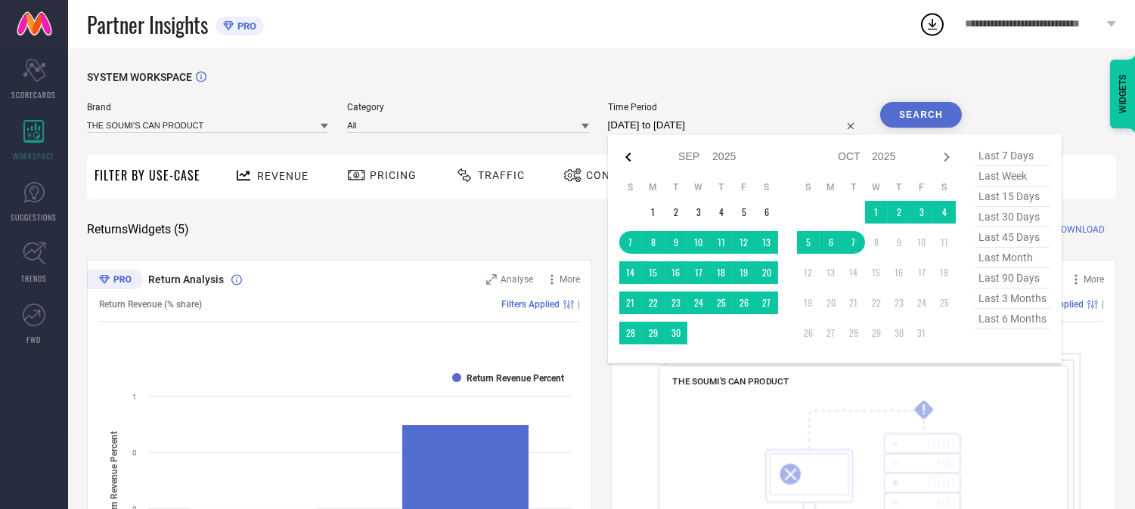
click at [625, 155] on icon at bounding box center [628, 157] width 18 height 18
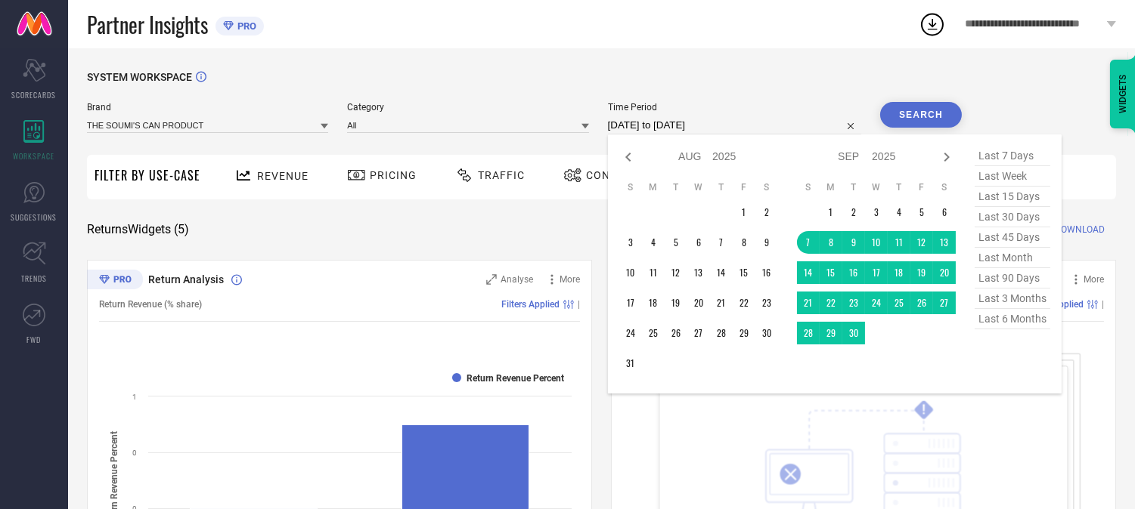
click at [625, 155] on icon at bounding box center [628, 157] width 18 height 18
select select "5"
select select "2025"
select select "6"
select select "2025"
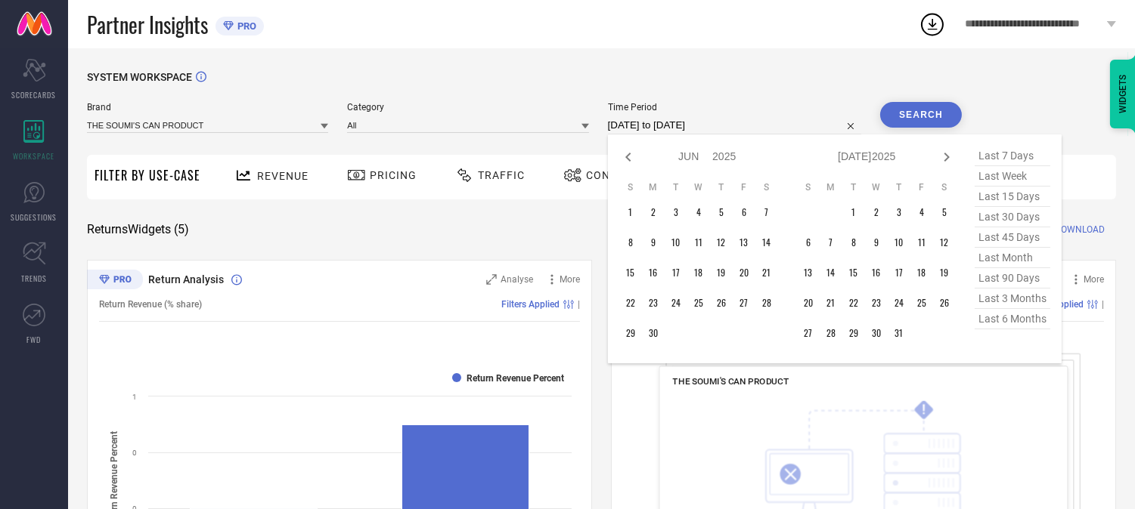
click at [625, 155] on icon at bounding box center [628, 157] width 18 height 18
select select "4"
select select "2025"
select select "5"
select select "2025"
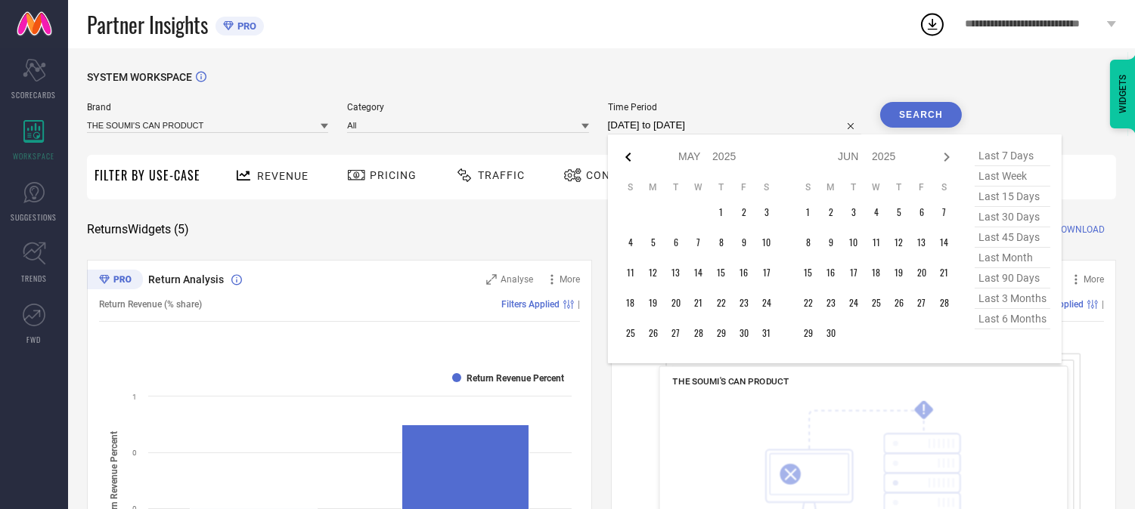
click at [629, 150] on icon at bounding box center [628, 157] width 18 height 18
select select "3"
select select "2025"
select select "4"
select select "2025"
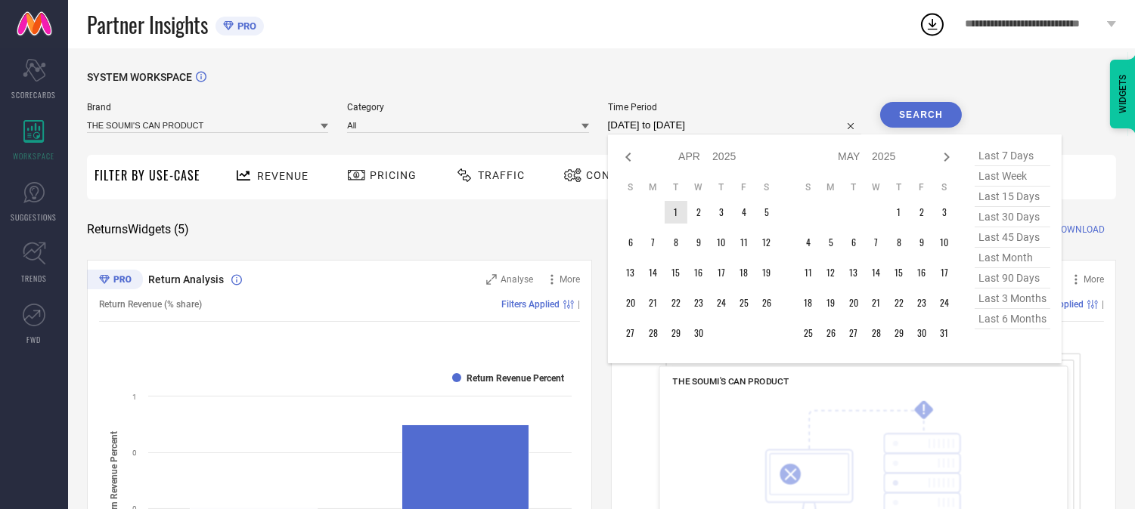
type input "After [DATE]"
click at [682, 209] on td "1" at bounding box center [675, 212] width 23 height 23
click at [949, 157] on icon at bounding box center [945, 157] width 5 height 9
select select "4"
select select "2025"
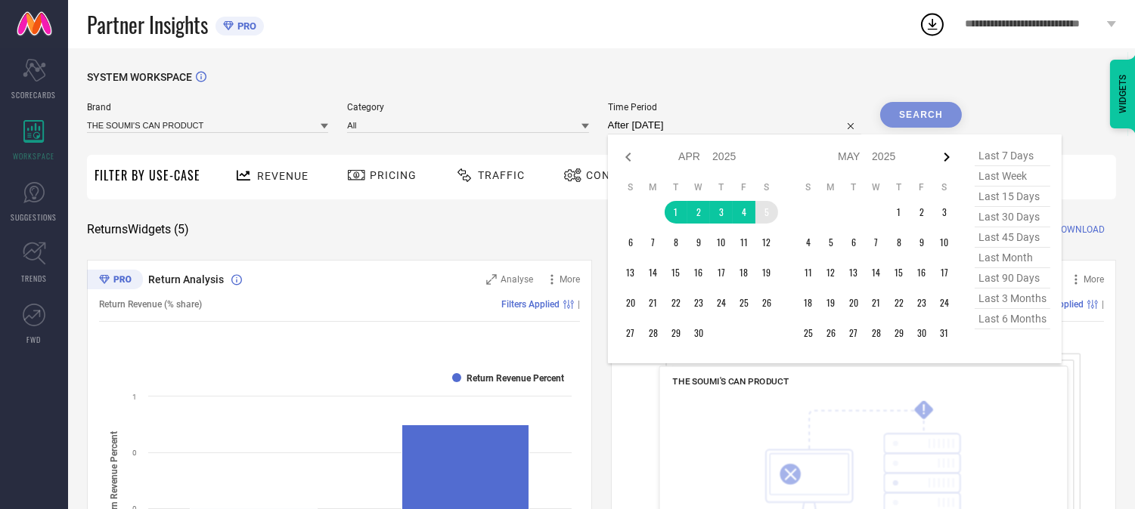
select select "5"
select select "2025"
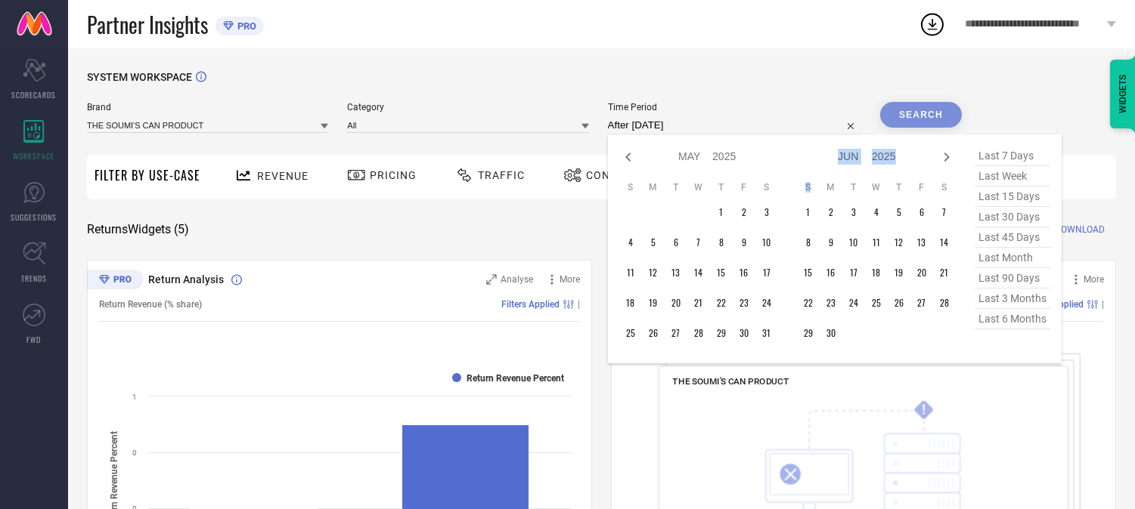
click at [949, 157] on icon at bounding box center [945, 157] width 5 height 9
select select "5"
select select "2025"
select select "6"
select select "2025"
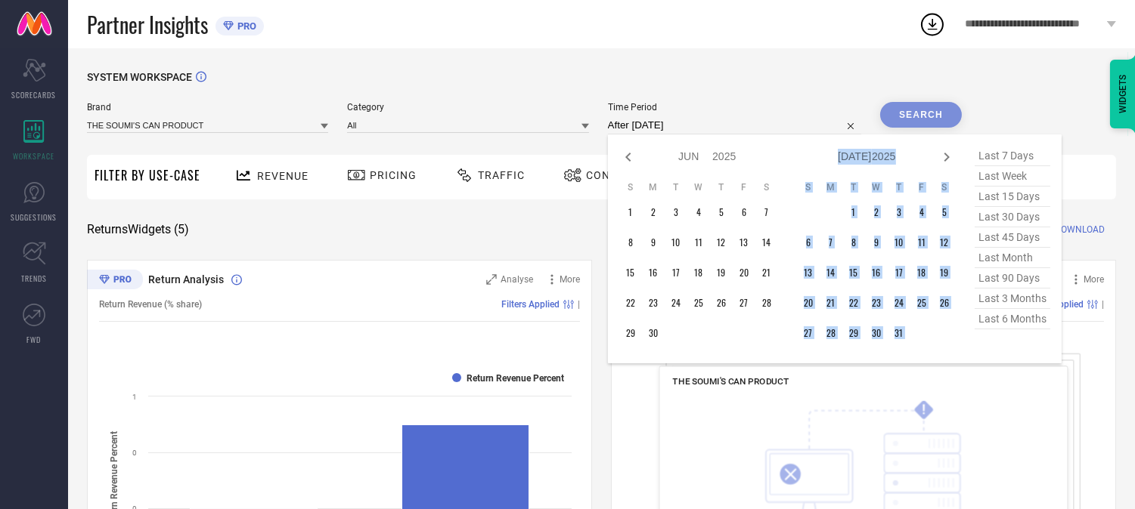
click at [949, 157] on icon at bounding box center [945, 157] width 5 height 9
select select "6"
select select "2025"
select select "7"
select select "2025"
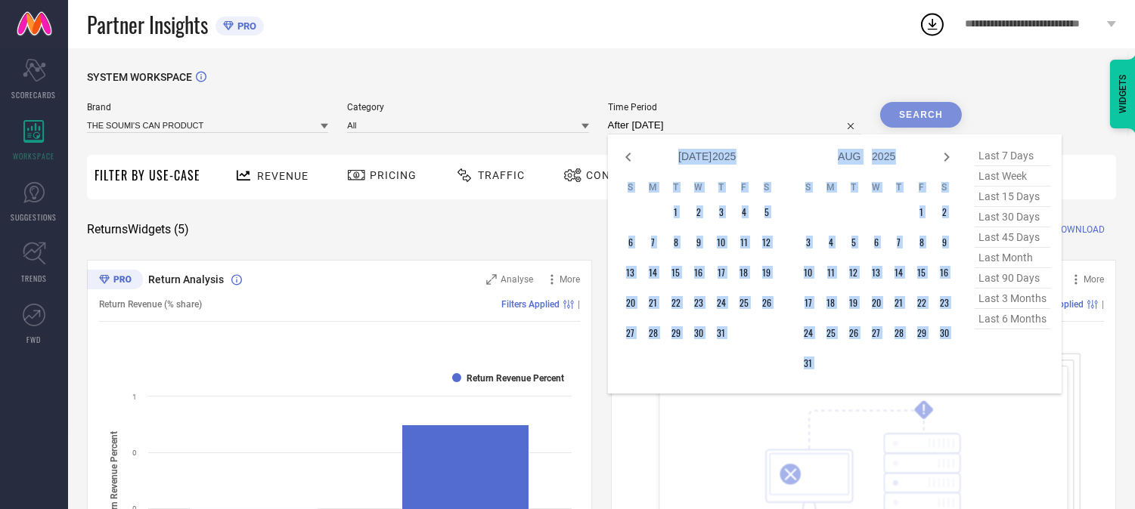
click at [949, 157] on icon at bounding box center [945, 157] width 5 height 9
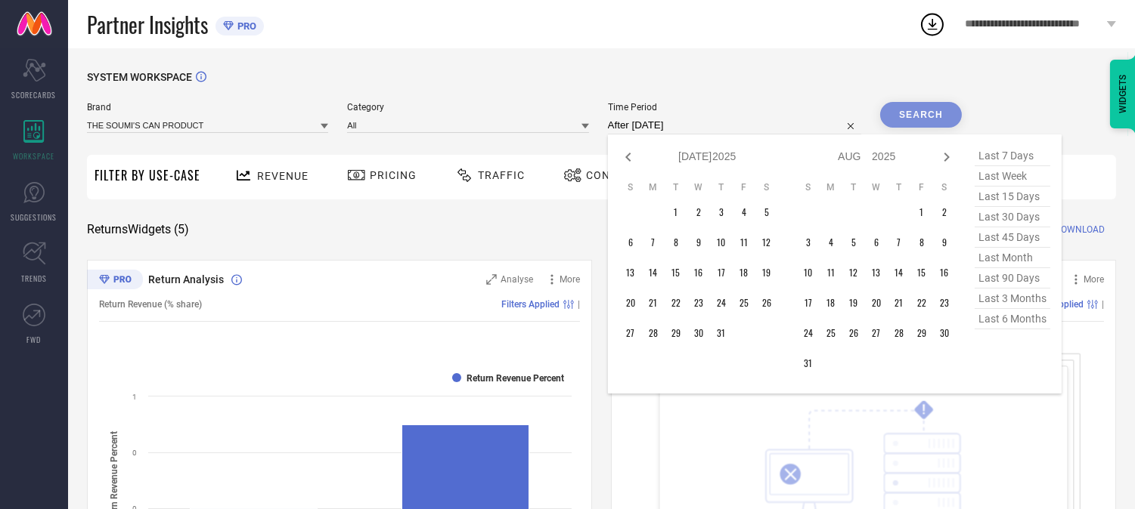
select select "7"
select select "2025"
select select "8"
select select "2025"
click at [945, 157] on icon at bounding box center [946, 157] width 18 height 18
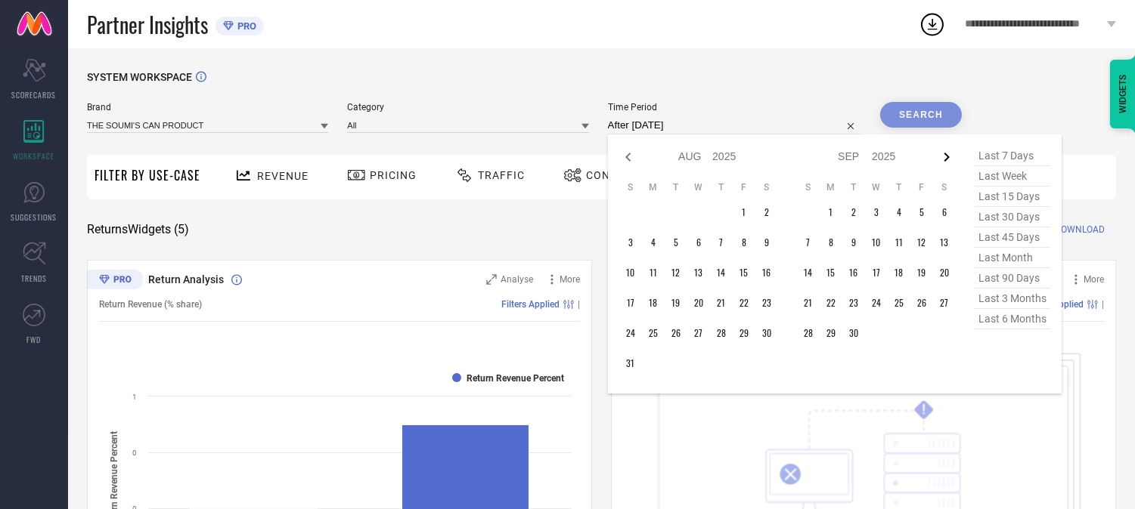
select select "8"
select select "2025"
select select "9"
select select "2025"
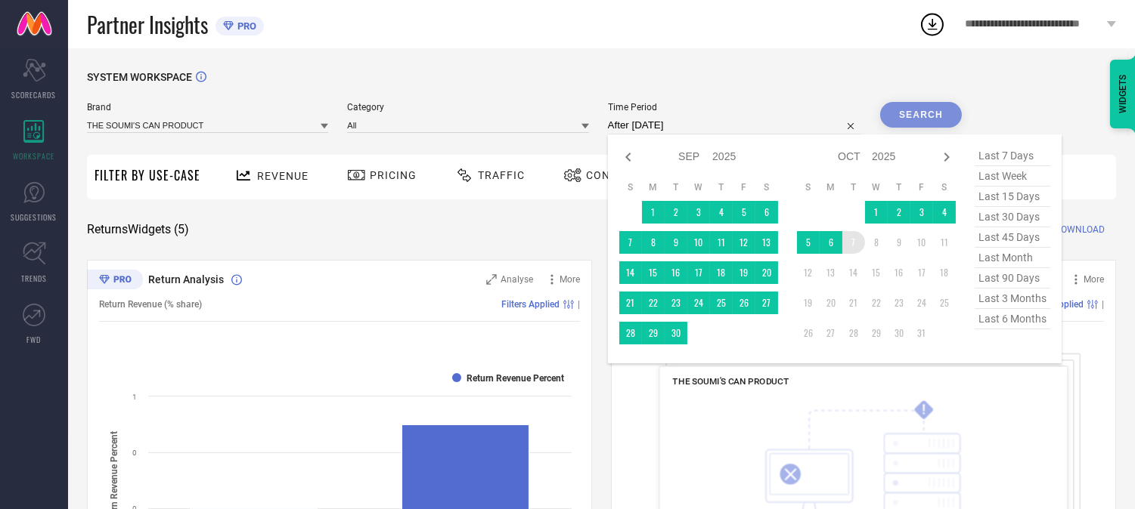
type input "[DATE] to [DATE]"
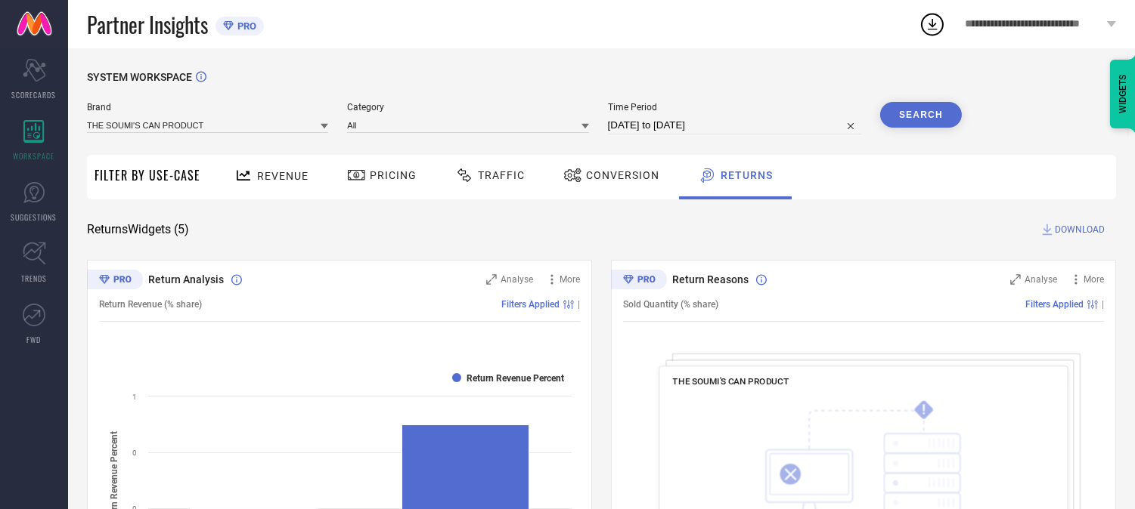
click at [919, 102] on button "Search" at bounding box center [921, 115] width 82 height 26
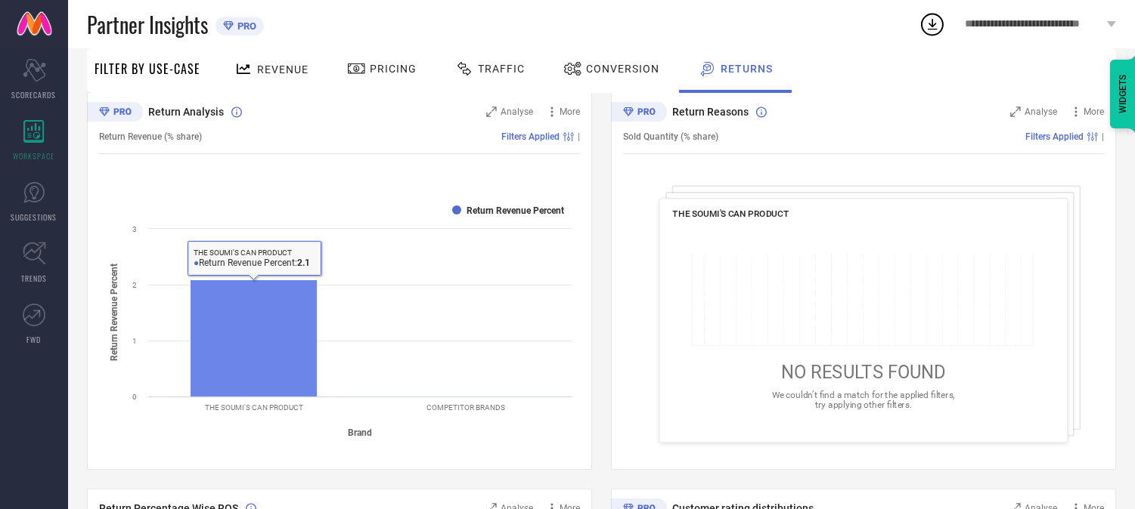
scroll to position [84, 0]
